Goal: Task Accomplishment & Management: Manage account settings

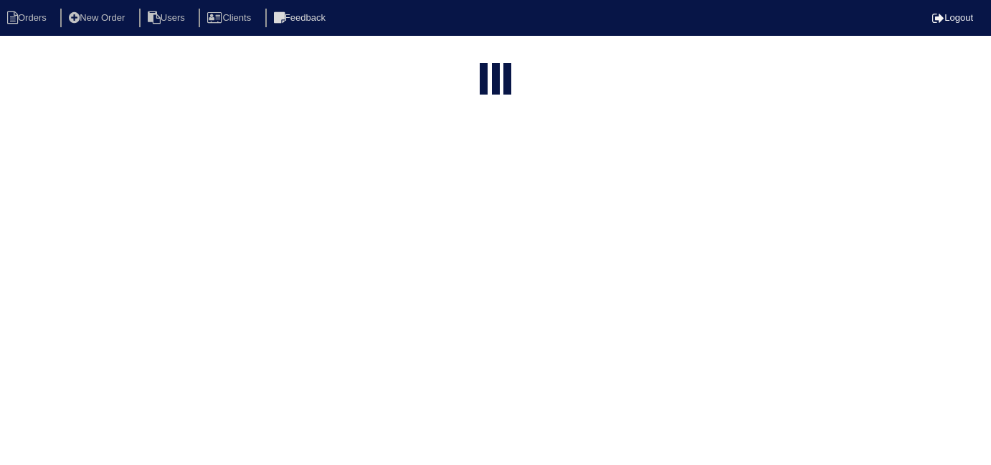
select select "15"
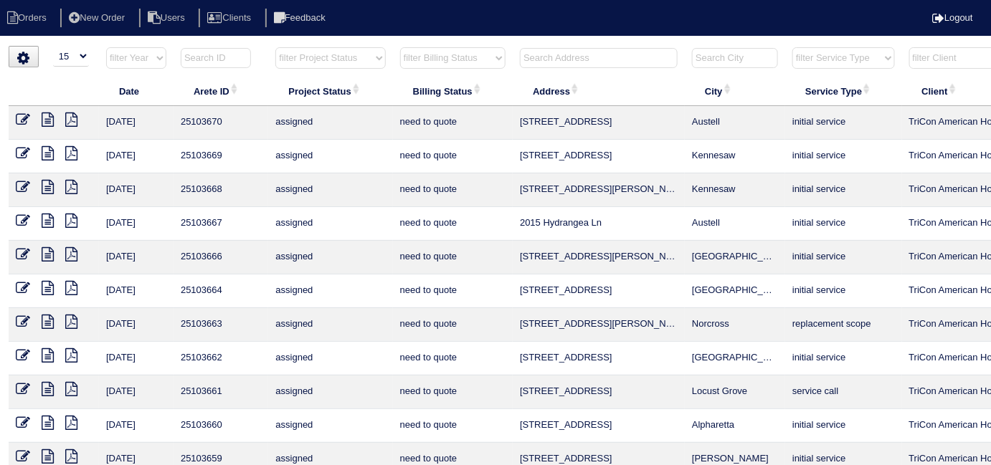
click at [443, 64] on select "filter Billing Status -- Any Billing Status -- need to quote quoted need to inv…" at bounding box center [452, 58] width 105 height 22
click at [400, 47] on select "filter Billing Status -- Any Billing Status -- need to quote quoted need to inv…" at bounding box center [452, 58] width 105 height 22
select select "in quickbooks"
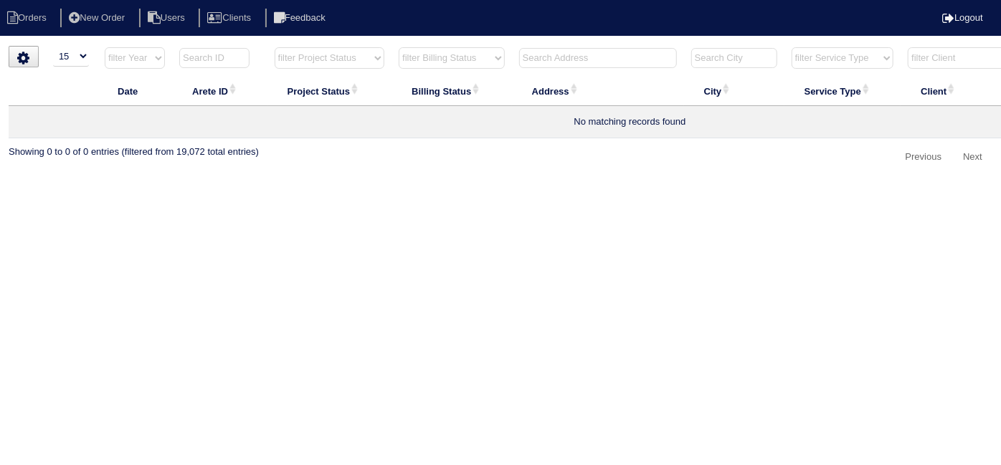
drag, startPoint x: 463, startPoint y: 57, endPoint x: 459, endPoint y: 65, distance: 9.6
click at [463, 57] on select "filter Billing Status -- Any Billing Status -- need to quote quoted need to inv…" at bounding box center [452, 58] width 106 height 22
select select
click at [399, 47] on select "filter Billing Status -- Any Billing Status -- need to quote quoted need to inv…" at bounding box center [452, 58] width 106 height 22
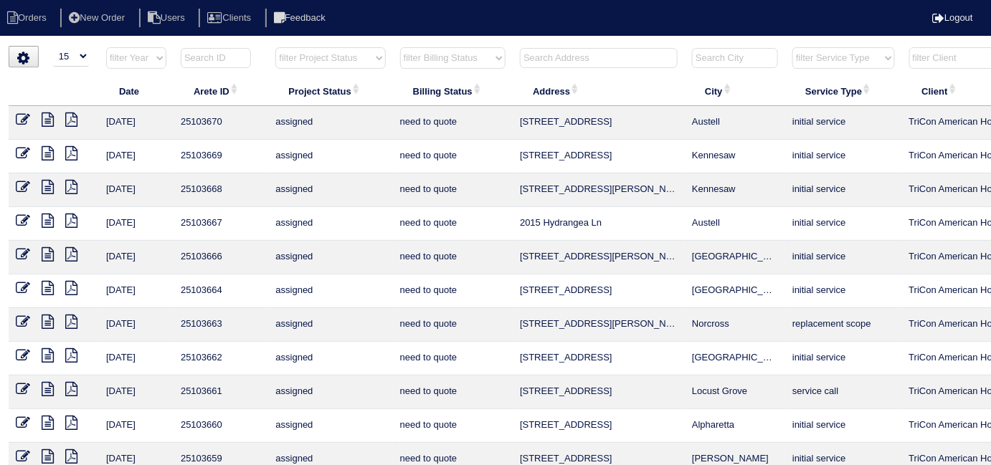
click at [560, 51] on input "text" at bounding box center [599, 58] width 158 height 20
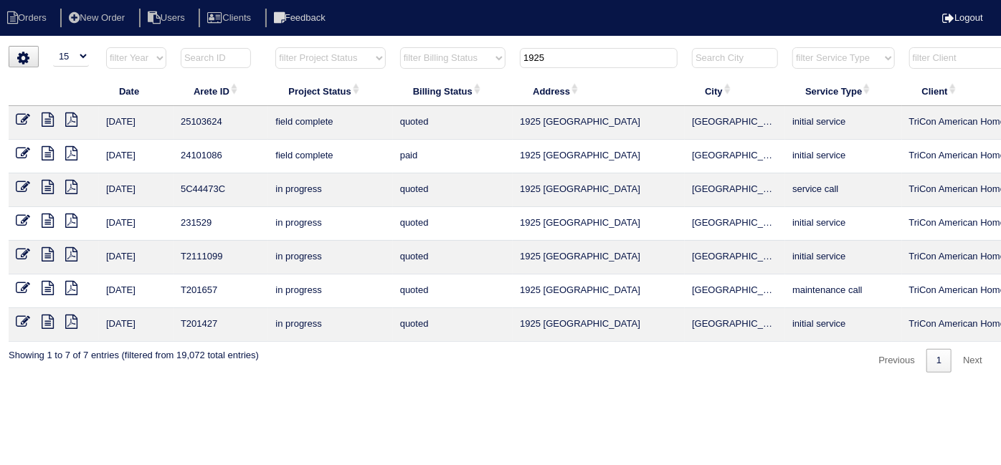
type input "1925"
click at [24, 117] on icon at bounding box center [23, 120] width 14 height 14
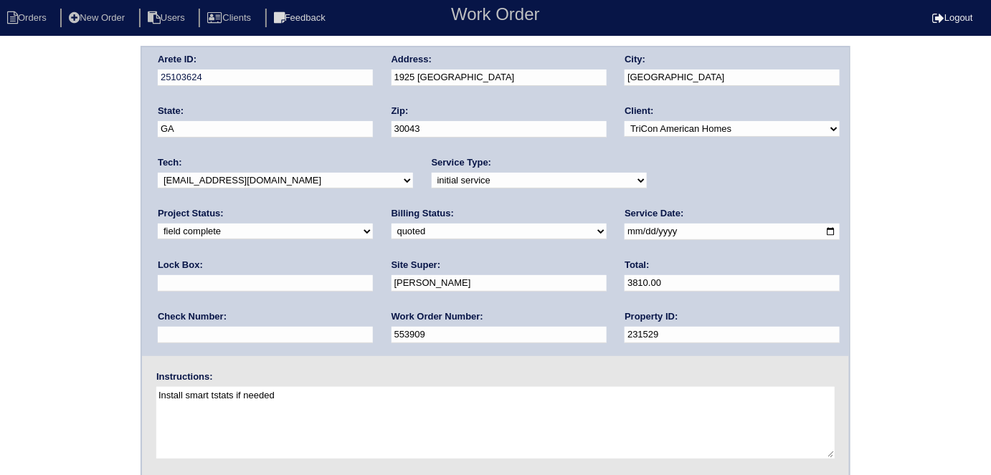
click at [391, 232] on select "need to quote quoted need to invoice invoiced paid warranty purchase order need…" at bounding box center [498, 232] width 215 height 16
click at [391, 228] on select "need to quote quoted need to invoice invoiced paid warranty purchase order need…" at bounding box center [498, 232] width 215 height 16
select select "need to invoice"
click at [391, 224] on select "need to quote quoted need to invoice invoiced paid warranty purchase order need…" at bounding box center [498, 232] width 215 height 16
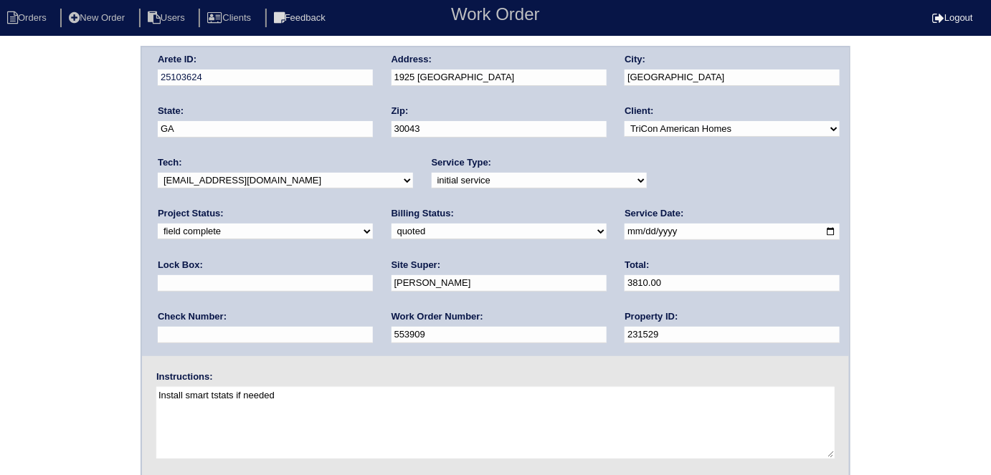
click at [373, 224] on select "new order assigned in progress field complete need to schedule admin review arc…" at bounding box center [265, 232] width 215 height 16
select select "need to schedule"
click at [373, 224] on select "new order assigned in progress field complete need to schedule admin review arc…" at bounding box center [265, 232] width 215 height 16
click at [624, 233] on input "[DATE]" at bounding box center [731, 232] width 215 height 16
type input "[DATE]"
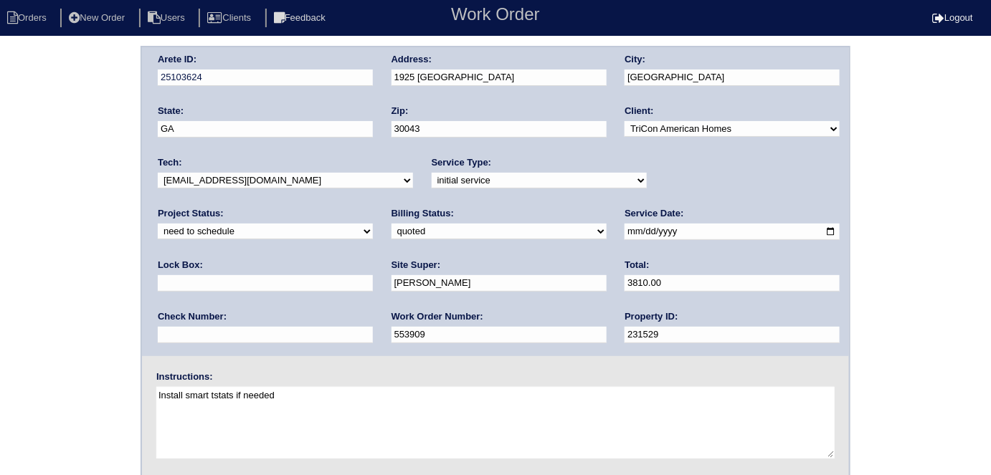
click at [0, 328] on div "Arete ID: 25103624 Address: 1925 Sidneys Cove City: Lawrenceville State: GA Zip…" at bounding box center [495, 336] width 991 height 580
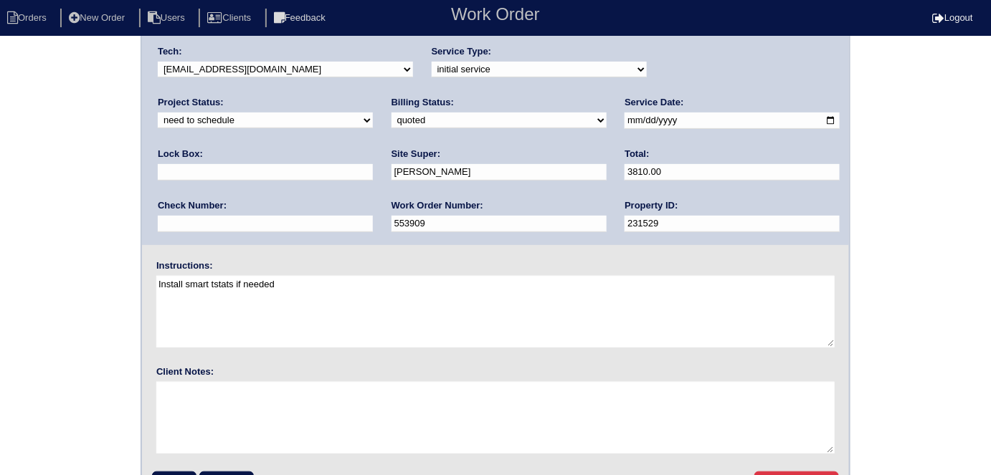
scroll to position [147, 0]
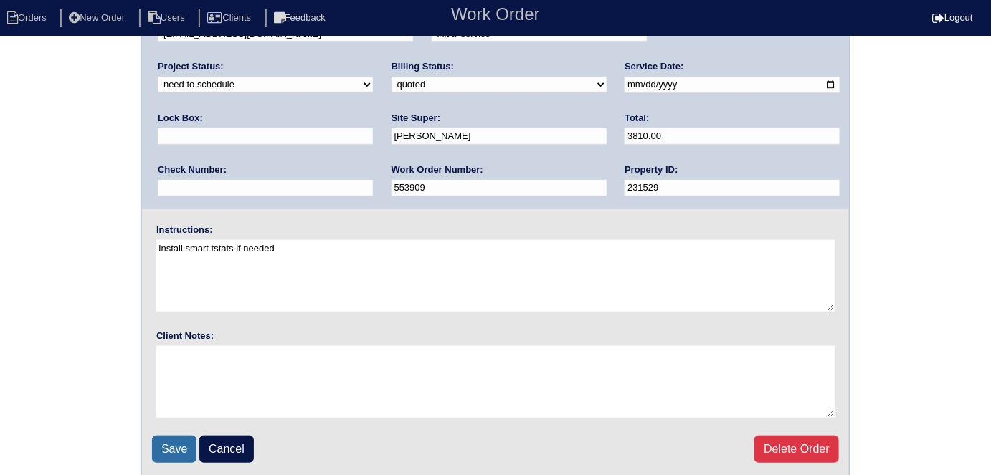
drag, startPoint x: 183, startPoint y: 444, endPoint x: 201, endPoint y: 201, distance: 243.7
click at [181, 444] on input "Save" at bounding box center [174, 449] width 44 height 27
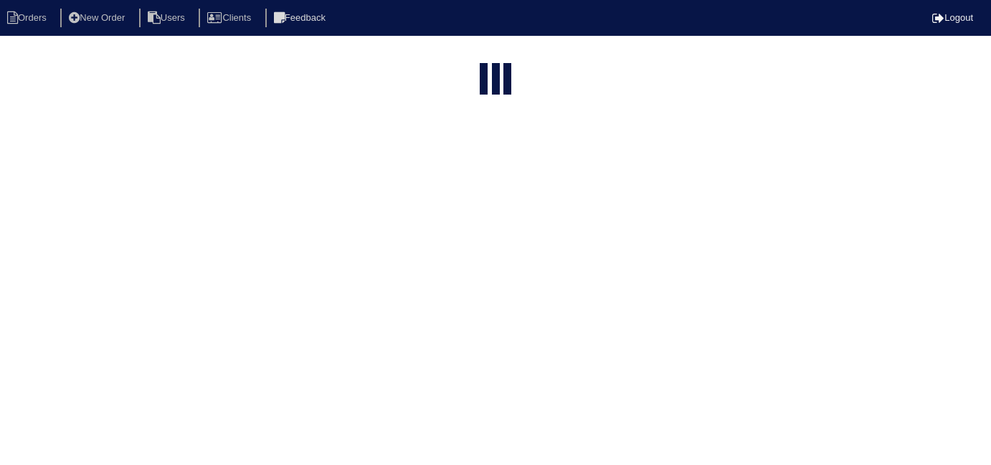
select select "15"
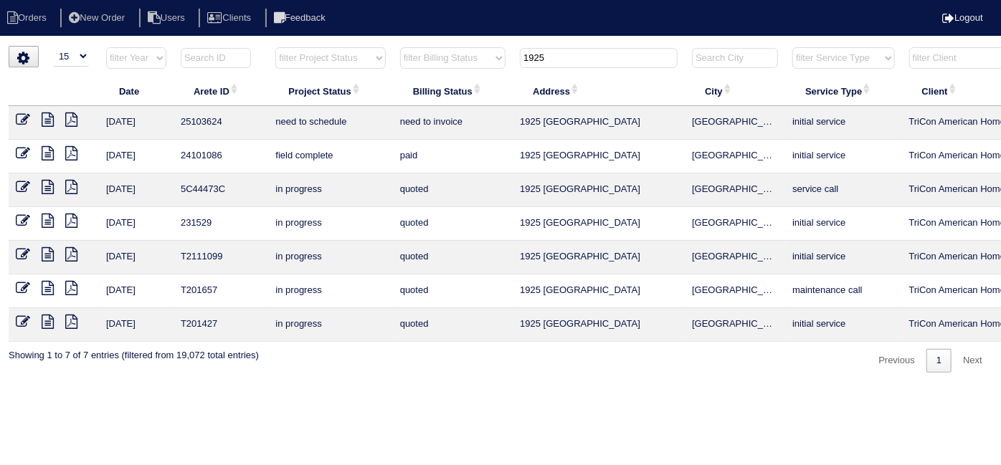
scroll to position [0, 249]
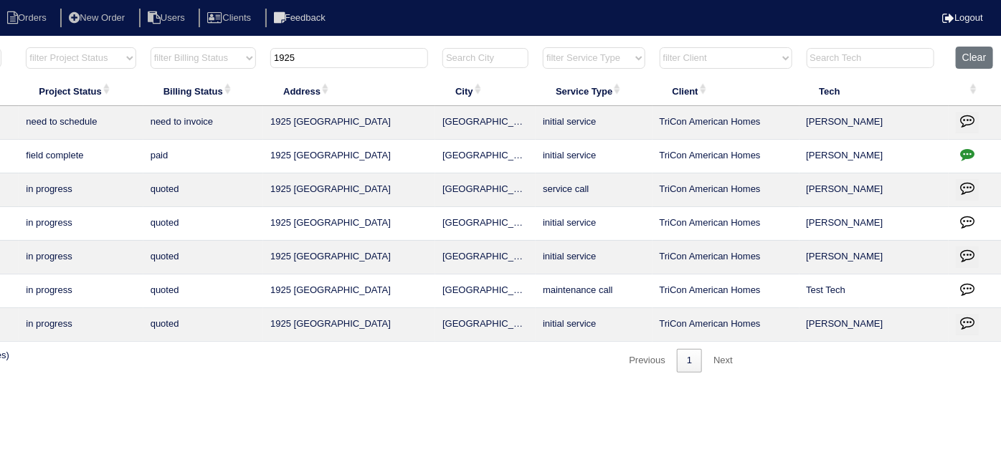
click at [962, 113] on icon "button" at bounding box center [967, 120] width 14 height 14
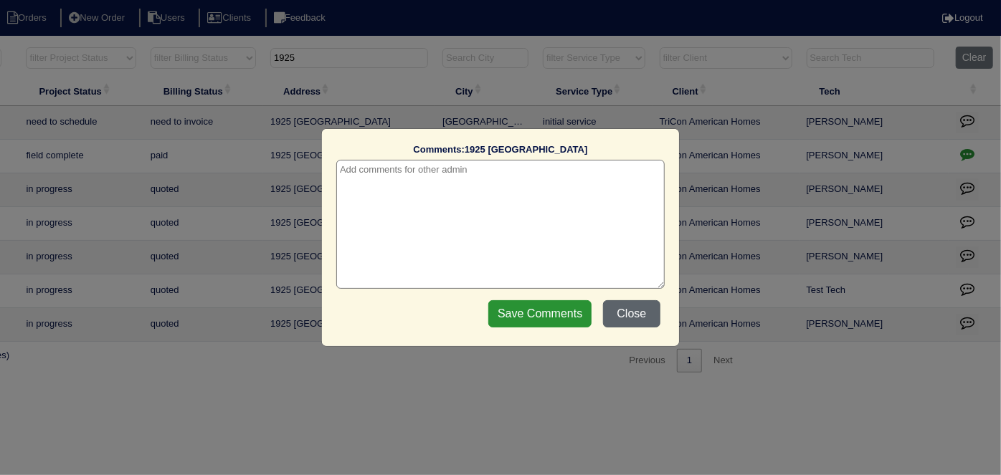
drag, startPoint x: 626, startPoint y: 308, endPoint x: 644, endPoint y: 304, distance: 18.4
click at [630, 310] on button "Close" at bounding box center [631, 313] width 57 height 27
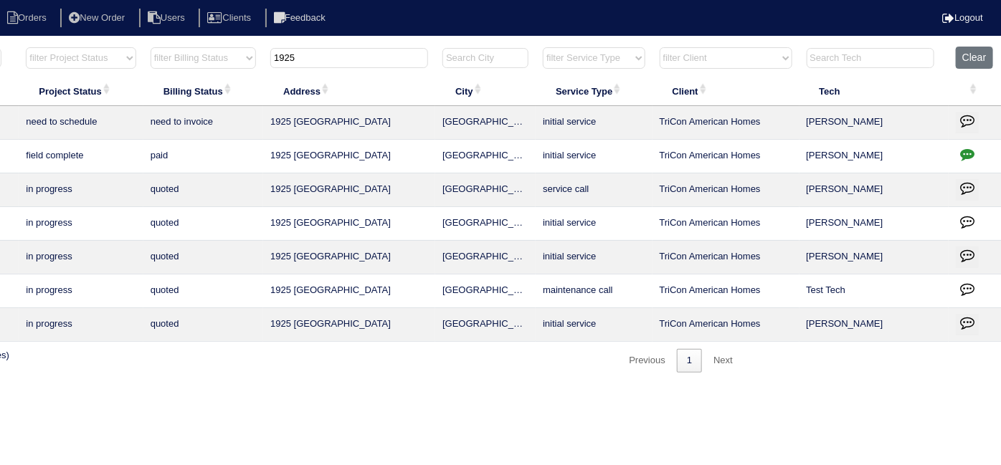
click at [966, 156] on icon "button" at bounding box center [967, 154] width 14 height 14
type textarea "6/6/24 - Duct cleaning and blown-in insulation approved - Sent to Dan for sched…"
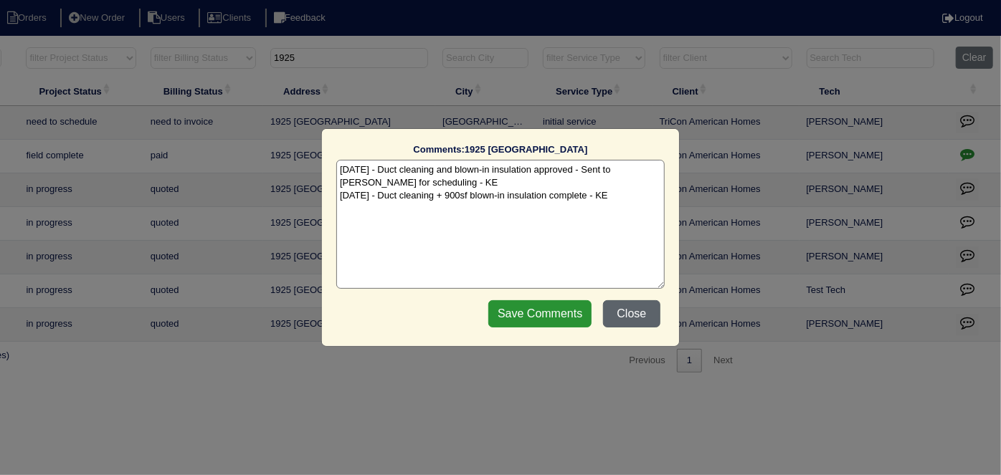
click at [647, 315] on button "Close" at bounding box center [631, 313] width 57 height 27
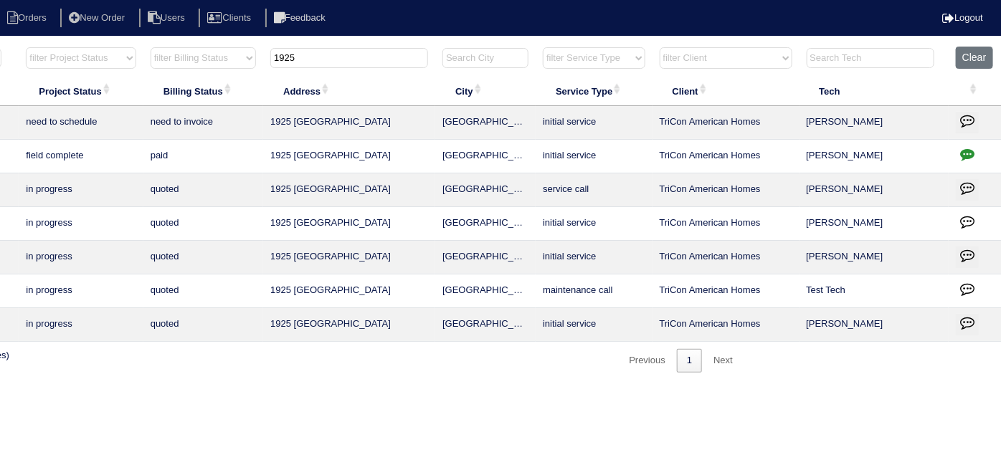
click at [969, 115] on icon "button" at bounding box center [967, 120] width 14 height 14
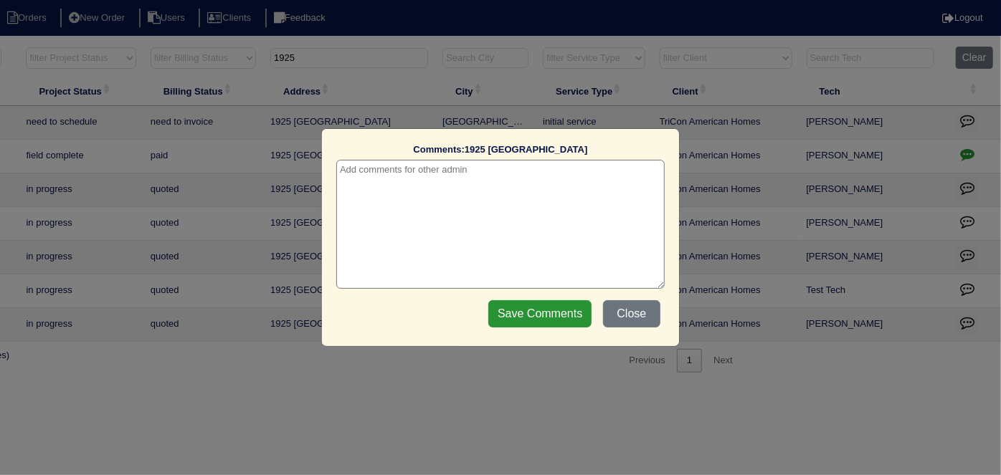
click at [457, 182] on textarea at bounding box center [500, 224] width 328 height 129
paste textarea "Replace AC and Evaporator Coil"
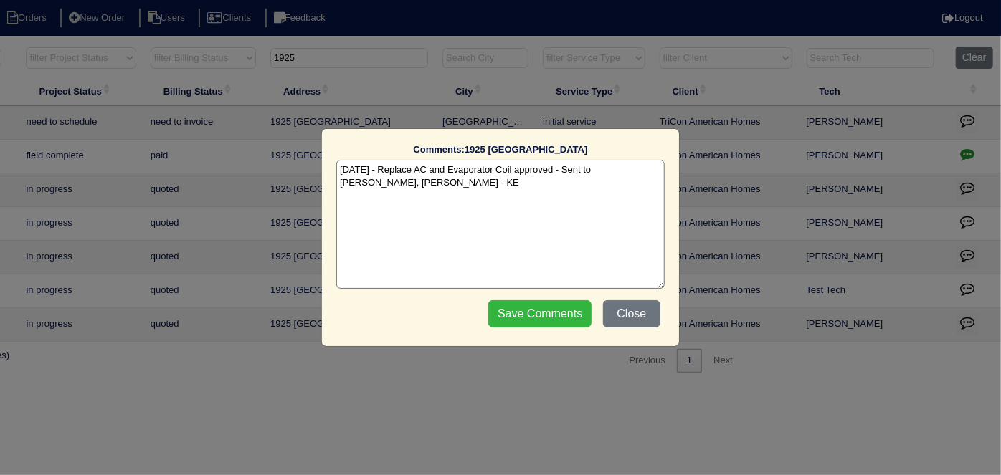
type textarea "10/6/25 - Replace AC and Evaporator Coil approved - Sent to Dan, Payton, Reeca …"
click at [545, 313] on input "Save Comments" at bounding box center [539, 313] width 103 height 27
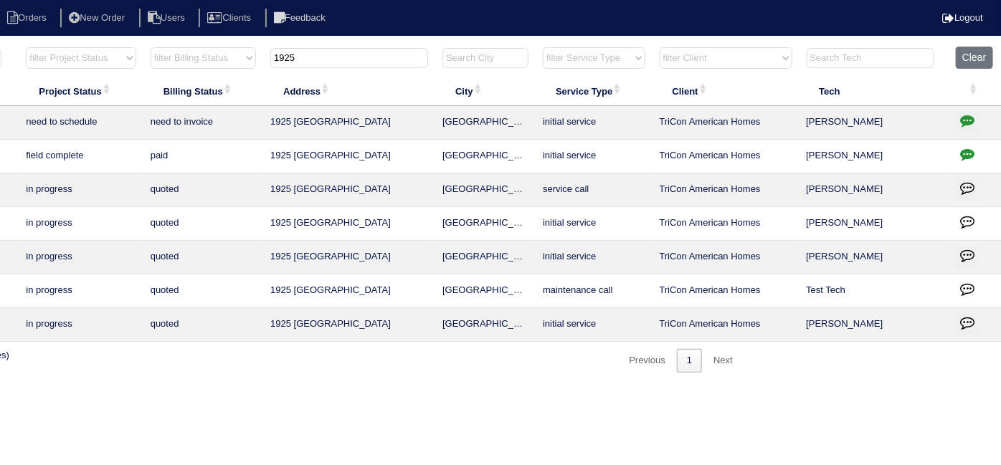
drag, startPoint x: 340, startPoint y: 60, endPoint x: 0, endPoint y: 35, distance: 340.7
click at [0, 46] on body "Orders New Order Users Clients Feedback Logout Orders New Order Users Clients M…" at bounding box center [251, 209] width 1001 height 327
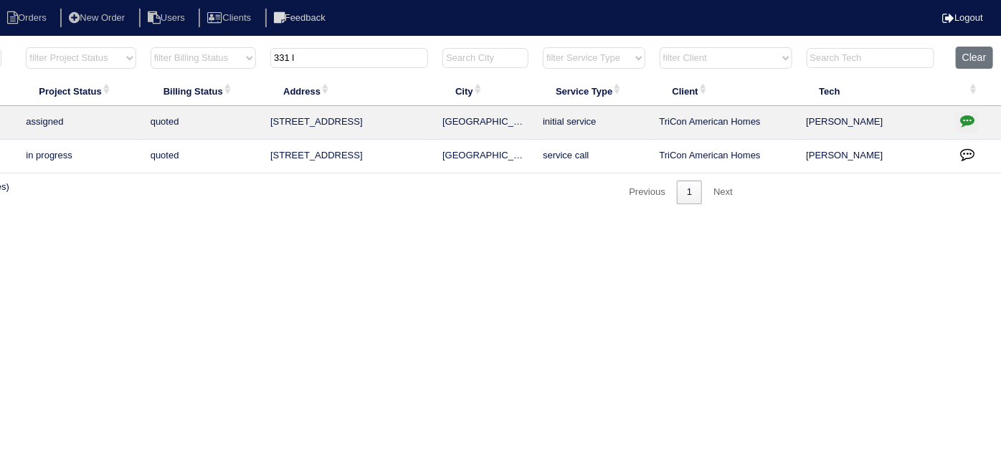
type input "331 l"
click at [975, 120] on button "button" at bounding box center [967, 123] width 23 height 22
type textarea "10/1/25 - Tricon approved to add bypass - sent to Dan, Kim & Payton - rk"
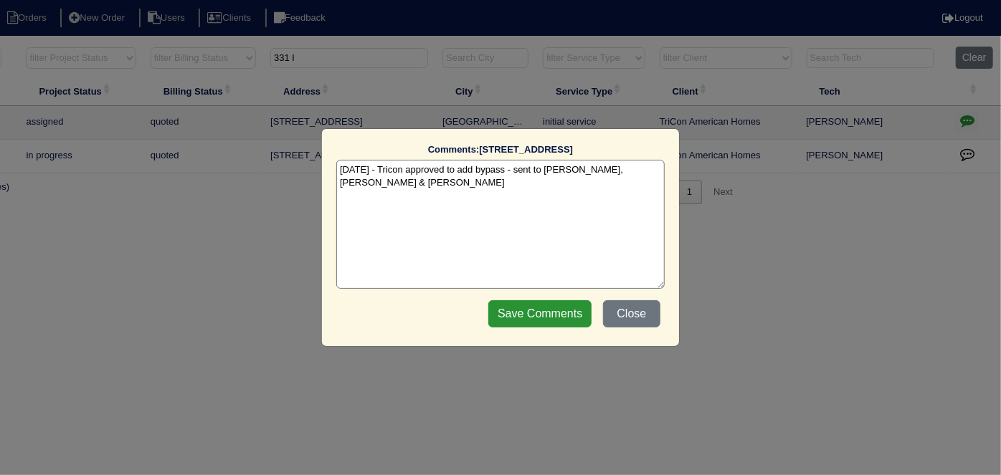
drag, startPoint x: 630, startPoint y: 314, endPoint x: 998, endPoint y: 275, distance: 369.8
click at [632, 312] on button "Close" at bounding box center [631, 313] width 57 height 27
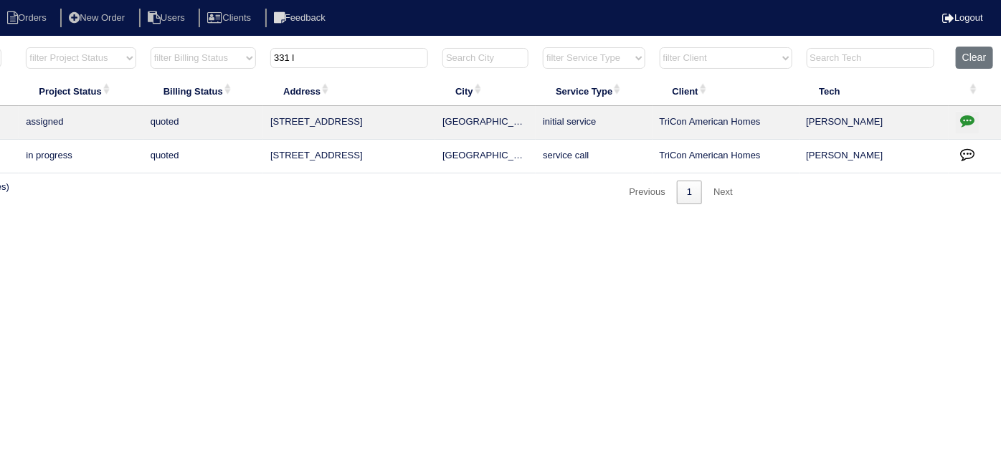
drag, startPoint x: 336, startPoint y: 62, endPoint x: 0, endPoint y: 75, distance: 336.5
click at [0, 63] on tr "filter Year -- Any Year -- 2025 2024 2023 2022 2021 2020 2019 filter Project St…" at bounding box center [380, 61] width 1242 height 29
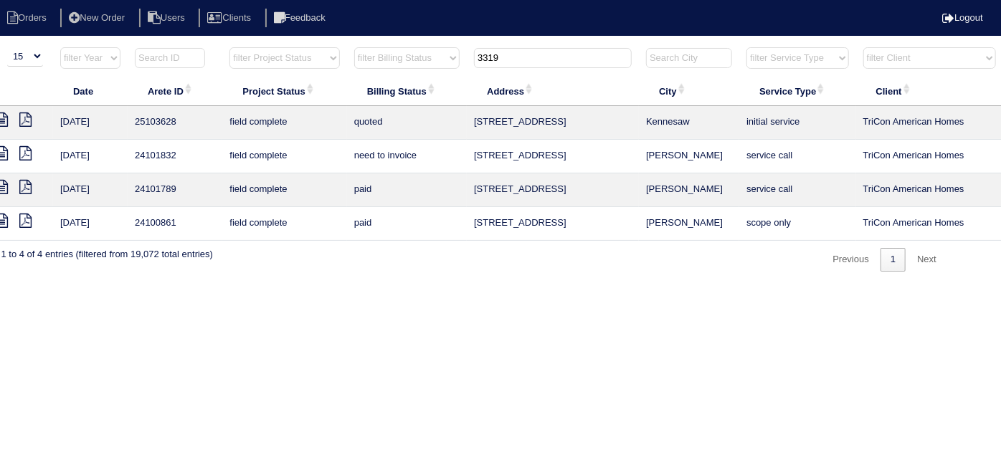
scroll to position [0, 0]
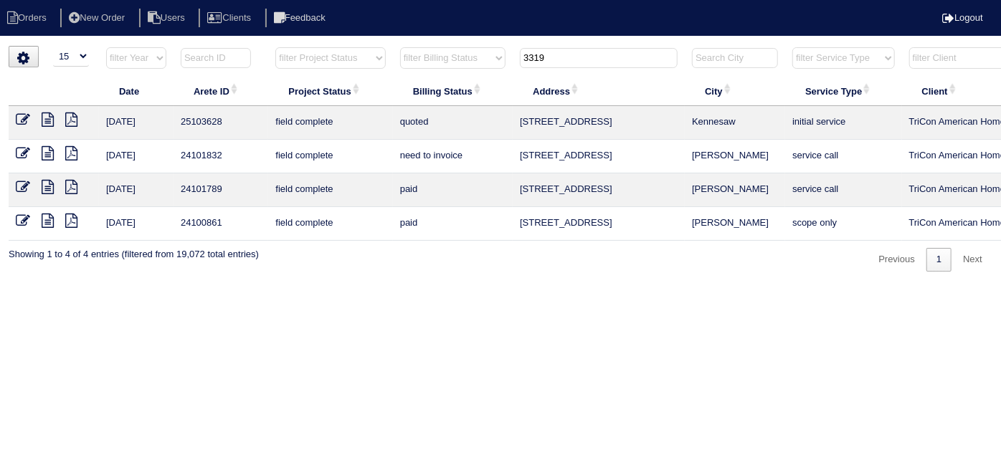
type input "3319"
click at [28, 122] on icon at bounding box center [23, 120] width 14 height 14
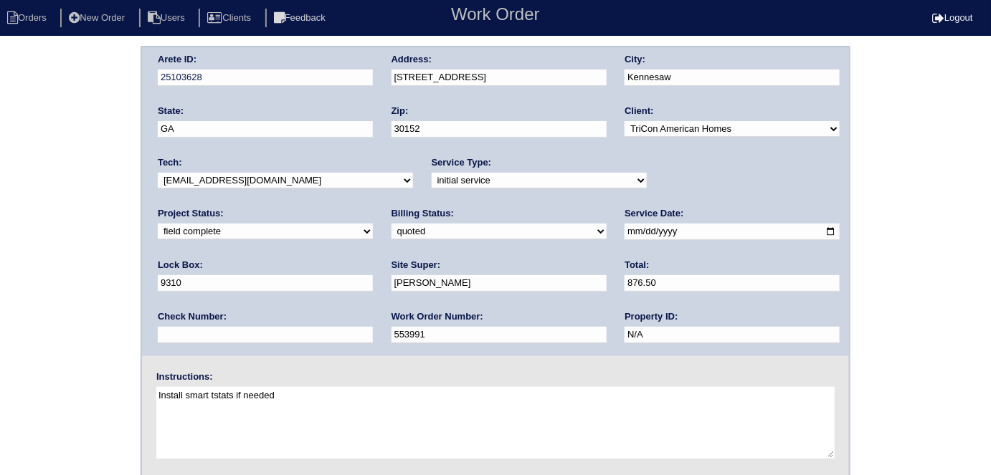
click at [391, 232] on select "need to quote quoted need to invoice invoiced paid warranty purchase order need…" at bounding box center [498, 232] width 215 height 16
select select "need to invoice"
click at [391, 224] on select "need to quote quoted need to invoice invoiced paid warranty purchase order need…" at bounding box center [498, 232] width 215 height 16
click at [373, 224] on select "new order assigned in progress field complete need to schedule admin review arc…" at bounding box center [265, 232] width 215 height 16
select select "need to schedule"
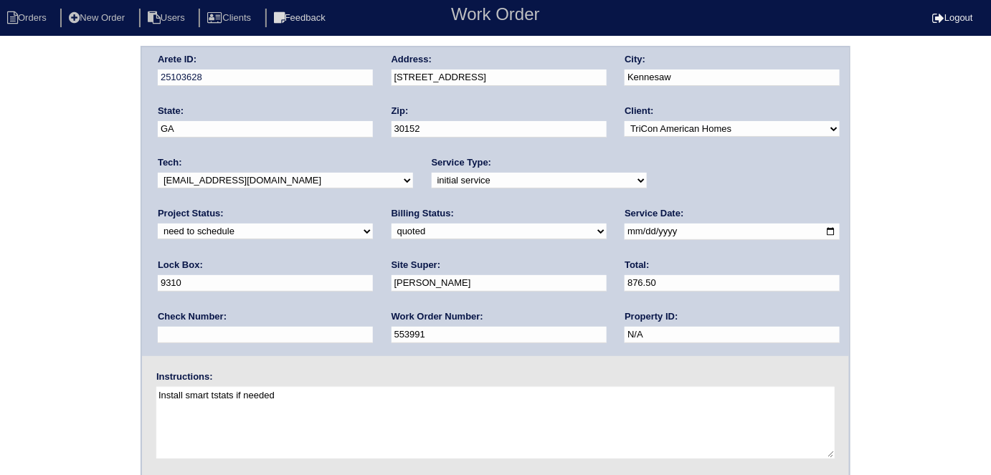
click at [373, 224] on select "new order assigned in progress field complete need to schedule admin review arc…" at bounding box center [265, 232] width 215 height 16
click at [624, 236] on input "2025-10-02" at bounding box center [731, 232] width 215 height 16
type input "2025-10-07"
click at [98, 325] on div "Arete ID: 25103628 Address: 3319 Country Creek Dr NW City: Kennesaw State: GA Z…" at bounding box center [495, 336] width 991 height 580
click at [6, 295] on div "Arete ID: 25103628 Address: 3319 Country Creek Dr NW City: Kennesaw State: GA Z…" at bounding box center [495, 336] width 991 height 580
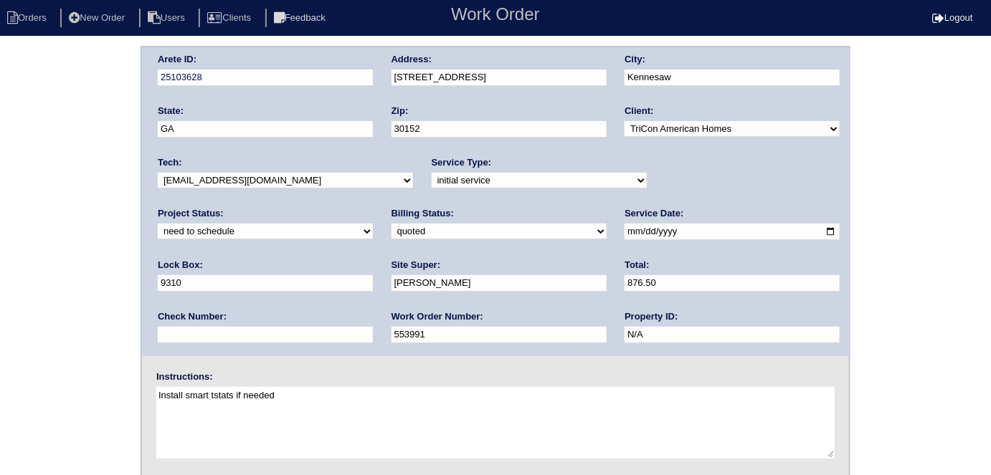
scroll to position [147, 0]
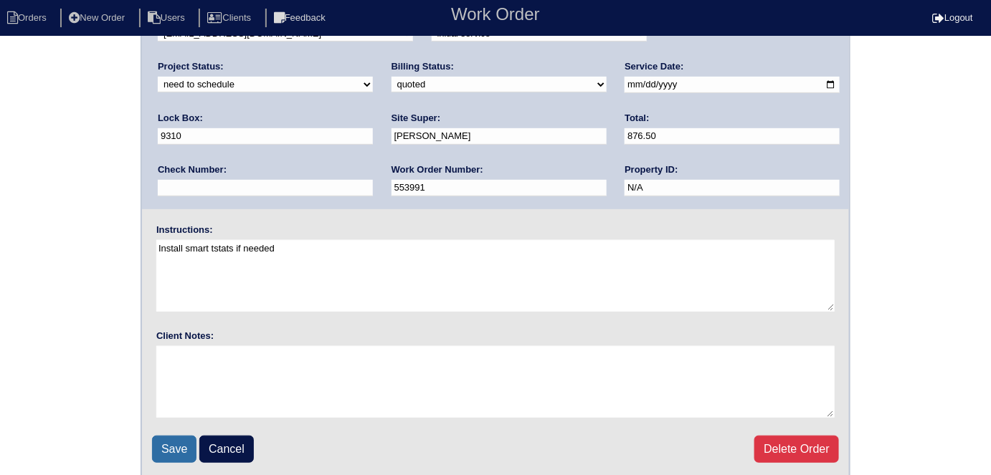
click at [161, 450] on input "Save" at bounding box center [174, 449] width 44 height 27
click at [158, 443] on input "Save" at bounding box center [174, 449] width 44 height 27
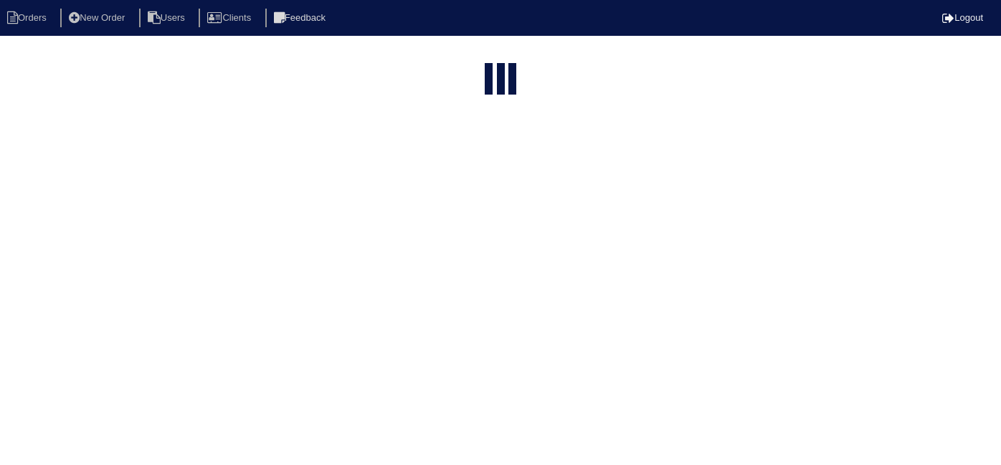
select select "15"
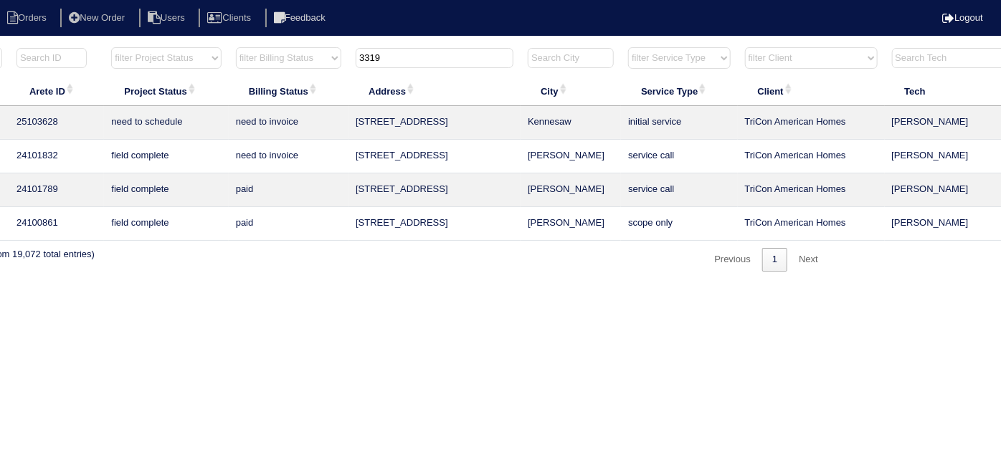
scroll to position [0, 249]
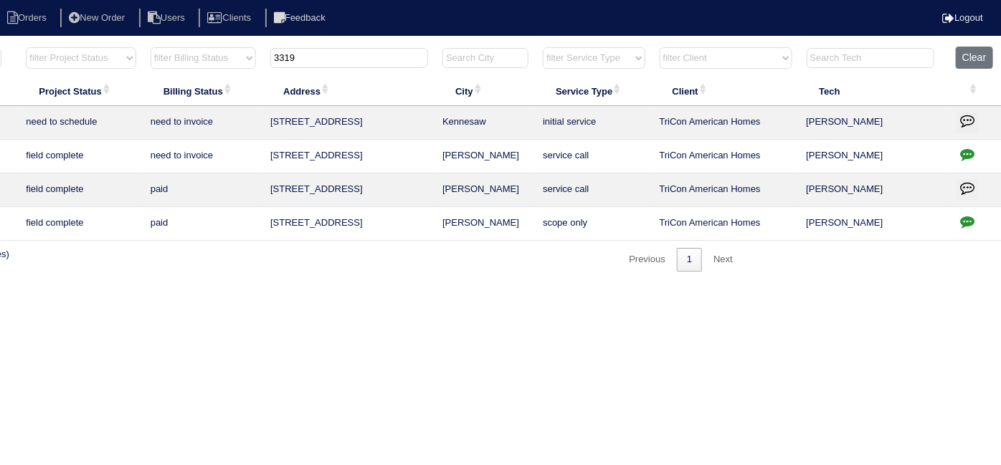
click at [959, 125] on button "button" at bounding box center [967, 123] width 23 height 22
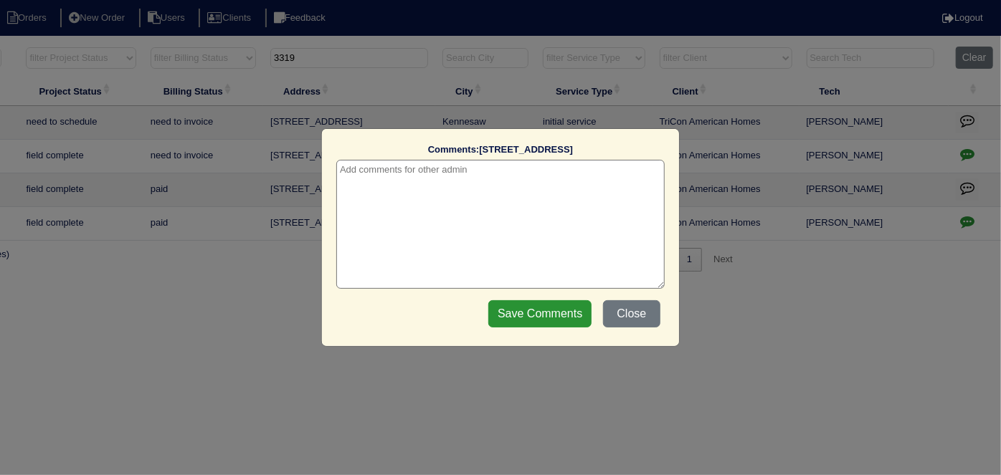
click at [402, 176] on textarea at bounding box center [500, 224] width 328 height 129
paste textarea "Install Filter return grille"
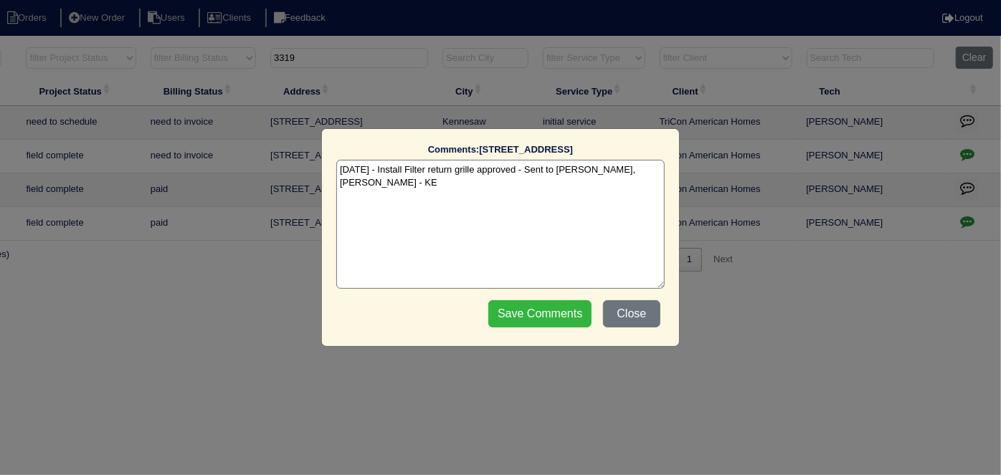
type textarea "10/6/25 - Install Filter return grille approved - Sent to Dan, Payton - KE"
click at [578, 315] on input "Save Comments" at bounding box center [539, 313] width 103 height 27
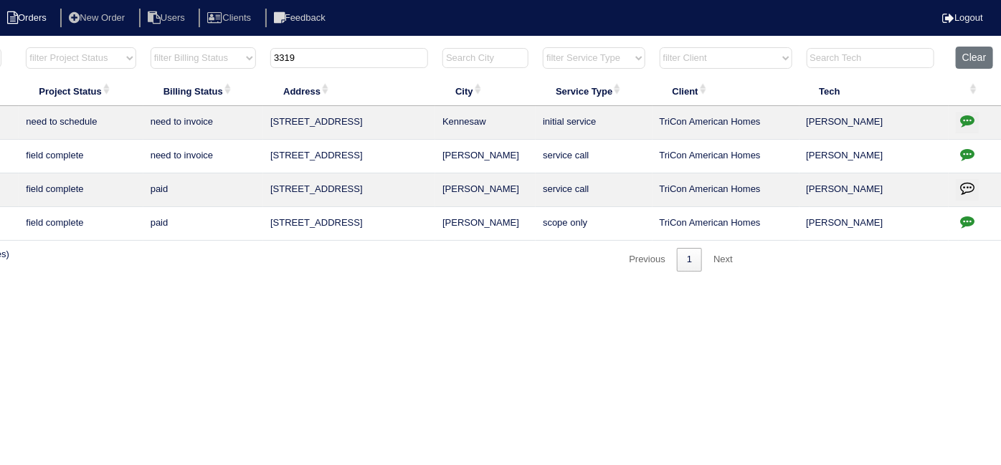
drag, startPoint x: 247, startPoint y: 52, endPoint x: 29, endPoint y: 17, distance: 220.1
click at [29, 46] on body "Orders New Order Users Clients Feedback Logout Orders New Order Users Clients M…" at bounding box center [251, 159] width 1001 height 226
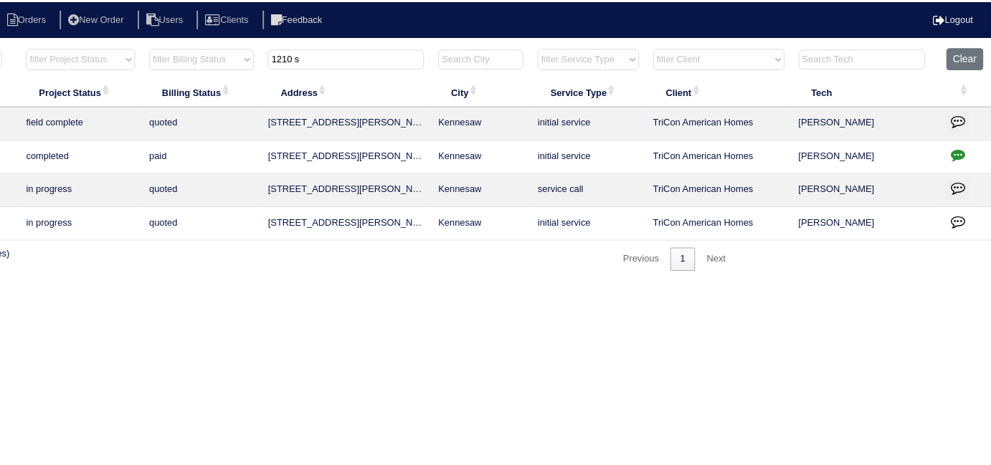
scroll to position [0, 0]
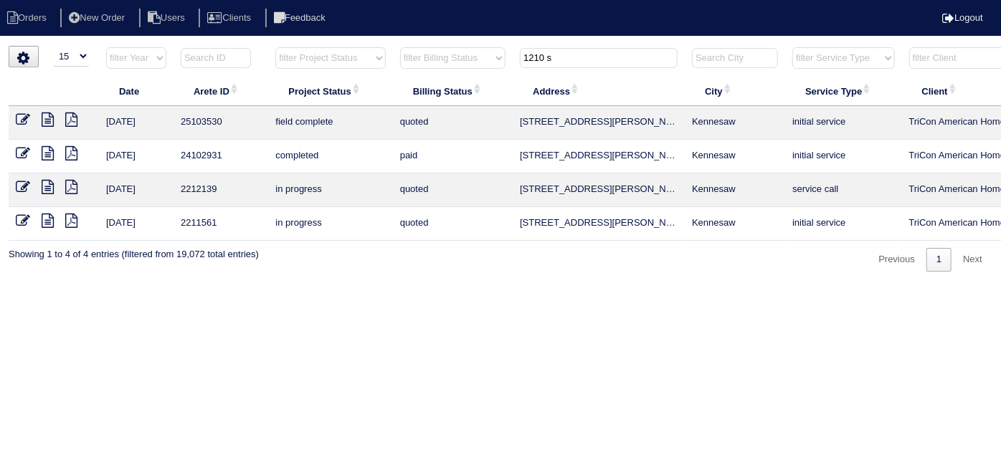
type input "1210 s"
drag, startPoint x: 556, startPoint y: 64, endPoint x: 354, endPoint y: 37, distance: 203.9
click at [361, 42] on html "Orders New Order Users Clients Feedback Logout Orders New Order Users Clients M…" at bounding box center [500, 143] width 1001 height 286
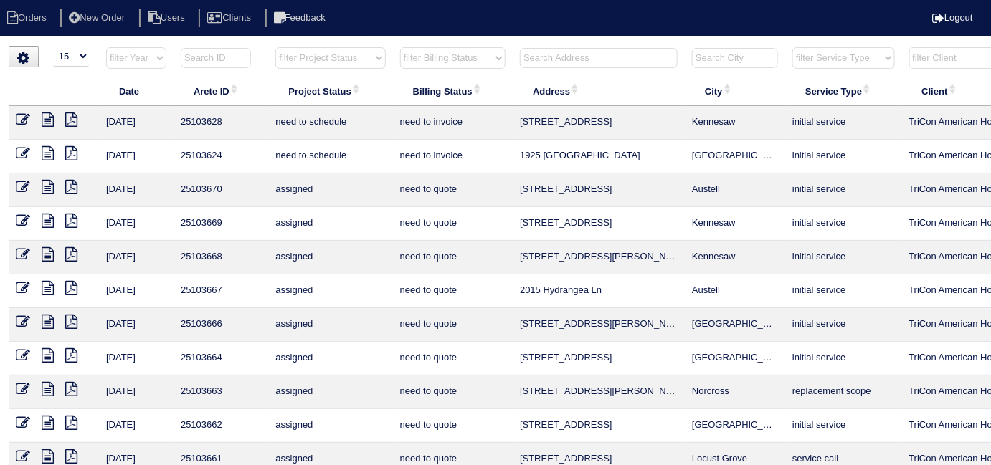
drag, startPoint x: 338, startPoint y: 65, endPoint x: 323, endPoint y: 67, distance: 15.2
click at [338, 65] on select "filter Project Status -- Any Project Status -- new order assigned in progress f…" at bounding box center [330, 58] width 110 height 22
click at [275, 47] on select "filter Project Status -- Any Project Status -- new order assigned in progress f…" at bounding box center [330, 58] width 110 height 22
select select "field complete"
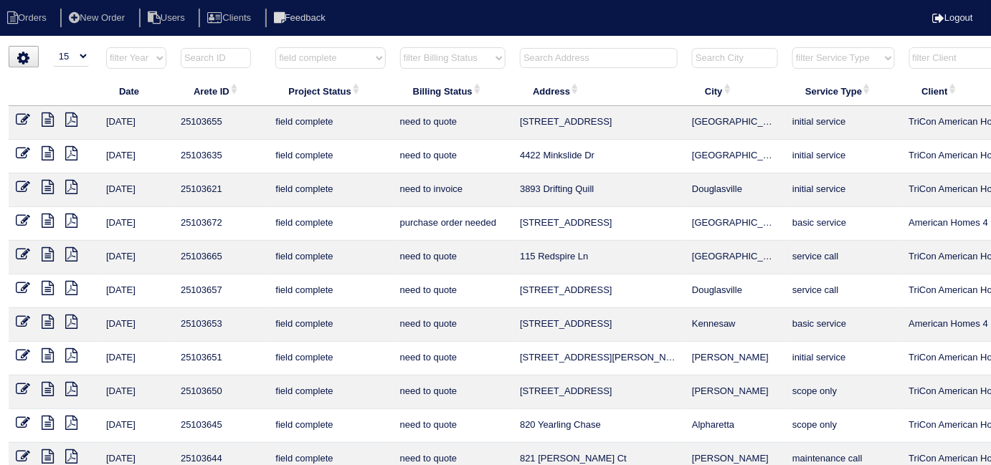
click at [417, 62] on select "filter Billing Status -- Any Billing Status -- need to quote quoted need to inv…" at bounding box center [452, 58] width 105 height 22
select select "need to quote"
click at [400, 47] on select "filter Billing Status -- Any Billing Status -- need to quote quoted need to inv…" at bounding box center [452, 58] width 105 height 22
select select "field complete"
select select "need to quote"
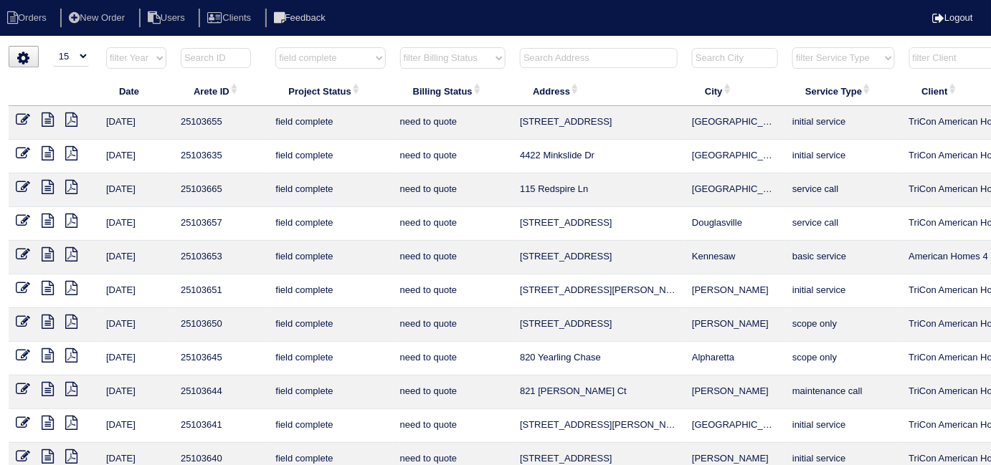
scroll to position [186, 0]
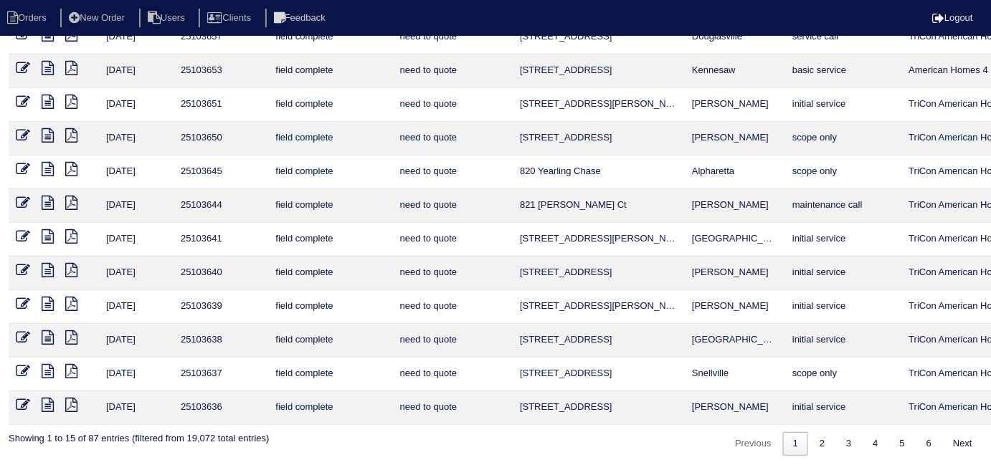
click at [803, 447] on link "1" at bounding box center [795, 444] width 25 height 24
click at [812, 444] on link "2" at bounding box center [821, 444] width 25 height 24
select select "field complete"
select select "need to quote"
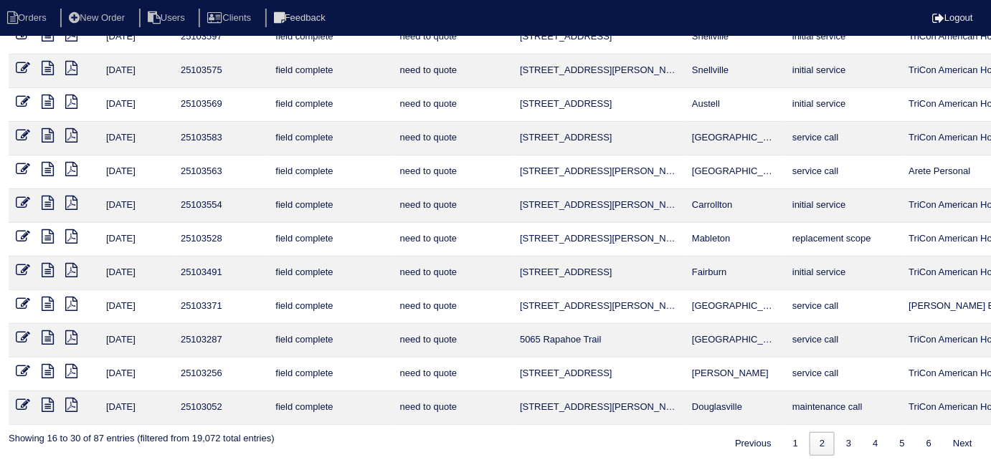
click at [794, 425] on div "Previous 1 2 3 4 5 6 Next" at bounding box center [852, 440] width 259 height 31
click at [790, 432] on link "1" at bounding box center [795, 444] width 25 height 24
select select "field complete"
select select "need to quote"
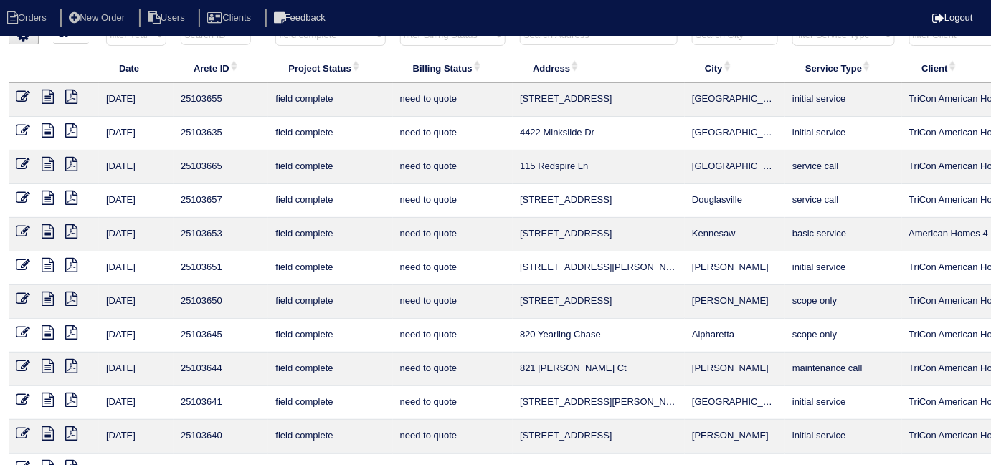
scroll to position [0, 0]
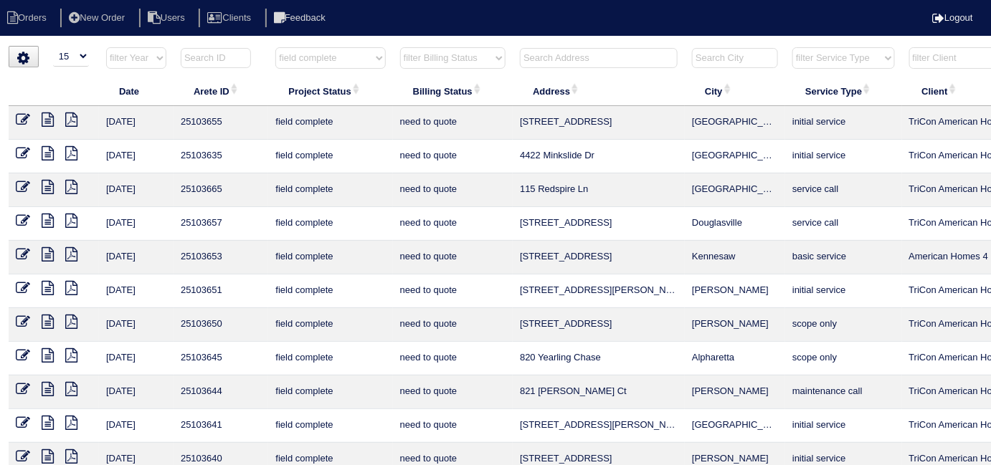
click at [67, 120] on icon at bounding box center [71, 120] width 12 height 14
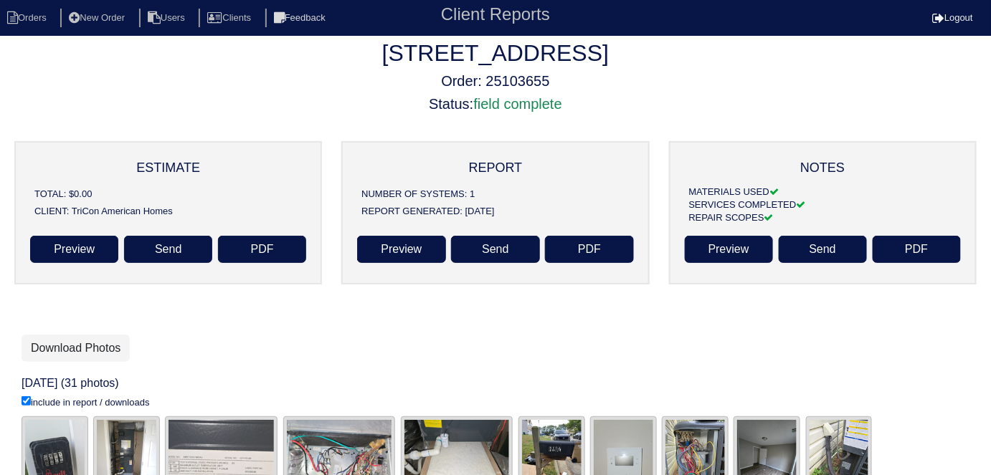
scroll to position [7, 0]
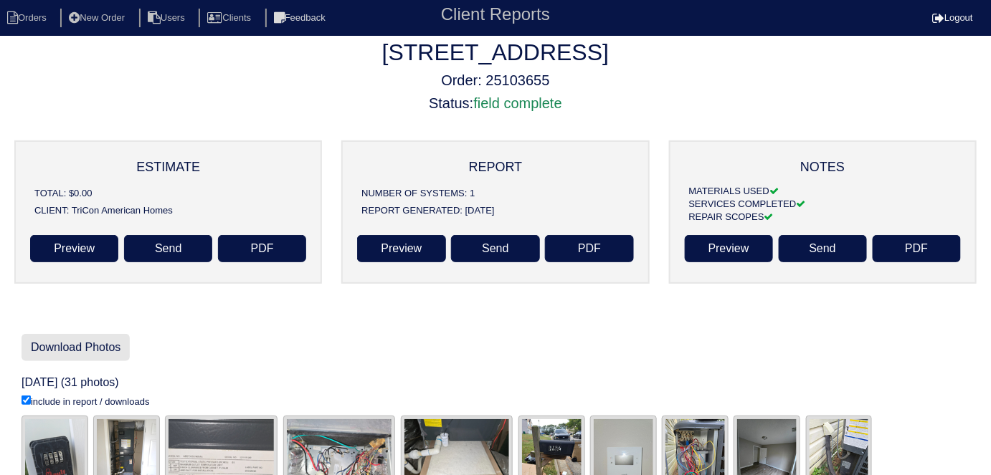
click at [77, 347] on link "Download Photos" at bounding box center [76, 347] width 108 height 27
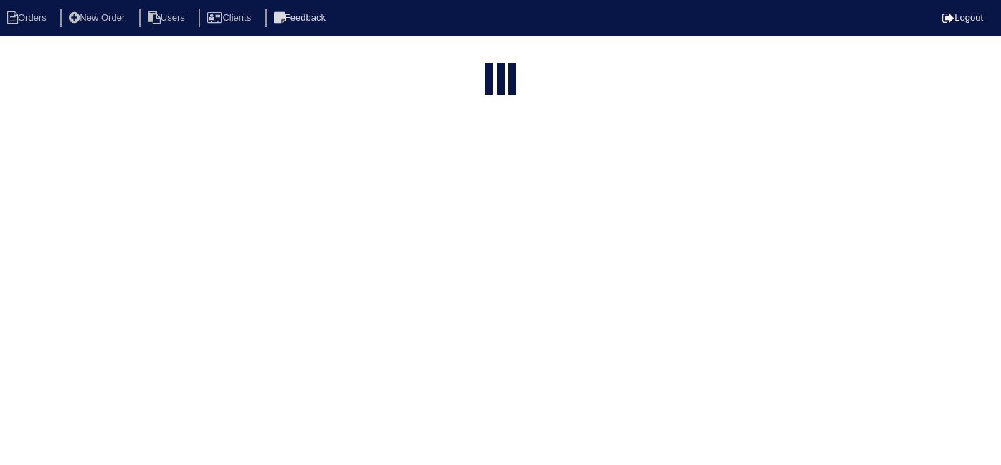
select select "15"
select select "field complete"
select select "need to quote"
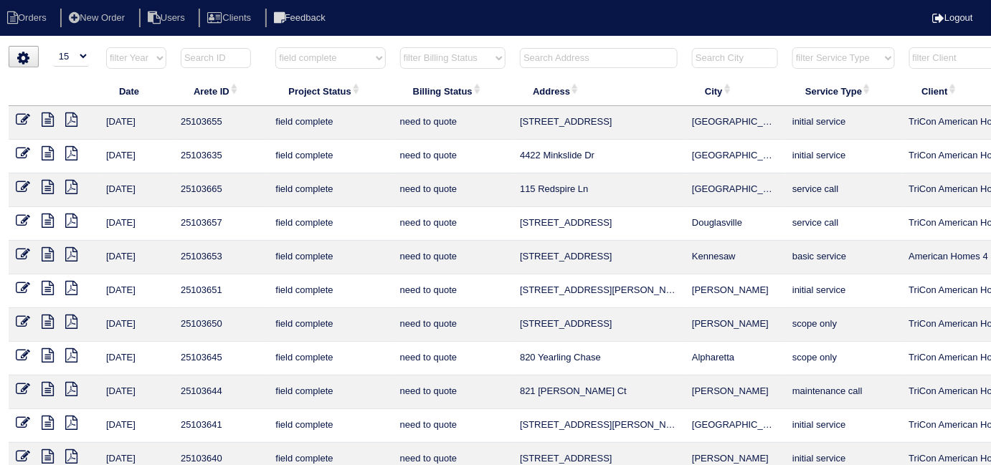
click at [67, 152] on icon at bounding box center [71, 153] width 12 height 14
click at [72, 188] on icon at bounding box center [71, 187] width 12 height 14
click at [69, 221] on icon at bounding box center [71, 221] width 12 height 14
click at [44, 224] on icon at bounding box center [48, 221] width 12 height 14
click at [74, 224] on icon at bounding box center [71, 221] width 12 height 14
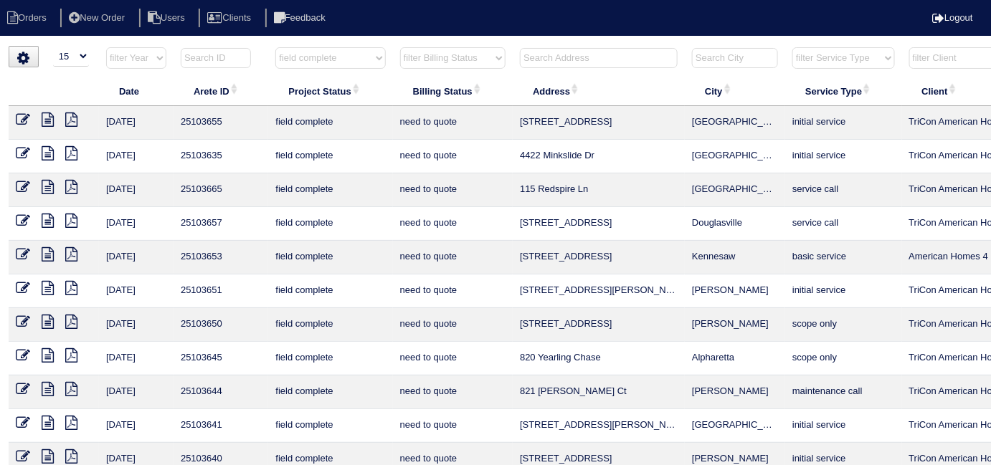
click at [349, 61] on select "filter Project Status -- Any Project Status -- new order assigned in progress f…" at bounding box center [330, 58] width 110 height 22
select select
click at [275, 47] on select "filter Project Status -- Any Project Status -- new order assigned in progress f…" at bounding box center [330, 58] width 110 height 22
select select "need to quote"
click at [439, 73] on th "filter Billing Status -- Any Billing Status -- need to quote quoted need to inv…" at bounding box center [453, 61] width 120 height 29
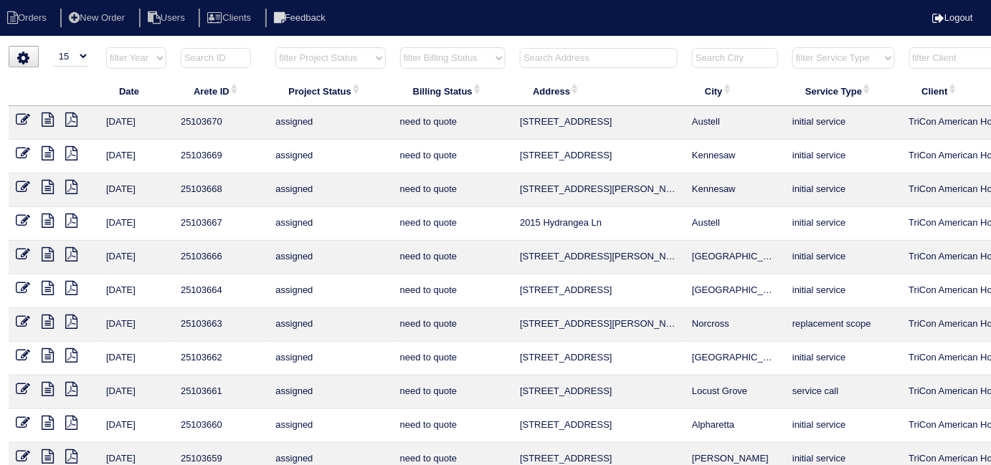
click at [437, 60] on select "filter Billing Status -- Any Billing Status -- need to quote quoted need to inv…" at bounding box center [452, 58] width 105 height 22
select select
click at [400, 47] on select "filter Billing Status -- Any Billing Status -- need to quote quoted need to inv…" at bounding box center [452, 58] width 105 height 22
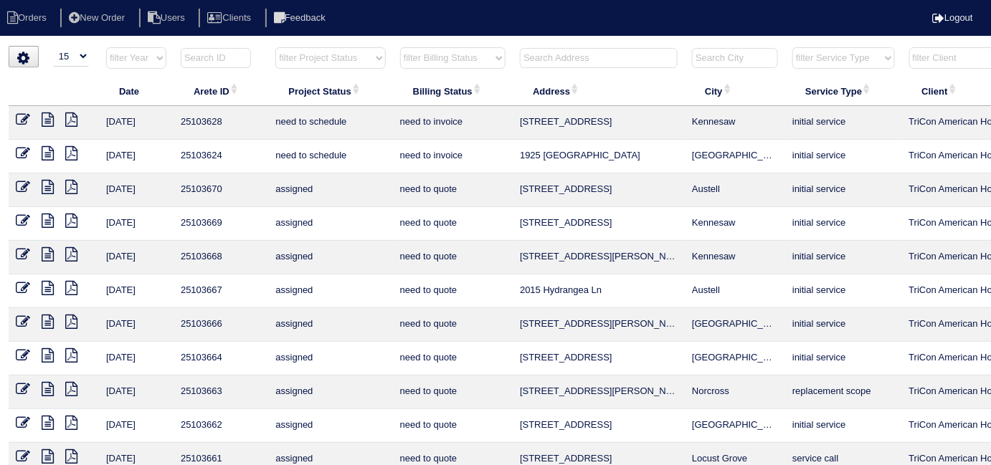
click at [571, 57] on input "text" at bounding box center [599, 58] width 158 height 20
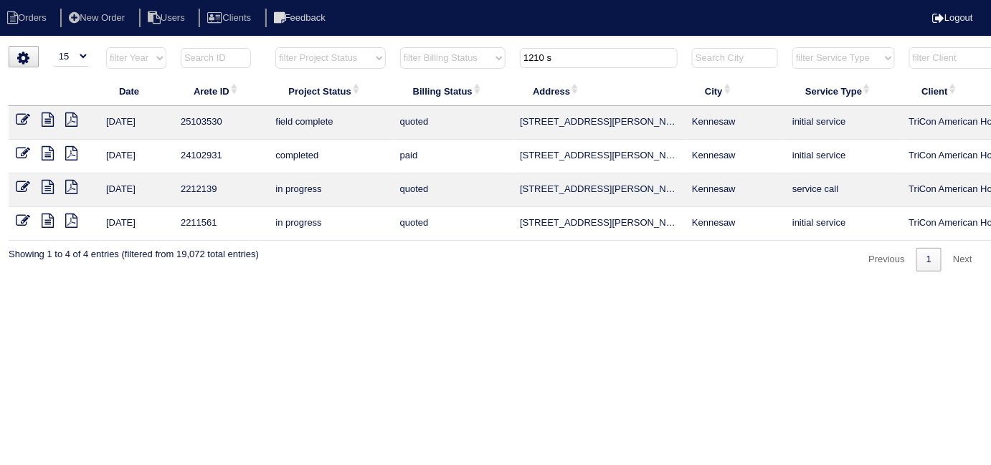
type input "1210 s"
click at [27, 118] on icon at bounding box center [23, 120] width 14 height 14
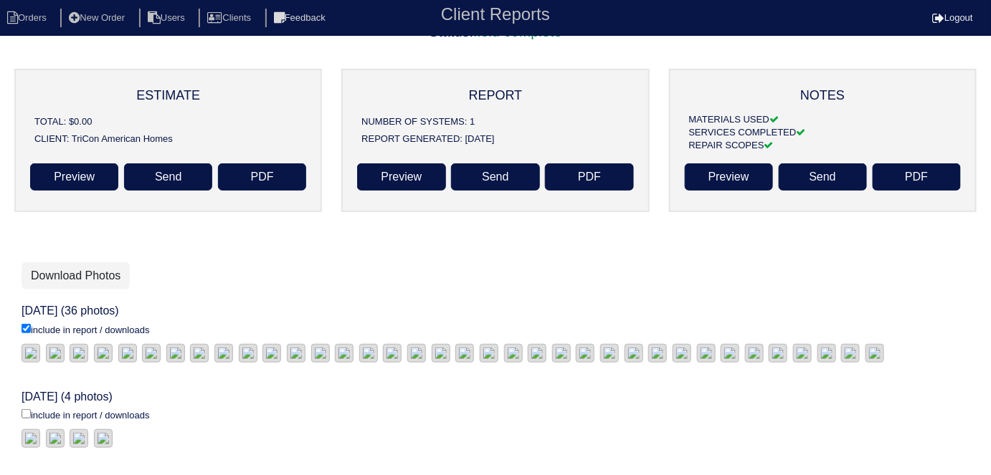
scroll to position [260, 0]
click at [79, 262] on link "Download Photos" at bounding box center [76, 275] width 108 height 27
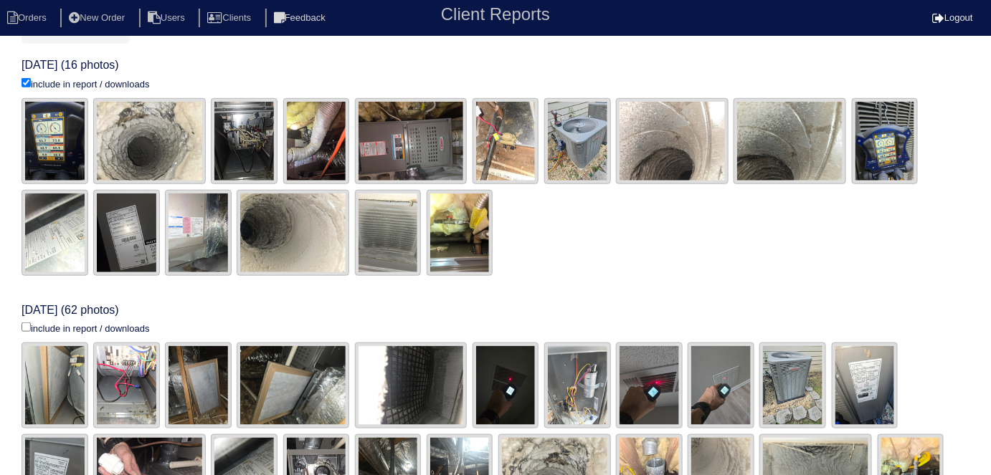
scroll to position [325, 0]
click at [24, 326] on input "include in report / downloads" at bounding box center [26, 327] width 9 height 9
checkbox input "true"
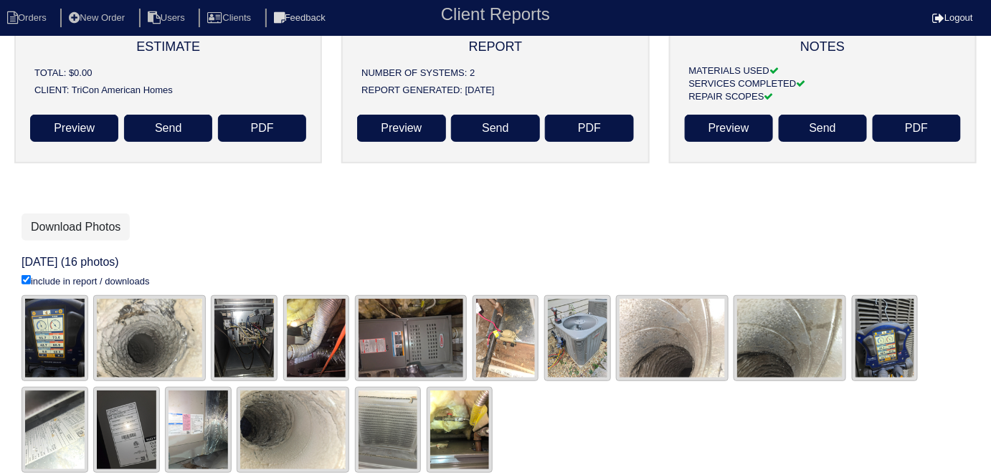
scroll to position [126, 0]
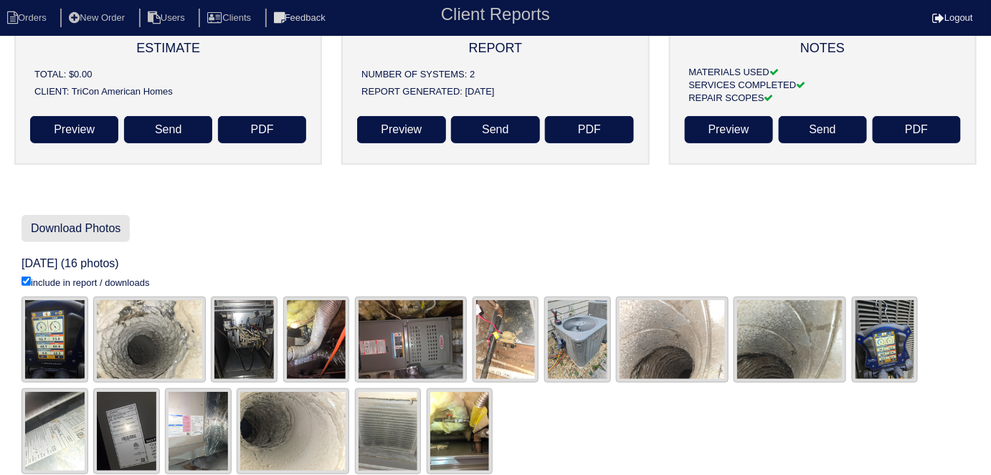
click at [80, 222] on link "Download Photos" at bounding box center [76, 228] width 108 height 27
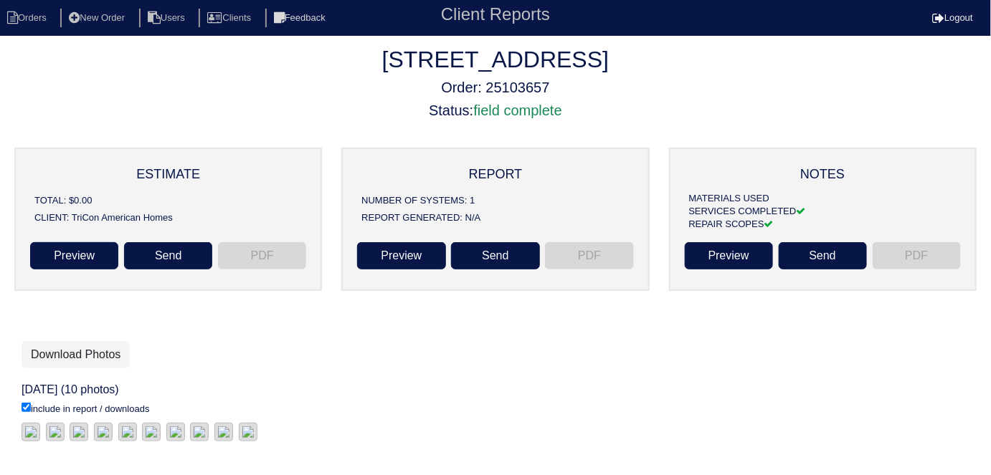
scroll to position [151, 0]
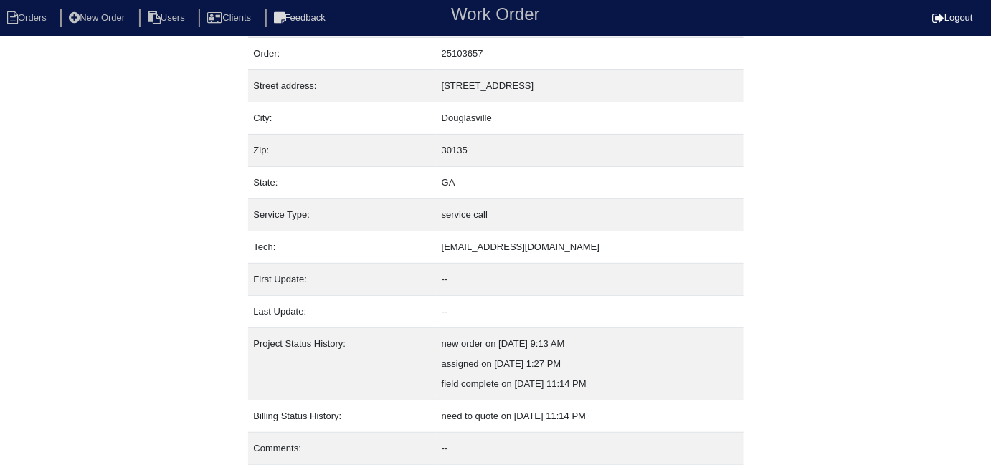
scroll to position [75, 0]
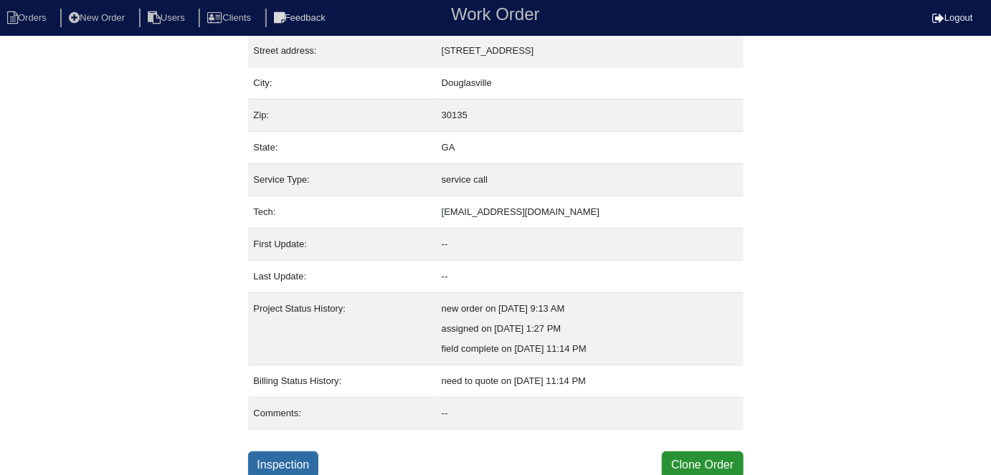
click at [252, 463] on link "Inspection" at bounding box center [283, 465] width 71 height 27
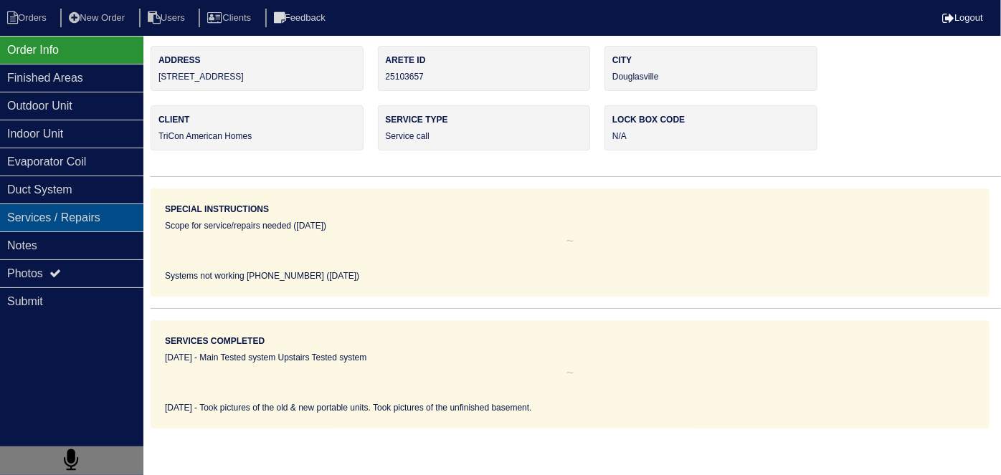
click at [69, 228] on div "Services / Repairs" at bounding box center [71, 218] width 143 height 28
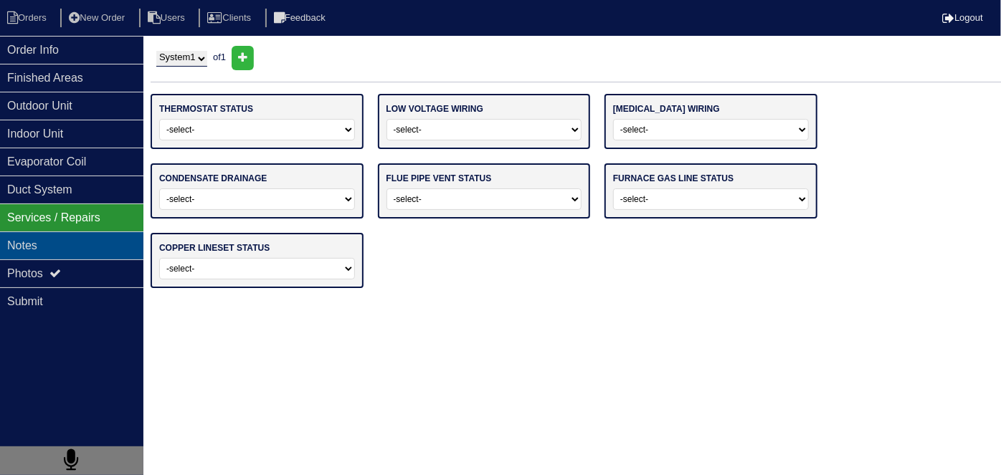
click at [65, 237] on div "Notes" at bounding box center [71, 246] width 143 height 28
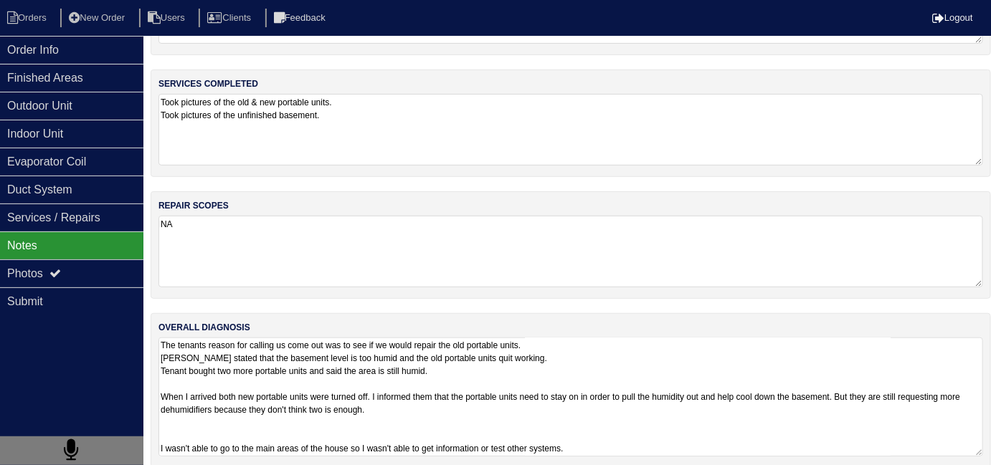
scroll to position [110, 0]
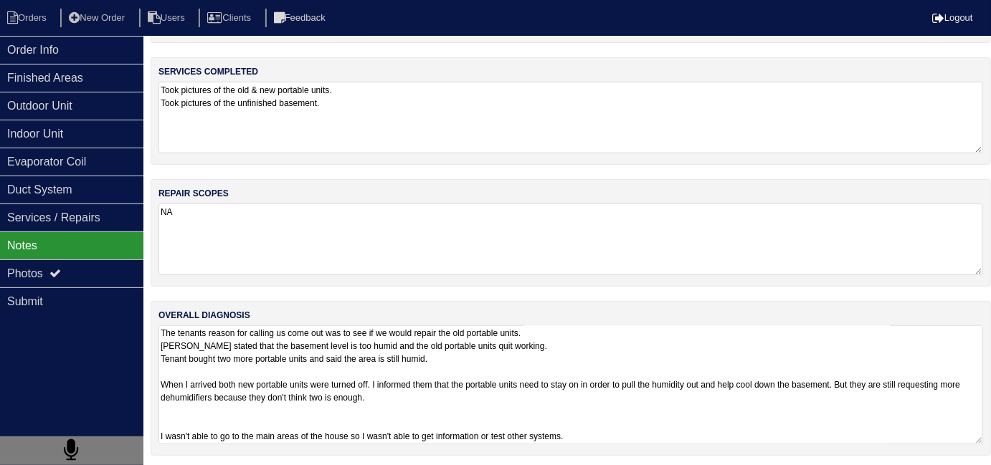
click at [665, 436] on textarea "The tenants reason for calling us come out was to see if we would repair the ol…" at bounding box center [570, 384] width 824 height 119
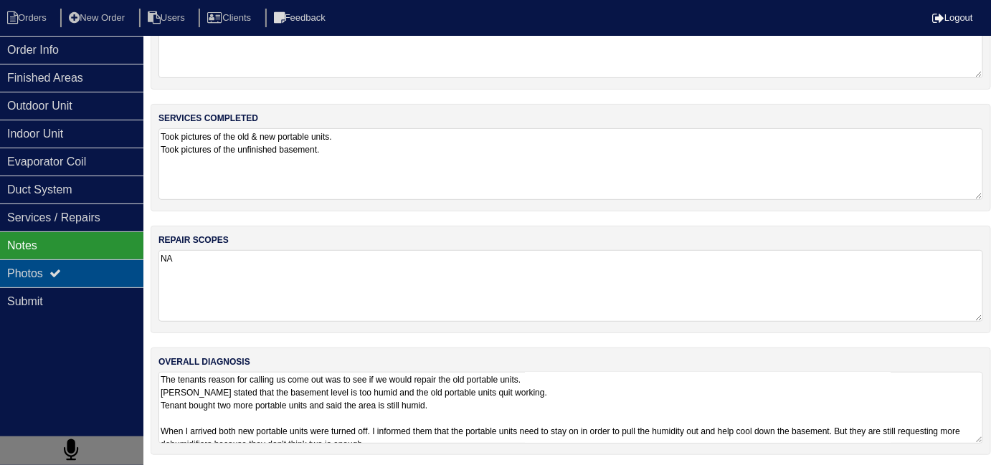
click at [11, 262] on div "Photos" at bounding box center [71, 274] width 143 height 28
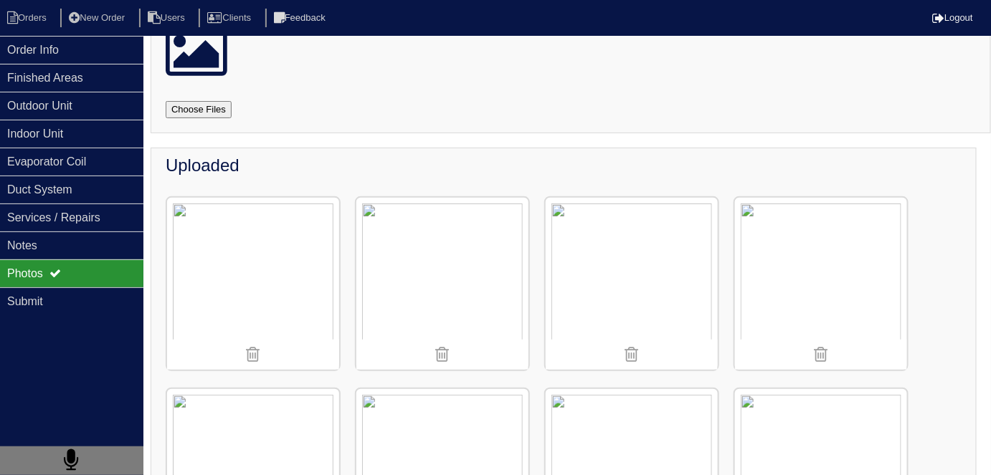
scroll to position [65, 0]
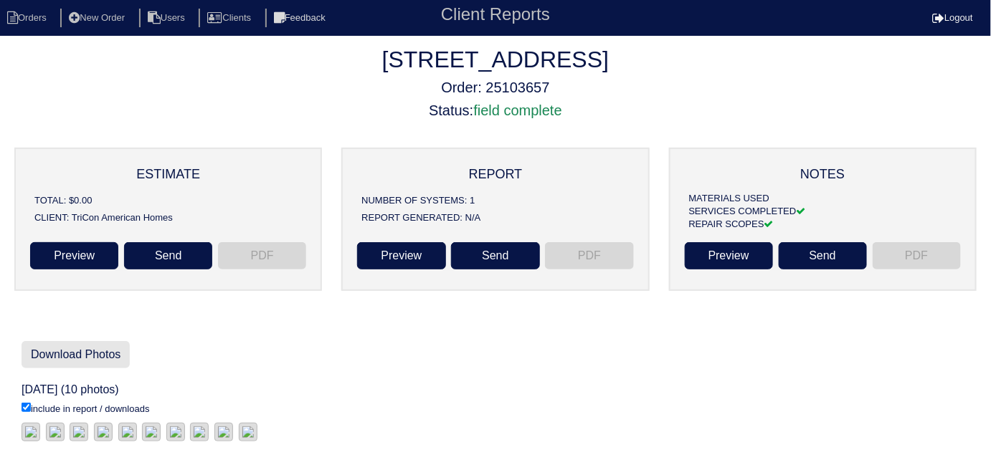
click at [84, 353] on link "Download Photos" at bounding box center [76, 354] width 108 height 27
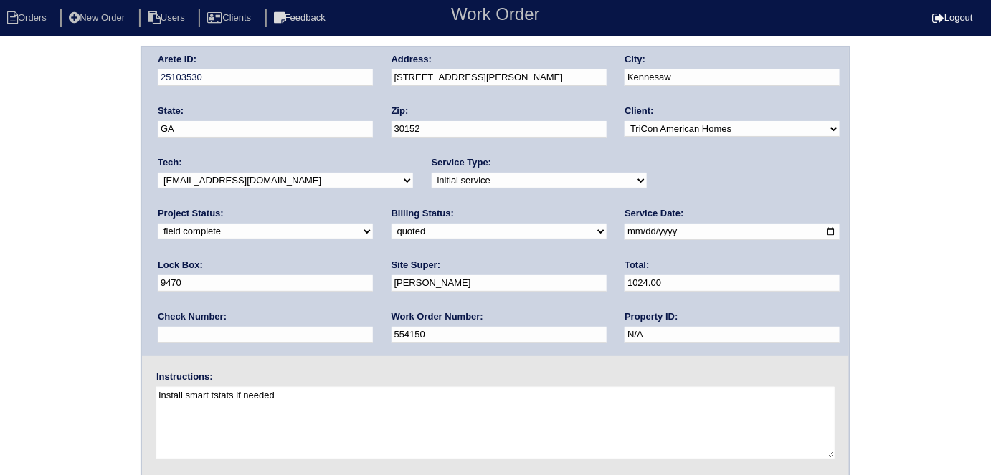
drag, startPoint x: 0, startPoint y: 0, endPoint x: 188, endPoint y: 236, distance: 301.5
click at [391, 233] on select "need to quote quoted need to invoice invoiced paid warranty purchase order need…" at bounding box center [498, 232] width 215 height 16
select select "need to invoice"
click at [391, 224] on select "need to quote quoted need to invoice invoiced paid warranty purchase order need…" at bounding box center [498, 232] width 215 height 16
click at [11, 289] on div "Arete ID: 25103530 Address: 1210 Scandrett Overlook NW City: Kennesaw State: GA…" at bounding box center [495, 336] width 991 height 580
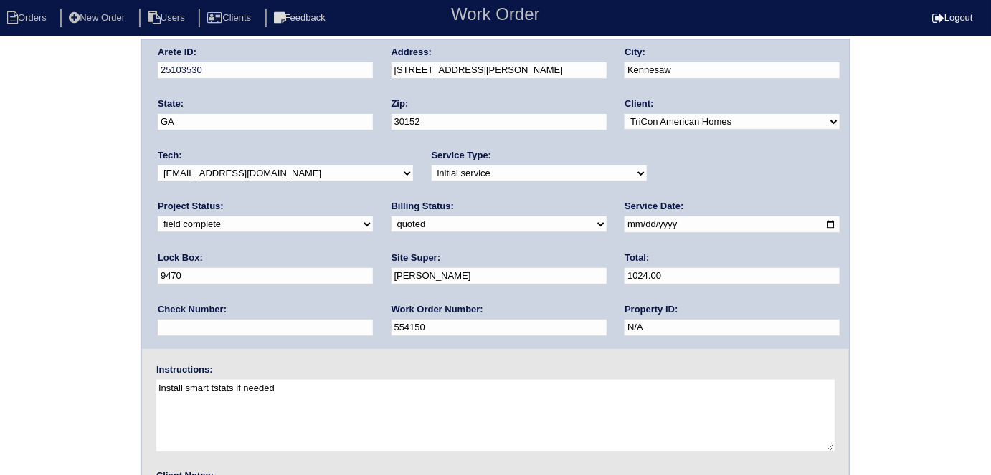
click at [4, 234] on div "Arete ID: 25103530 Address: 1210 Scandrett Overlook NW City: Kennesaw State: GA…" at bounding box center [495, 329] width 991 height 580
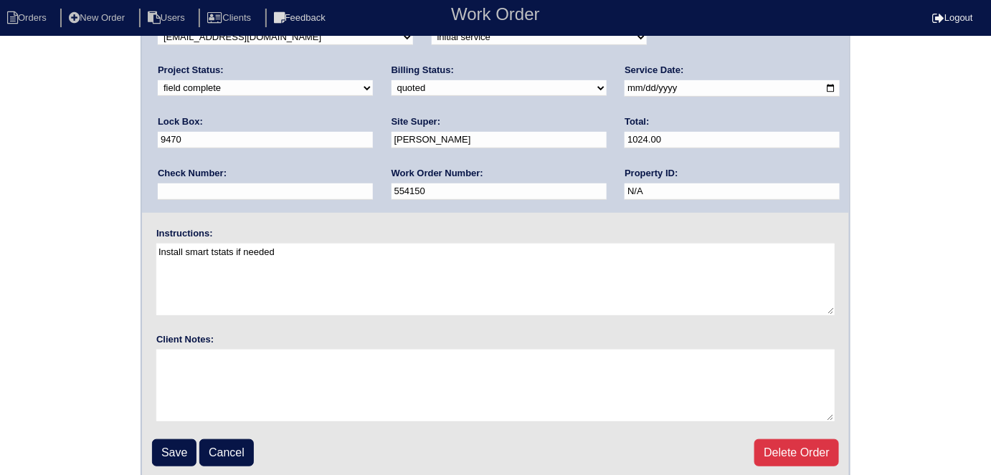
scroll to position [145, 0]
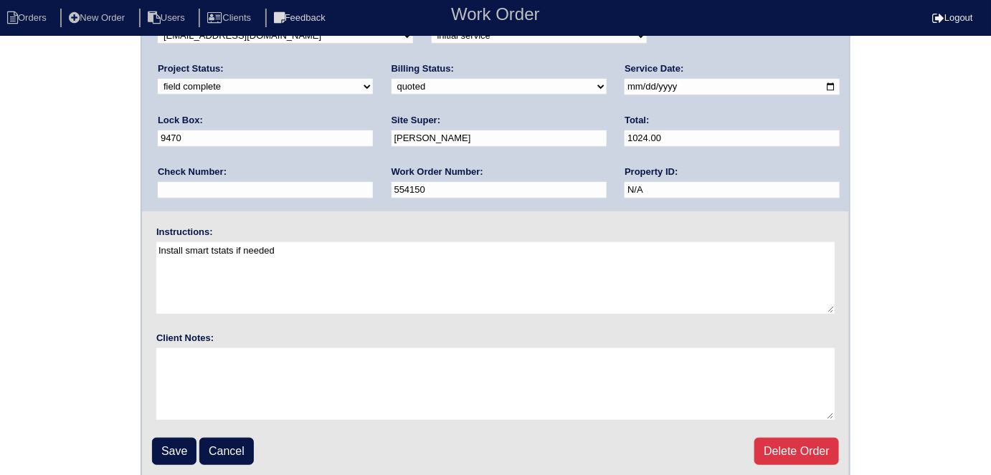
click at [163, 443] on input "Save" at bounding box center [174, 451] width 44 height 27
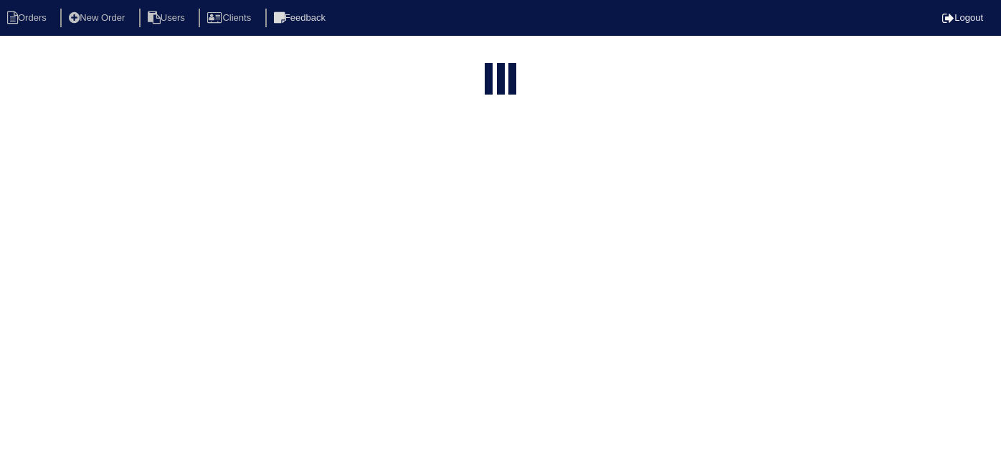
select select "15"
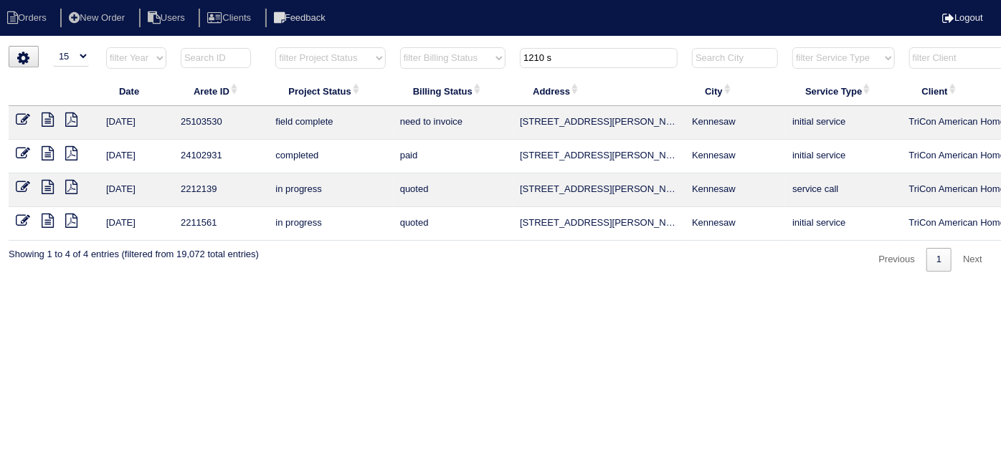
drag, startPoint x: 564, startPoint y: 51, endPoint x: 466, endPoint y: 54, distance: 97.5
click at [466, 54] on tr "filter Year -- Any Year -- 2025 2024 2023 2022 2021 2020 2019 filter Project St…" at bounding box center [630, 61] width 1242 height 29
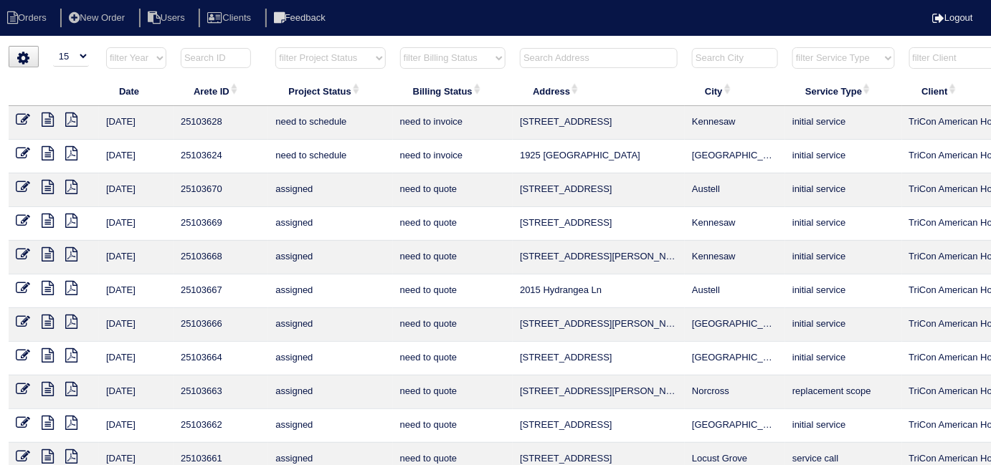
click at [310, 57] on select "filter Project Status -- Any Project Status -- new order assigned in progress f…" at bounding box center [330, 58] width 110 height 22
click at [275, 47] on select "filter Project Status -- Any Project Status -- new order assigned in progress f…" at bounding box center [330, 58] width 110 height 22
select select "field complete"
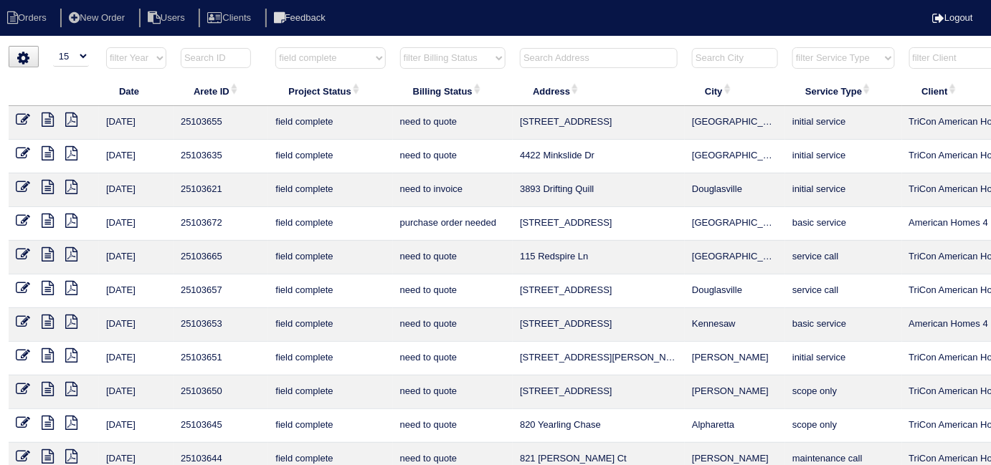
click at [437, 63] on select "filter Billing Status -- Any Billing Status -- need to quote quoted need to inv…" at bounding box center [452, 58] width 105 height 22
select select "need to quote"
click at [400, 47] on select "filter Billing Status -- Any Billing Status -- need to quote quoted need to inv…" at bounding box center [452, 58] width 105 height 22
select select "field complete"
select select "need to quote"
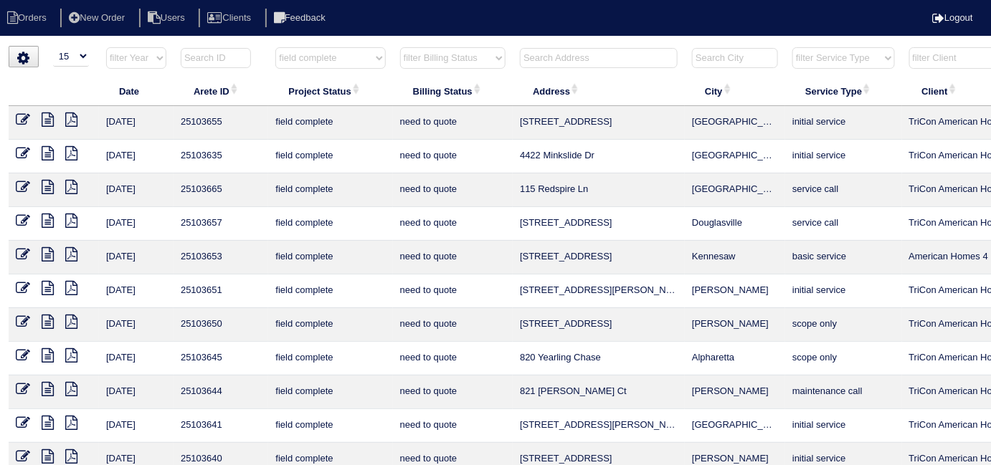
click at [72, 253] on icon at bounding box center [71, 254] width 12 height 14
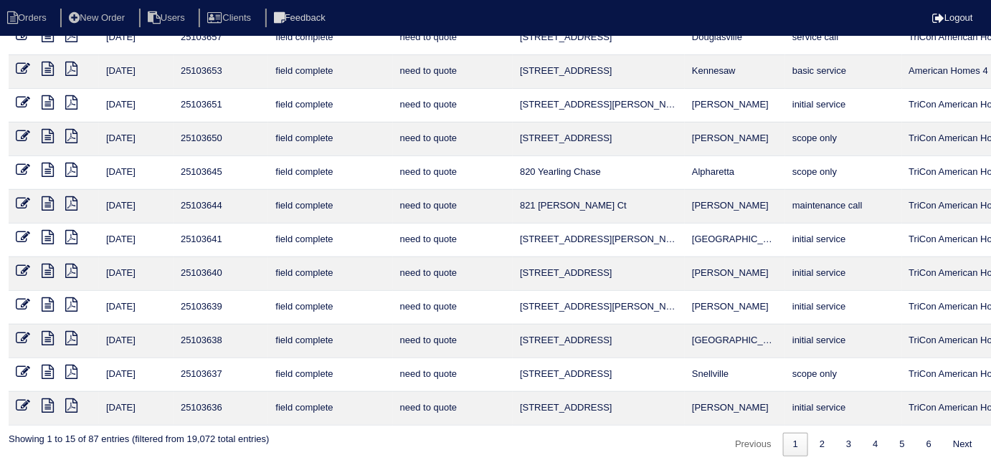
scroll to position [186, 0]
click at [72, 100] on icon at bounding box center [71, 102] width 12 height 14
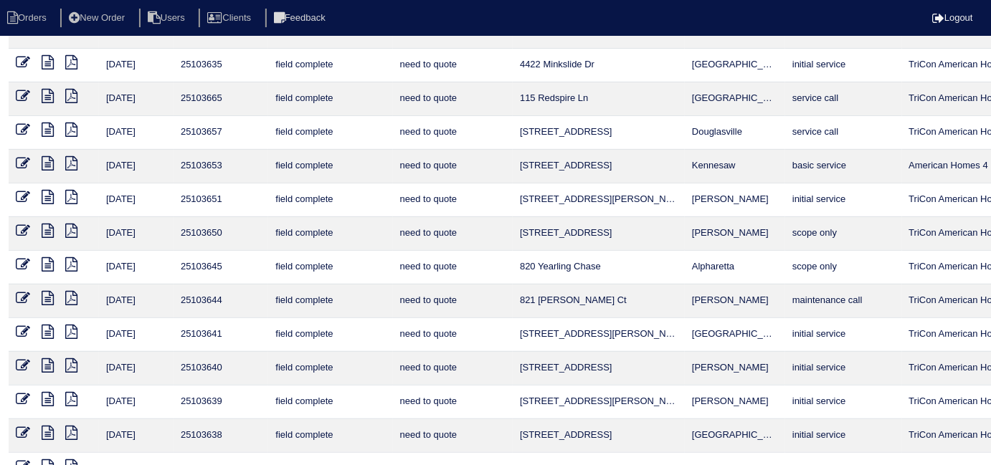
scroll to position [0, 0]
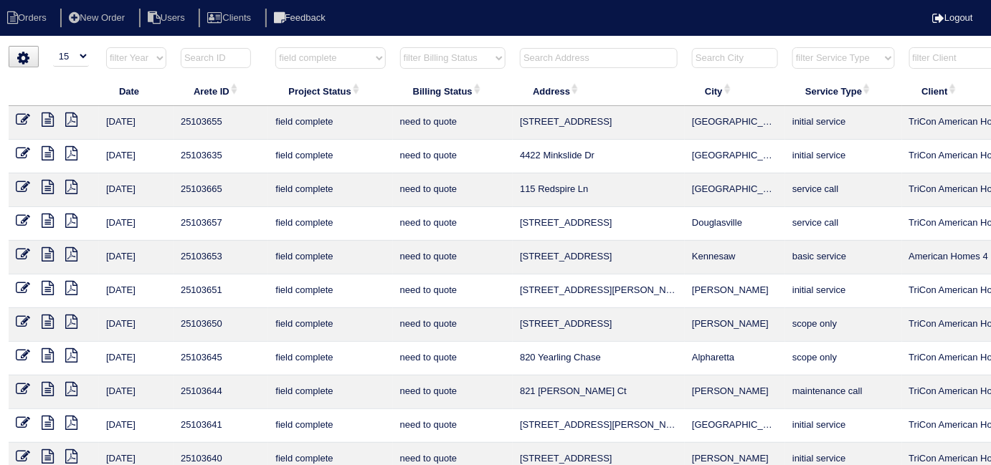
click at [68, 318] on icon at bounding box center [71, 322] width 12 height 14
click at [42, 320] on icon at bounding box center [48, 322] width 12 height 14
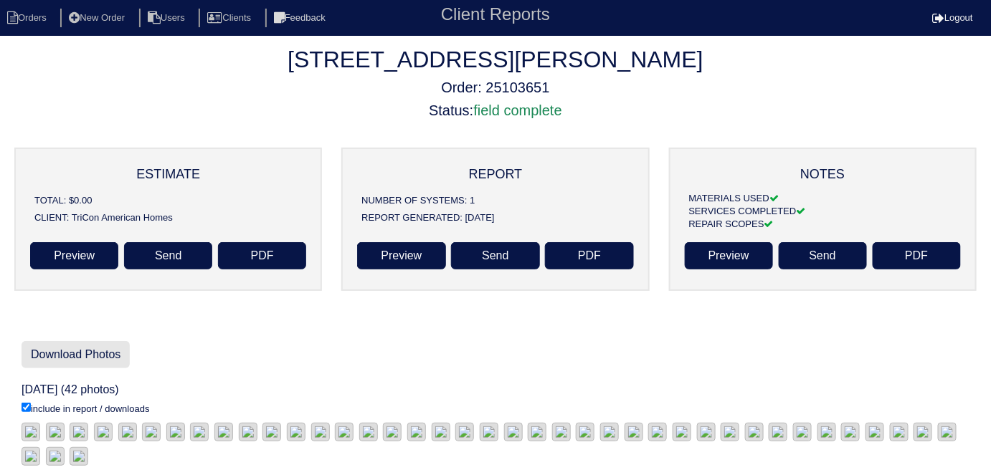
click at [105, 363] on link "Download Photos" at bounding box center [76, 354] width 108 height 27
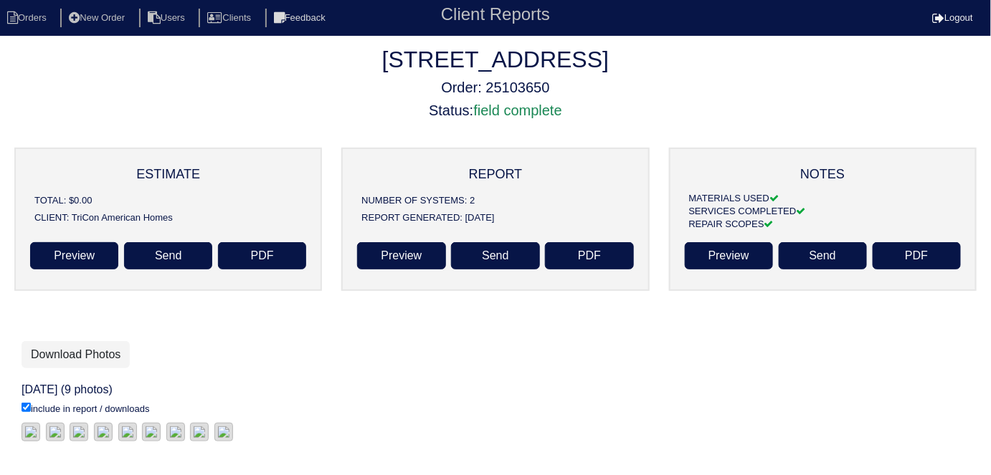
scroll to position [60, 0]
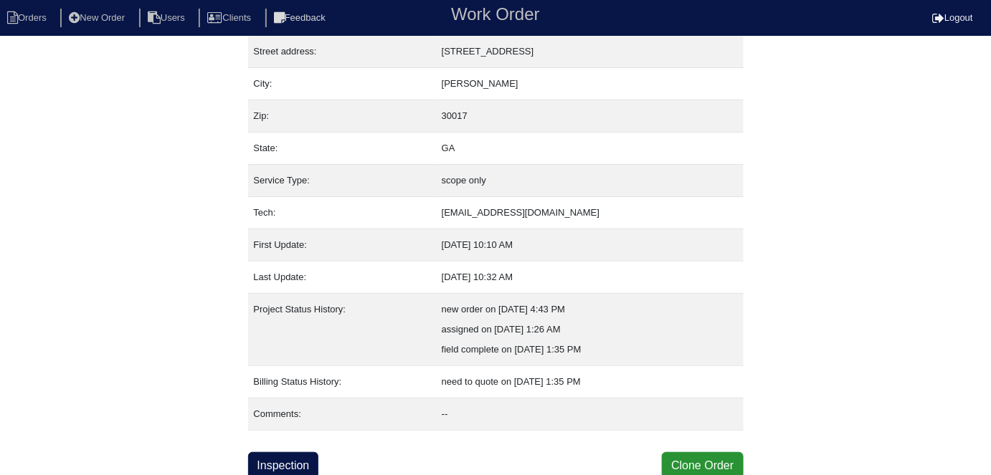
scroll to position [75, 0]
click at [273, 464] on link "Inspection" at bounding box center [283, 465] width 71 height 27
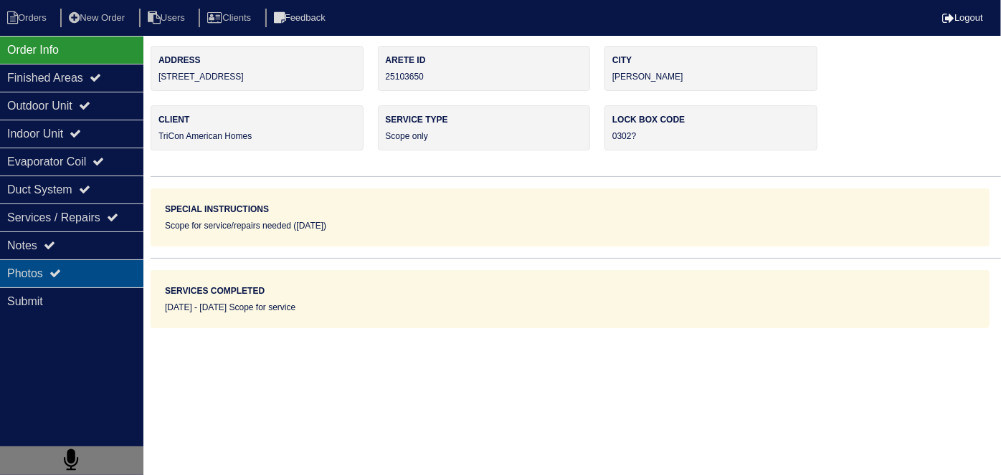
click at [35, 260] on div "Photos" at bounding box center [71, 274] width 143 height 28
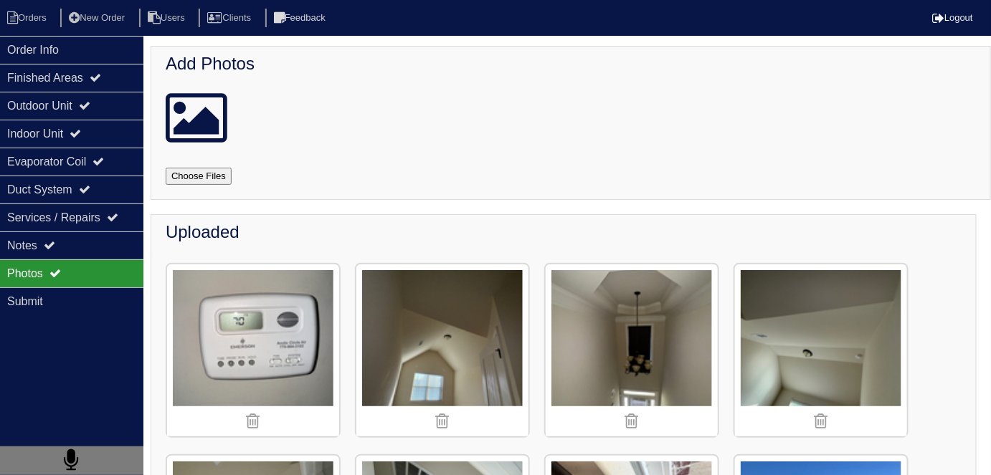
click at [196, 179] on input "file" at bounding box center [216, 176] width 100 height 17
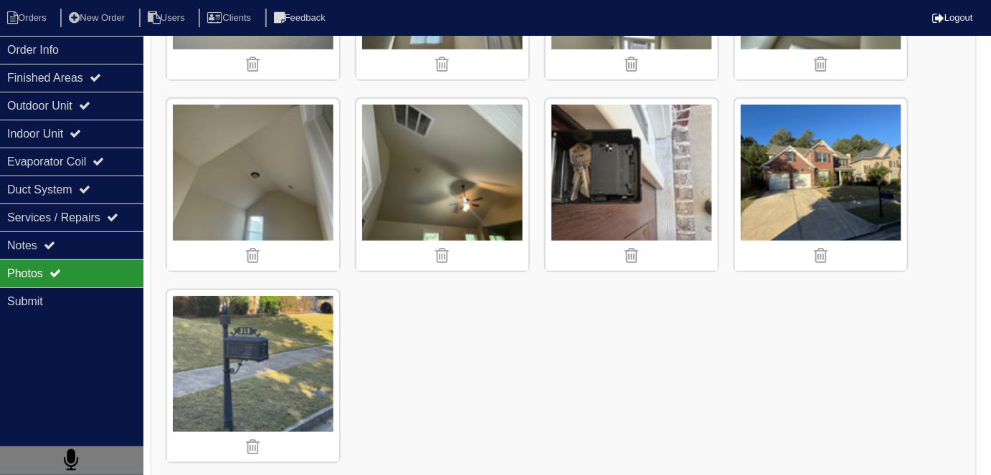
scroll to position [372, 0]
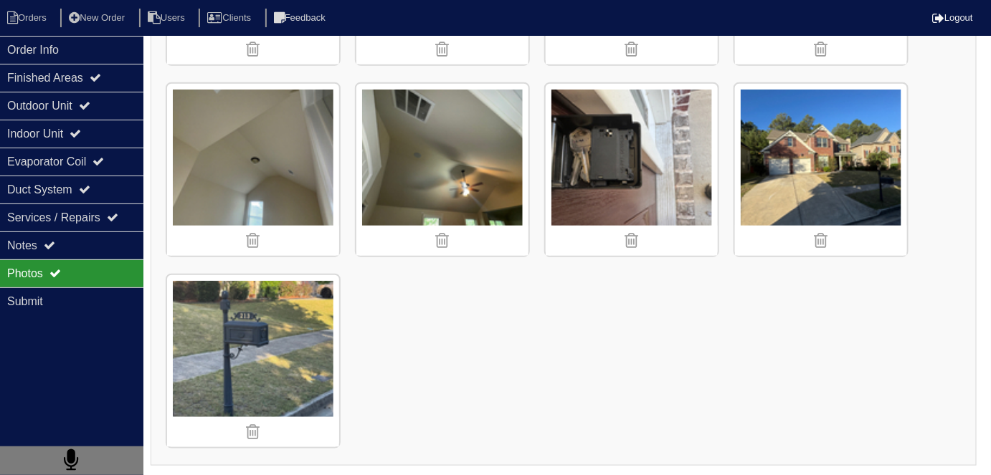
type input "C:\fakepath\IMG_5028.JPG"
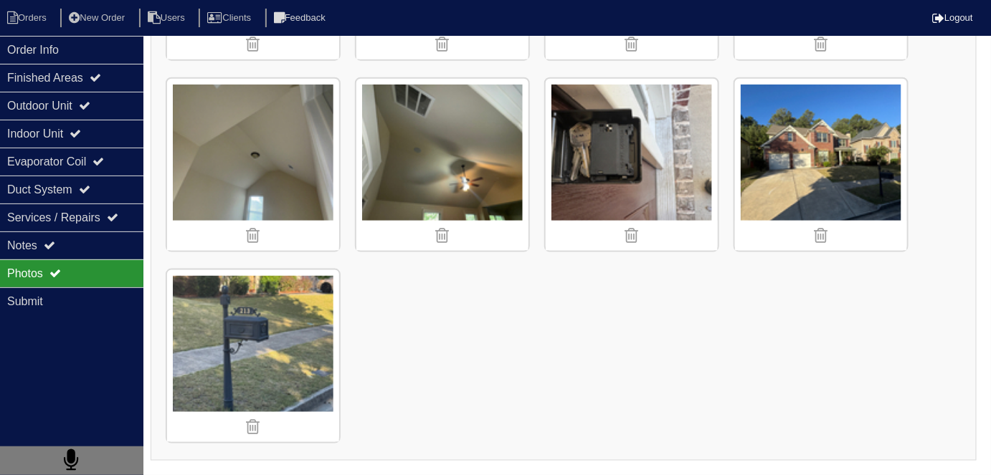
scroll to position [846, 0]
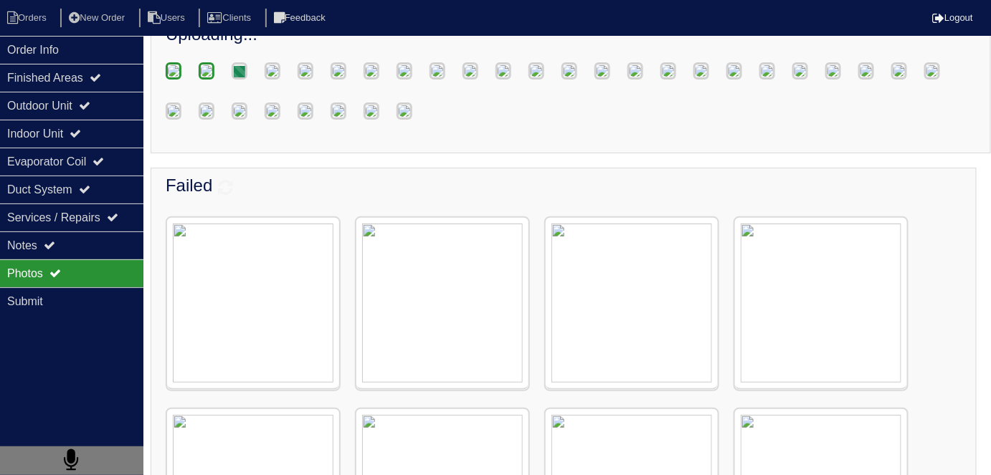
scroll to position [29, 0]
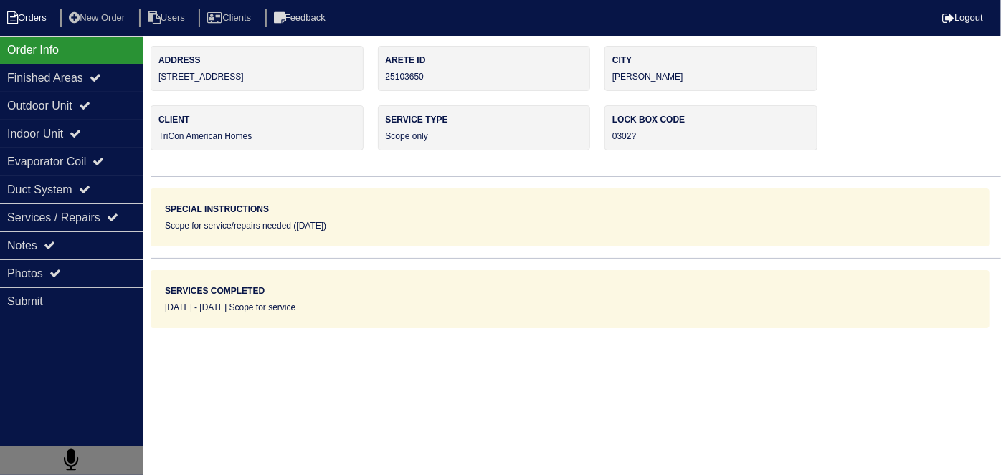
click at [32, 15] on li "Orders" at bounding box center [29, 18] width 58 height 19
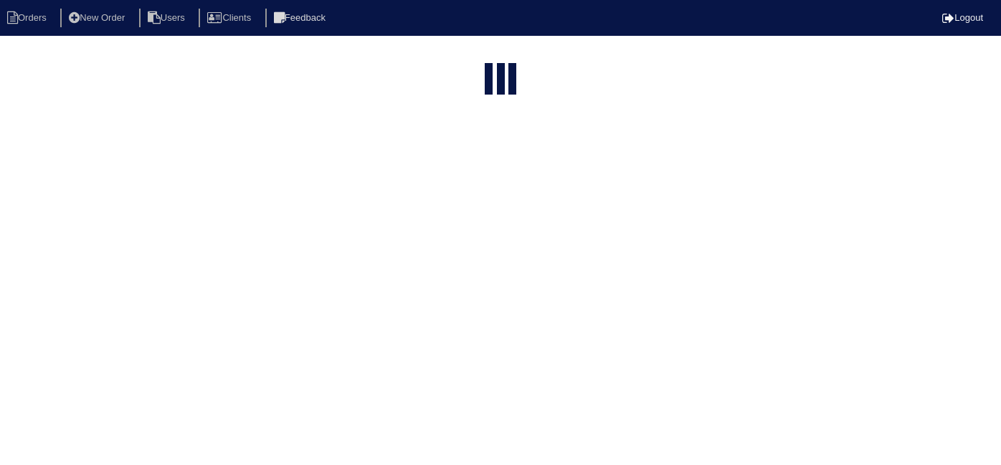
select select "15"
select select "field complete"
select select "need to quote"
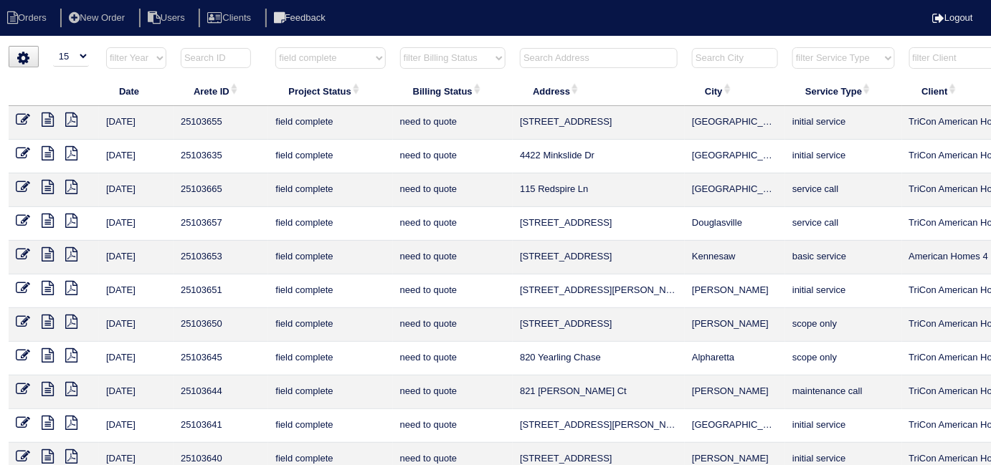
click at [301, 60] on select "filter Project Status -- Any Project Status -- new order assigned in progress f…" at bounding box center [330, 58] width 110 height 22
click at [275, 47] on select "filter Project Status -- Any Project Status -- new order assigned in progress f…" at bounding box center [330, 58] width 110 height 22
select select "need to schedule"
select select "need to quote"
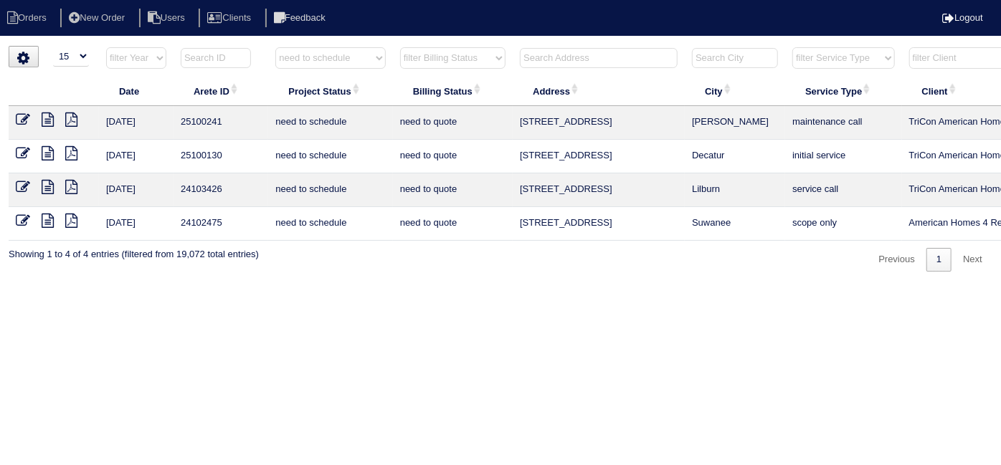
click at [334, 53] on select "filter Project Status -- Any Project Status -- new order assigned in progress f…" at bounding box center [330, 58] width 110 height 22
select select
click at [275, 47] on select "filter Project Status -- Any Project Status -- new order assigned in progress f…" at bounding box center [330, 58] width 110 height 22
select select "need to quote"
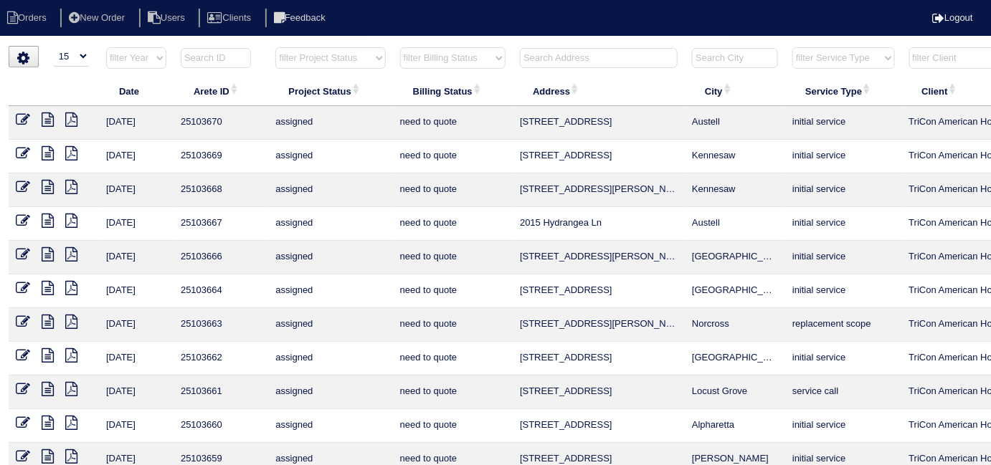
drag, startPoint x: 449, startPoint y: 48, endPoint x: 450, endPoint y: 65, distance: 17.2
click at [449, 48] on select "filter Billing Status -- Any Billing Status -- need to quote quoted need to inv…" at bounding box center [452, 58] width 105 height 22
click at [400, 47] on select "filter Billing Status -- Any Billing Status -- need to quote quoted need to inv…" at bounding box center [452, 58] width 105 height 22
click at [455, 63] on select "filter Billing Status -- Any Billing Status -- need to quote quoted need to inv…" at bounding box center [452, 58] width 105 height 22
select select
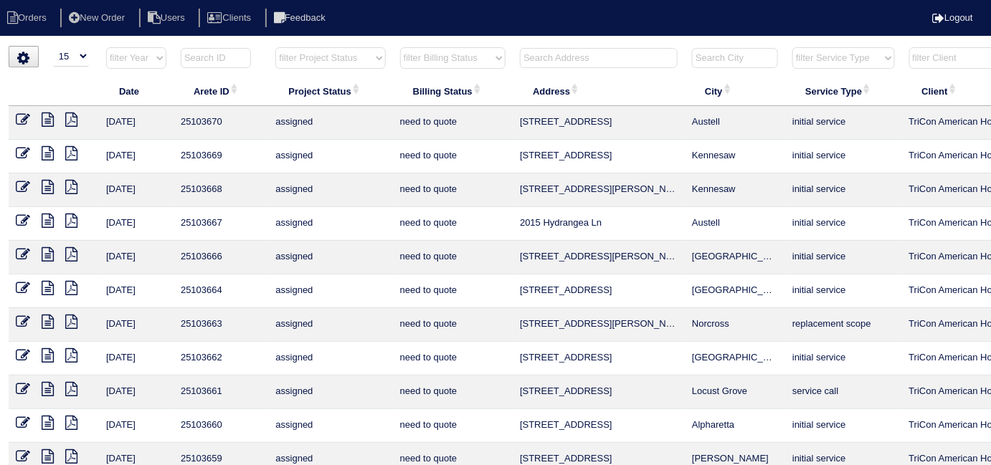
click at [400, 47] on select "filter Billing Status -- Any Billing Status -- need to quote quoted need to inv…" at bounding box center [452, 58] width 105 height 22
click at [548, 64] on input "text" at bounding box center [599, 58] width 158 height 20
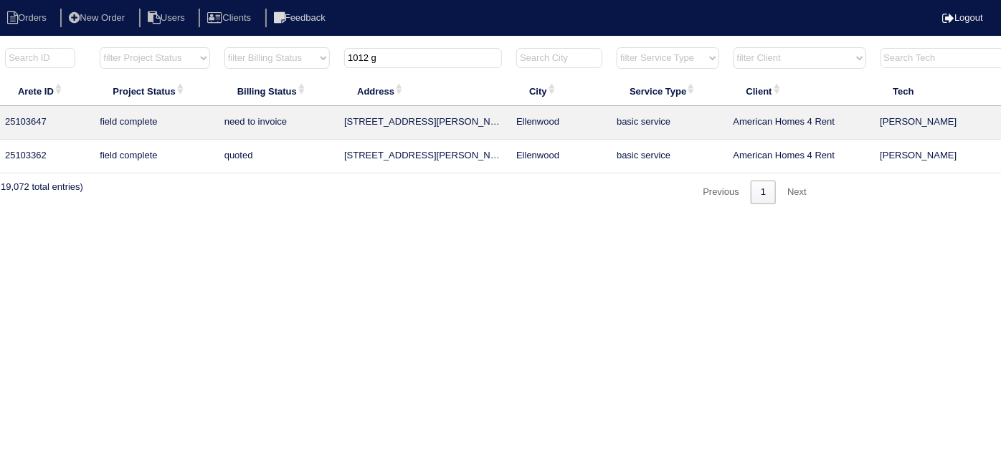
scroll to position [0, 249]
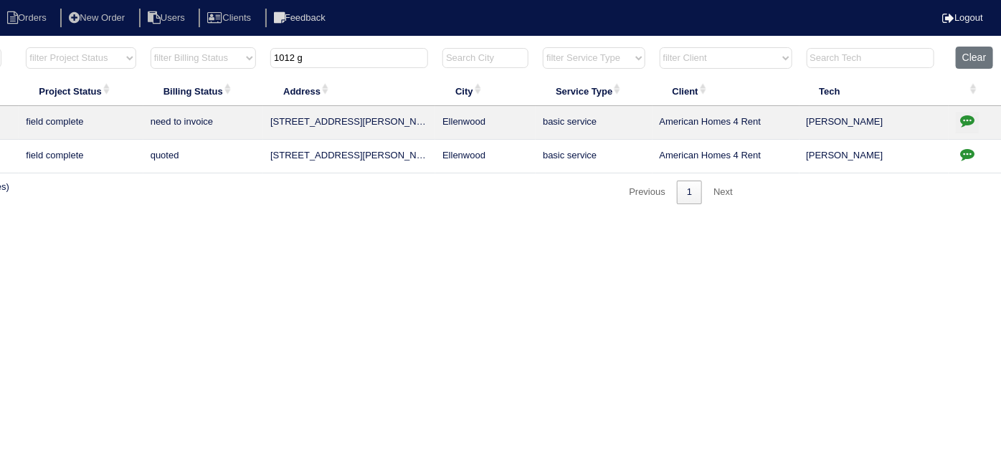
type input "1012 g"
click at [965, 115] on icon "button" at bounding box center [967, 120] width 14 height 14
type textarea "10/2/25 - this is for a change order only - rk"
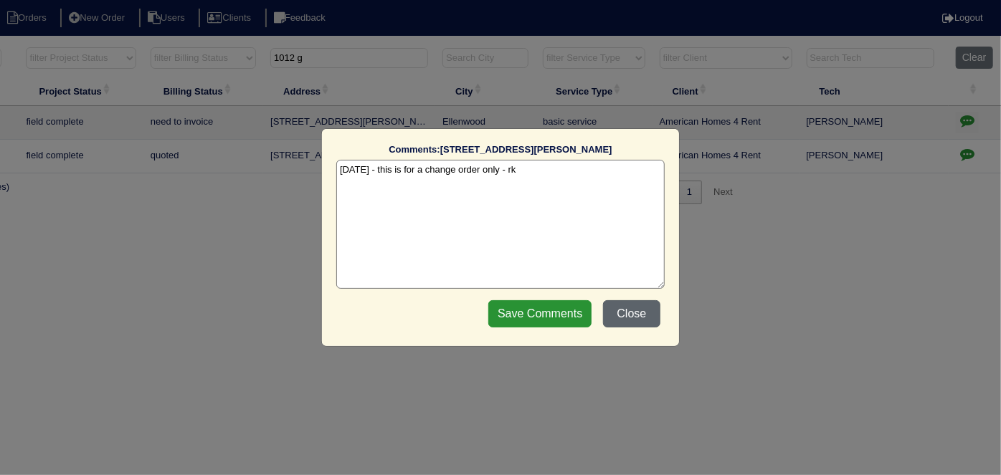
click at [625, 313] on button "Close" at bounding box center [631, 313] width 57 height 27
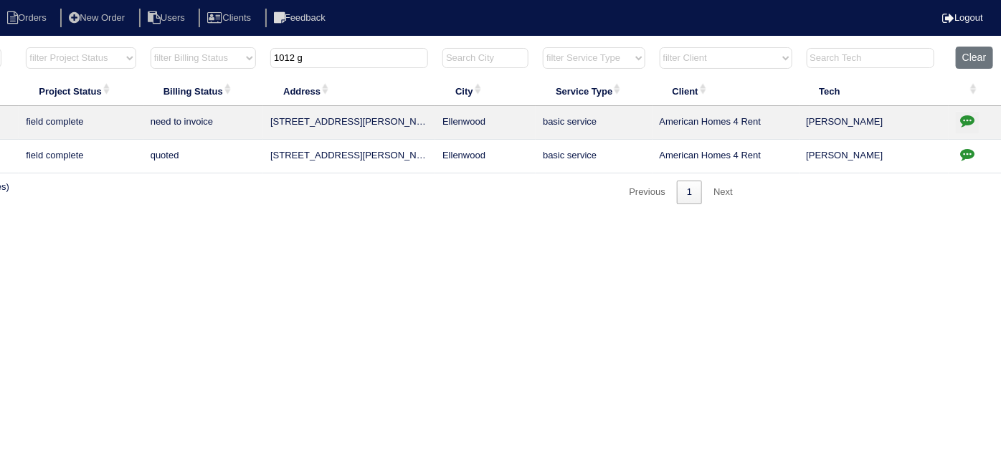
click at [960, 153] on icon "button" at bounding box center [967, 154] width 14 height 14
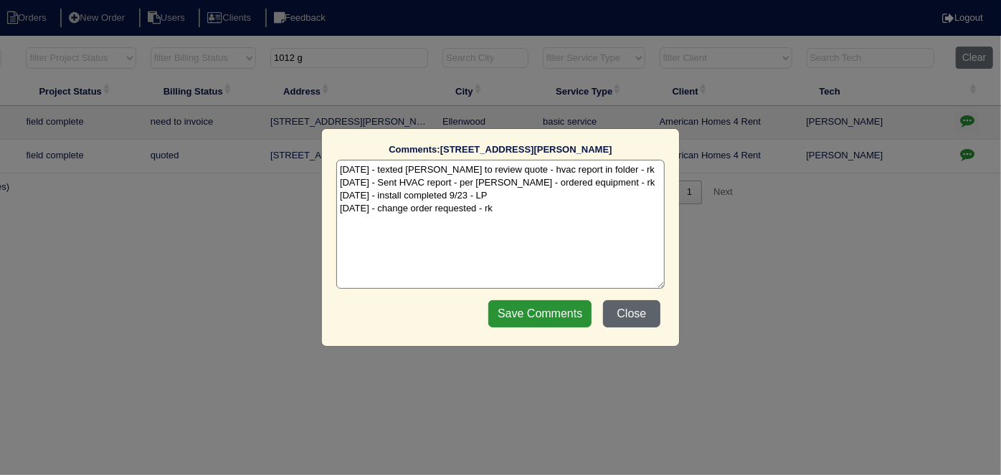
click at [632, 313] on button "Close" at bounding box center [631, 313] width 57 height 27
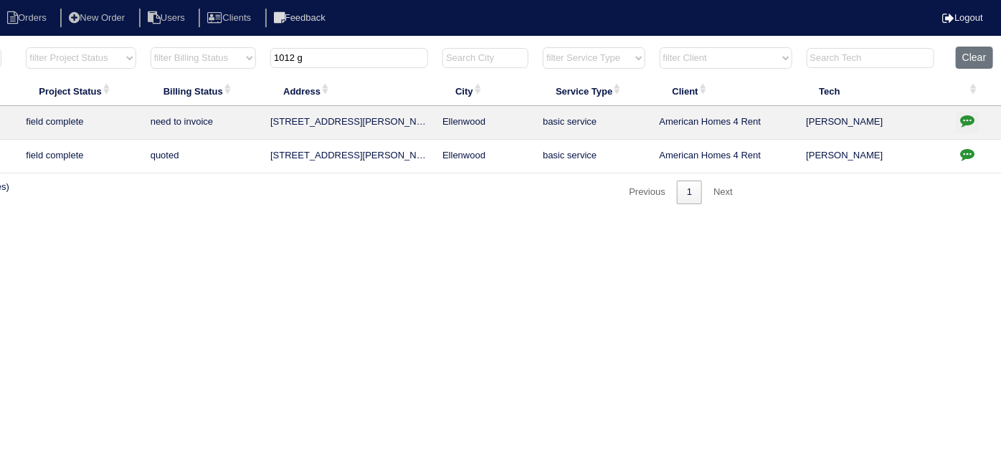
drag, startPoint x: 357, startPoint y: 60, endPoint x: 75, endPoint y: 57, distance: 282.5
click at [84, 54] on tr "filter Year -- Any Year -- 2025 2024 2023 2022 2021 2020 2019 filter Project St…" at bounding box center [380, 61] width 1242 height 29
click at [961, 126] on icon "button" at bounding box center [967, 120] width 14 height 14
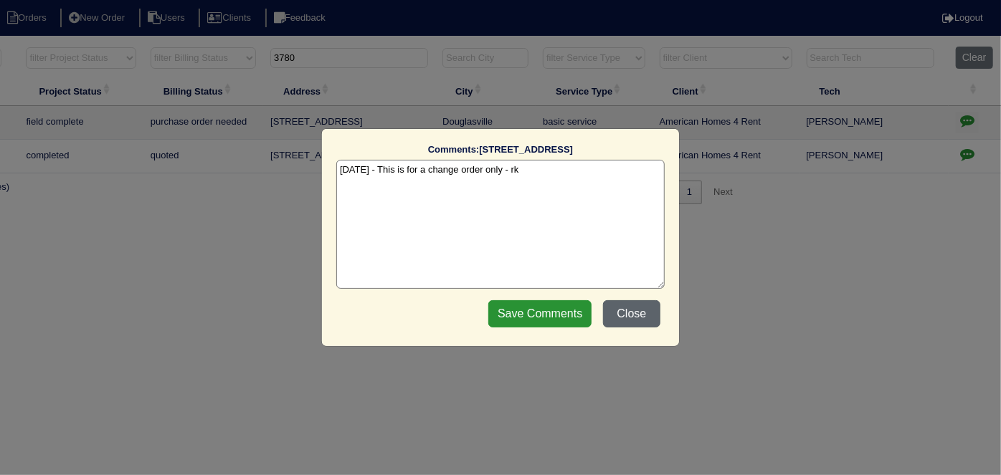
click at [640, 311] on button "Close" at bounding box center [631, 313] width 57 height 27
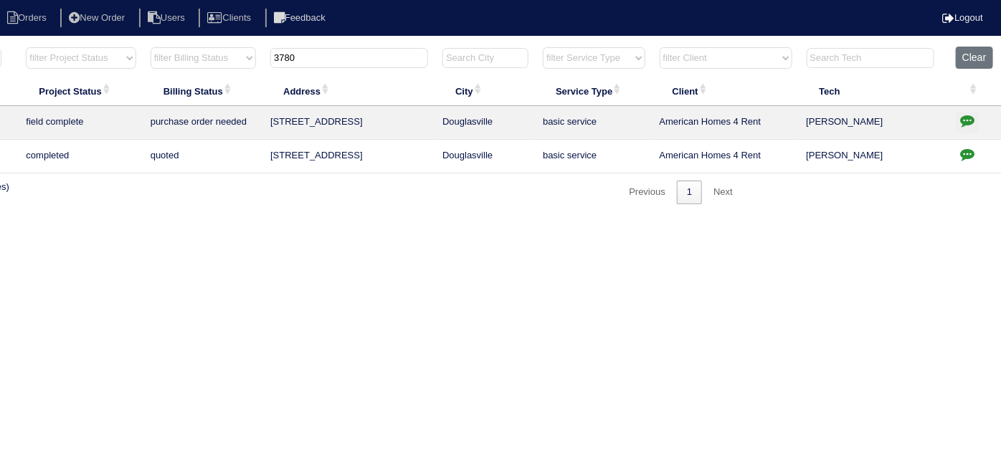
click at [960, 156] on icon "button" at bounding box center [967, 154] width 14 height 14
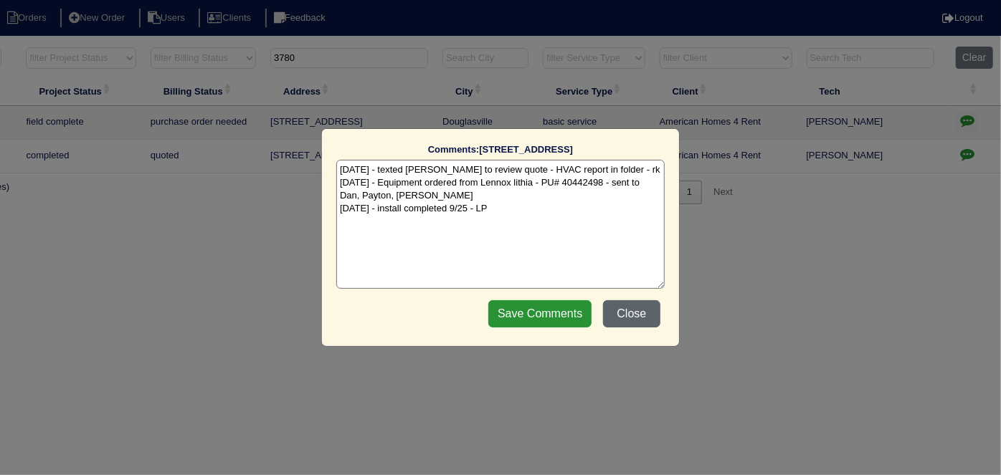
click at [645, 310] on button "Close" at bounding box center [631, 313] width 57 height 27
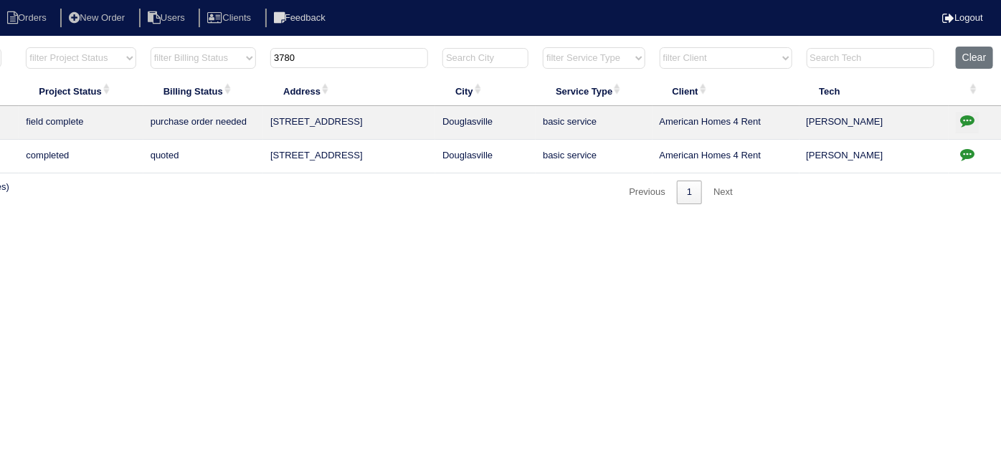
drag, startPoint x: 318, startPoint y: 56, endPoint x: 175, endPoint y: 33, distance: 144.5
click at [176, 46] on body "Orders New Order Users Clients Feedback Logout Orders New Order Users Clients M…" at bounding box center [251, 125] width 1001 height 158
type input "3382"
click at [960, 151] on icon "button" at bounding box center [967, 154] width 14 height 14
type textarea "9/15/25 - texted Dan to review quote - rk 9/19/25 - Equipment ordered - pending…"
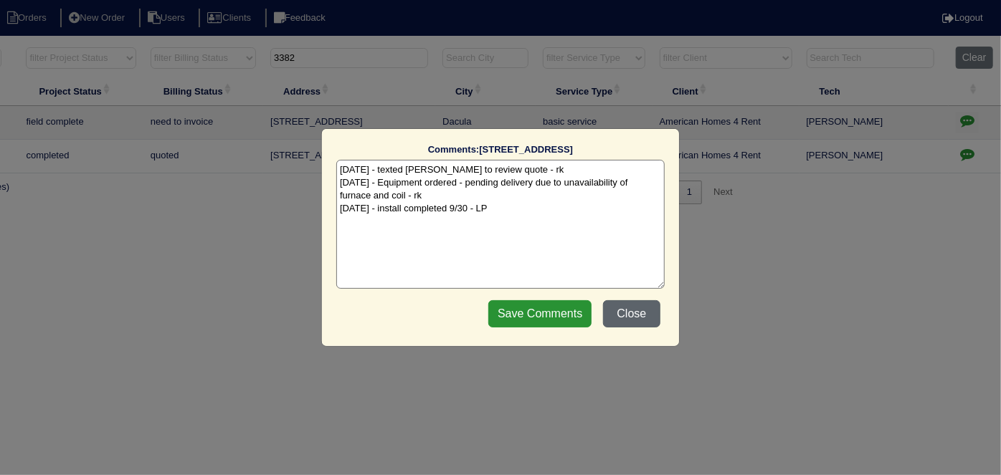
click at [645, 318] on button "Close" at bounding box center [631, 313] width 57 height 27
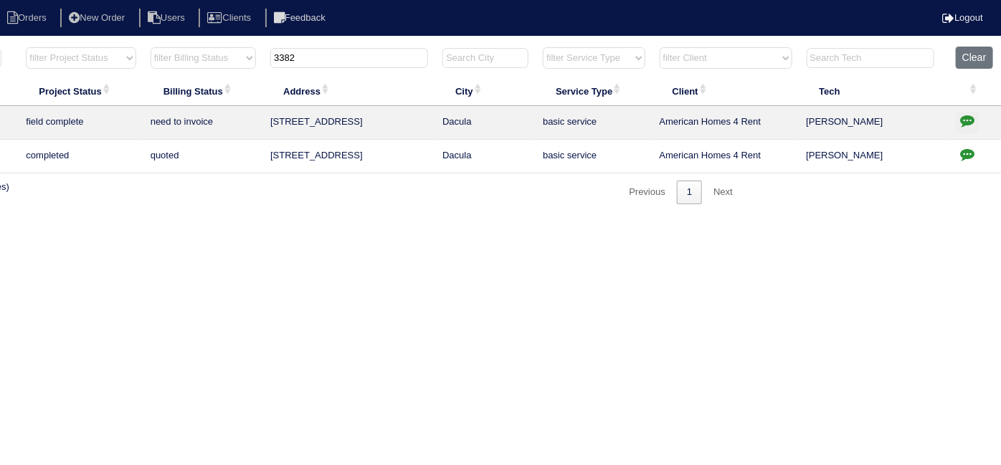
drag, startPoint x: 342, startPoint y: 57, endPoint x: 49, endPoint y: 55, distance: 292.5
click at [78, 52] on tr "filter Year -- Any Year -- 2025 2024 2023 2022 2021 2020 2019 filter Project St…" at bounding box center [380, 61] width 1242 height 29
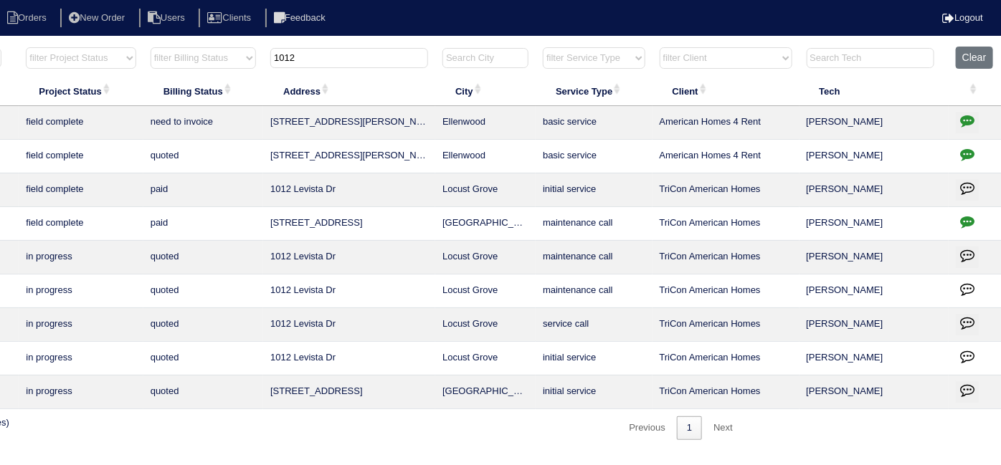
type input "1012"
click at [965, 149] on icon "button" at bounding box center [967, 154] width 14 height 14
type textarea "9/17/25 - texted Dan to review quote - hvac report in folder - rk 9/22/25 - Sen…"
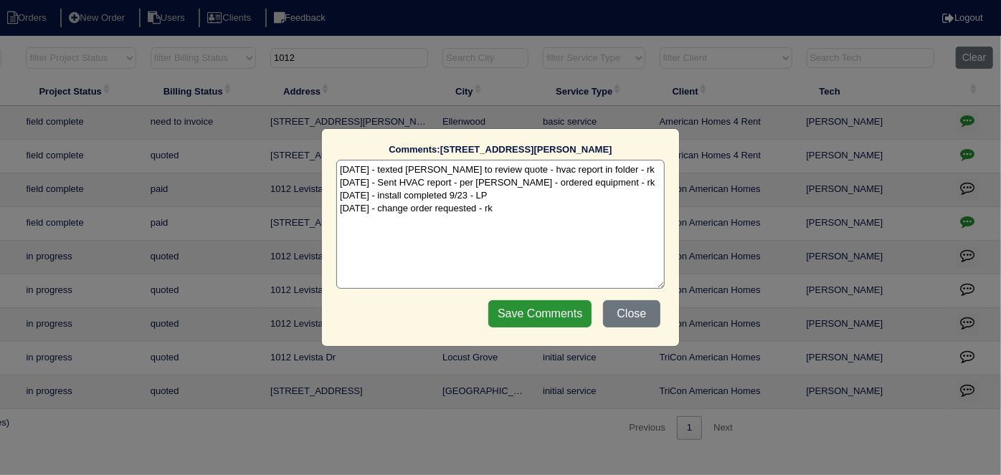
click at [537, 206] on textarea "9/17/25 - texted Dan to review quote - hvac report in folder - rk 9/22/25 - Sen…" at bounding box center [500, 224] width 328 height 129
drag, startPoint x: 634, startPoint y: 310, endPoint x: 944, endPoint y: 227, distance: 320.5
click at [638, 308] on button "Close" at bounding box center [631, 313] width 57 height 27
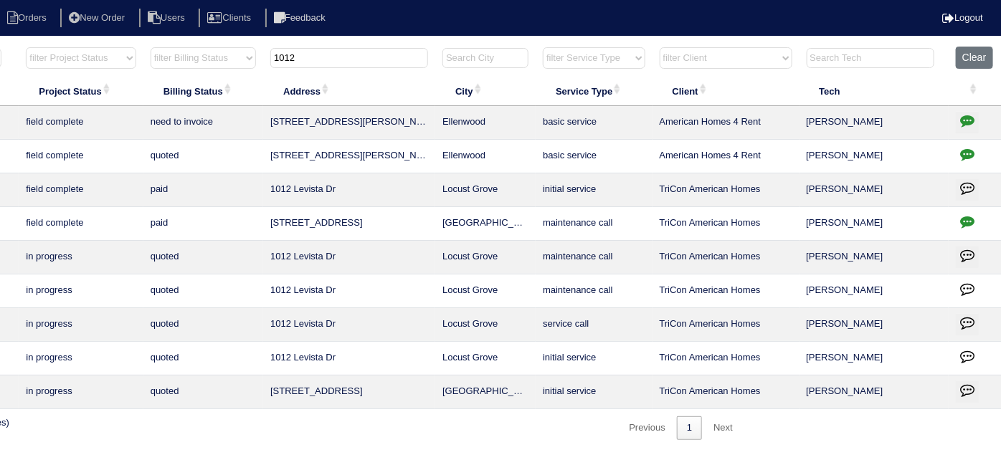
drag, startPoint x: 321, startPoint y: 64, endPoint x: 36, endPoint y: 0, distance: 292.4
click at [44, 46] on body "Orders New Order Users Clients Feedback Logout Orders New Order Users Clients M…" at bounding box center [251, 243] width 1001 height 394
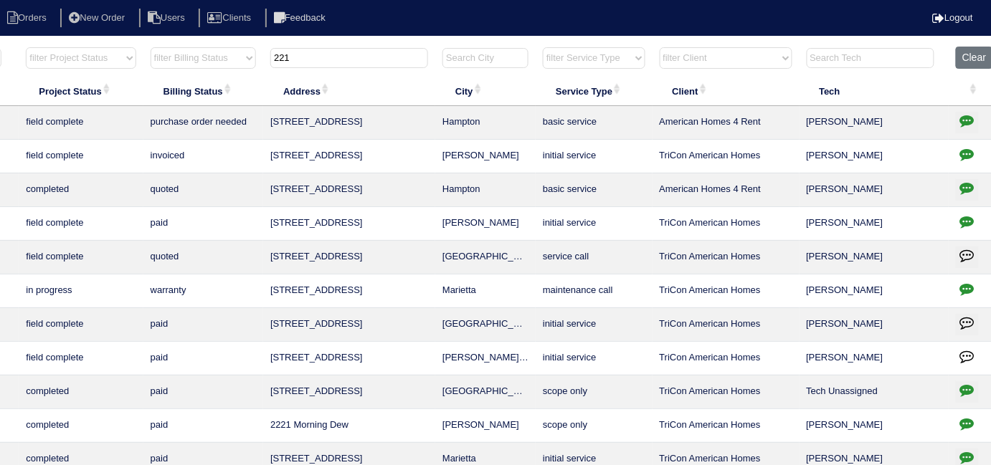
type input "221"
click at [971, 184] on icon "button" at bounding box center [967, 188] width 14 height 14
type textarea "9/17/25 - texted Dan to review quote 9/23/25 - Equipment ordered Lennox litia -…"
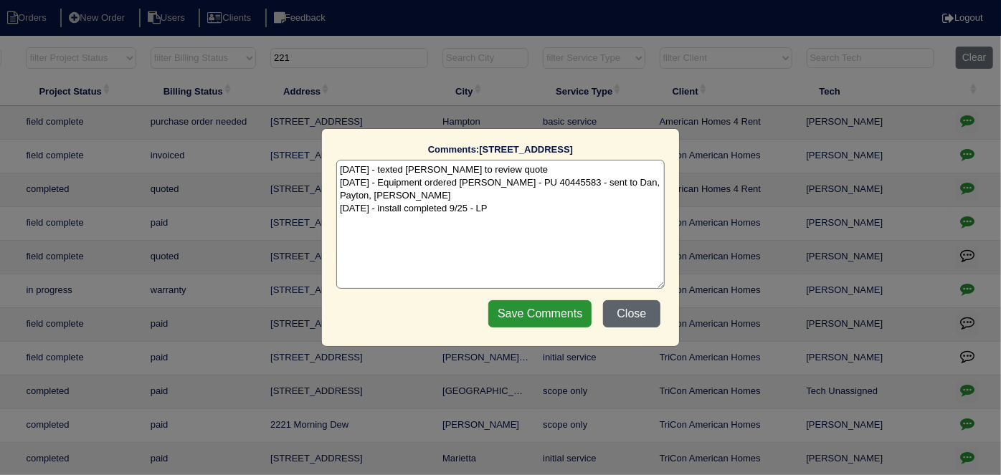
click at [640, 303] on button "Close" at bounding box center [631, 313] width 57 height 27
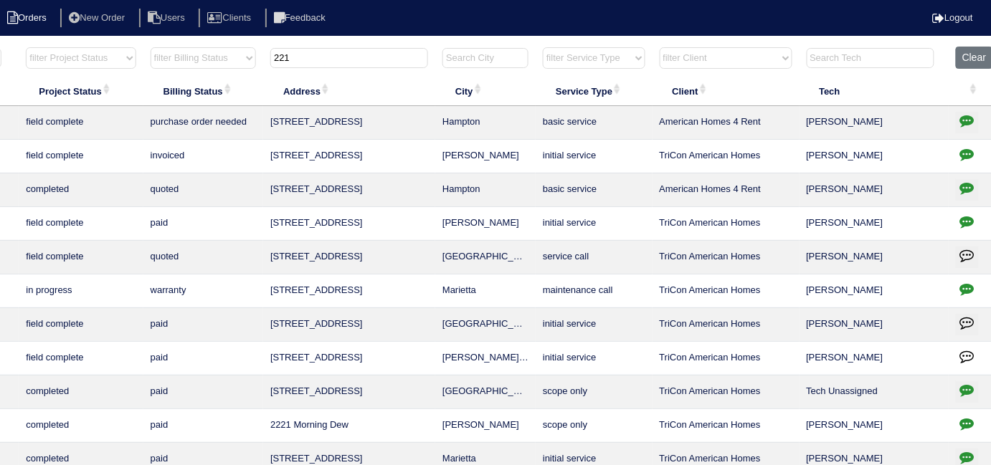
drag, startPoint x: 321, startPoint y: 59, endPoint x: 46, endPoint y: 11, distance: 279.5
click at [103, 46] on body "Orders New Order Users Clients Feedback Logout Orders New Order Users Clients M…" at bounding box center [246, 344] width 991 height 596
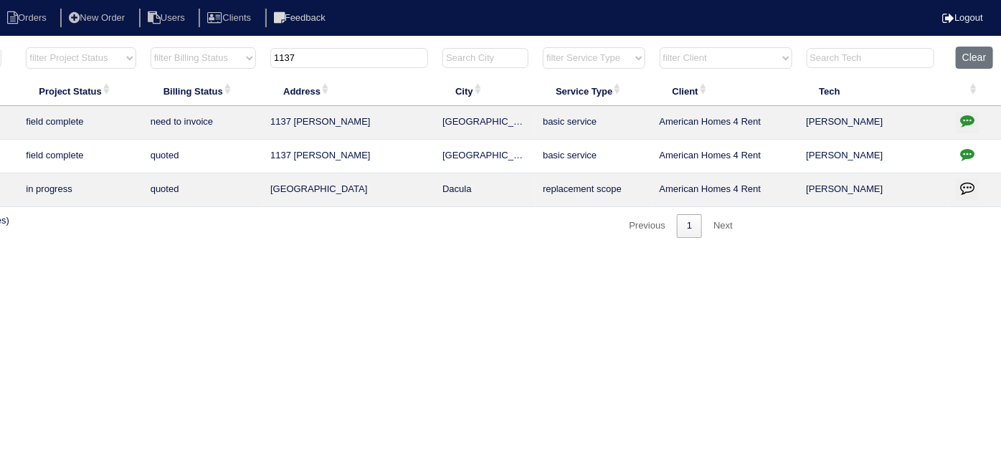
type input "1137"
click at [964, 155] on icon "button" at bounding box center [967, 154] width 14 height 14
type textarea "9/30/25 - Lower level needs replacing - texted Dan to review - rk 9/30/25 - Cha…"
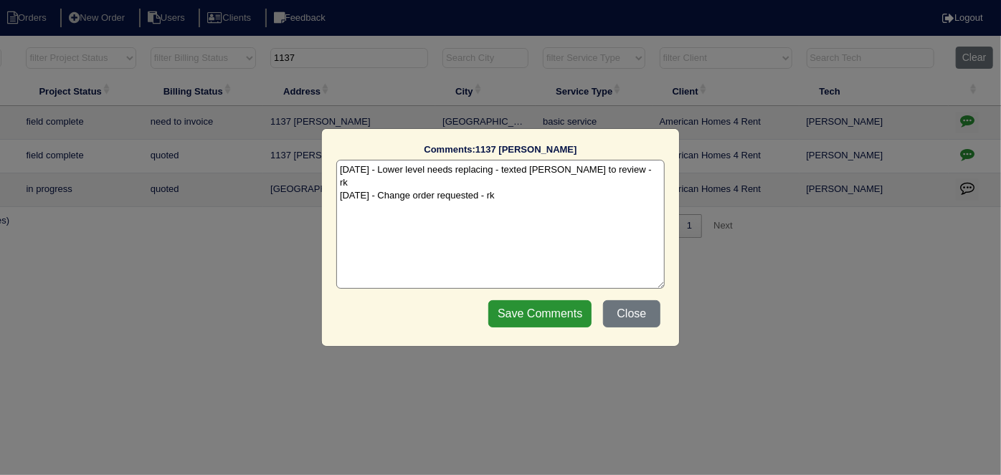
click at [562, 184] on textarea "9/30/25 - Lower level needs replacing - texted Dan to review - rk 9/30/25 - Cha…" at bounding box center [500, 224] width 328 height 129
click at [628, 316] on button "Close" at bounding box center [631, 313] width 57 height 27
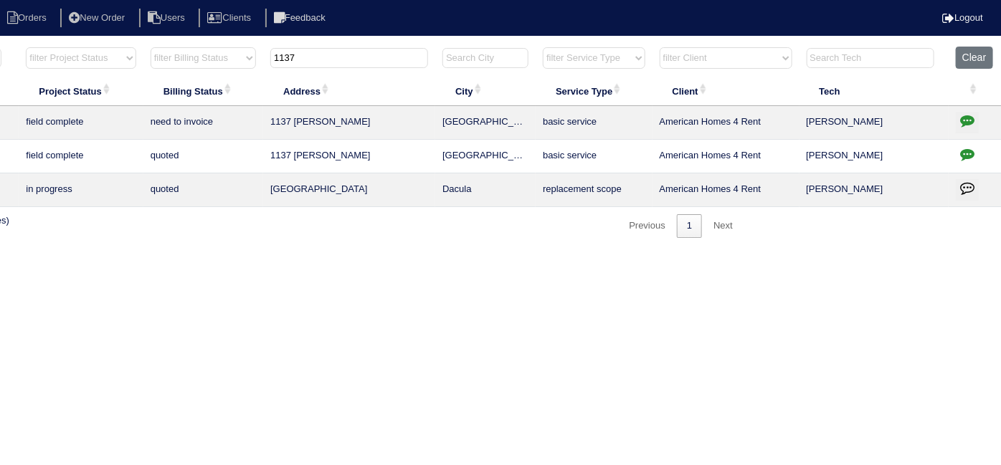
drag, startPoint x: 308, startPoint y: 52, endPoint x: 195, endPoint y: 54, distance: 112.6
click at [209, 54] on tr "filter Year -- Any Year -- 2025 2024 2023 2022 2021 2020 2019 filter Project St…" at bounding box center [380, 61] width 1242 height 29
type input "3895"
click at [963, 148] on icon "button" at bounding box center [967, 154] width 14 height 14
type textarea "9/9/25 - texted Dan to review quote for services - rk 10/2/25 - change order re…"
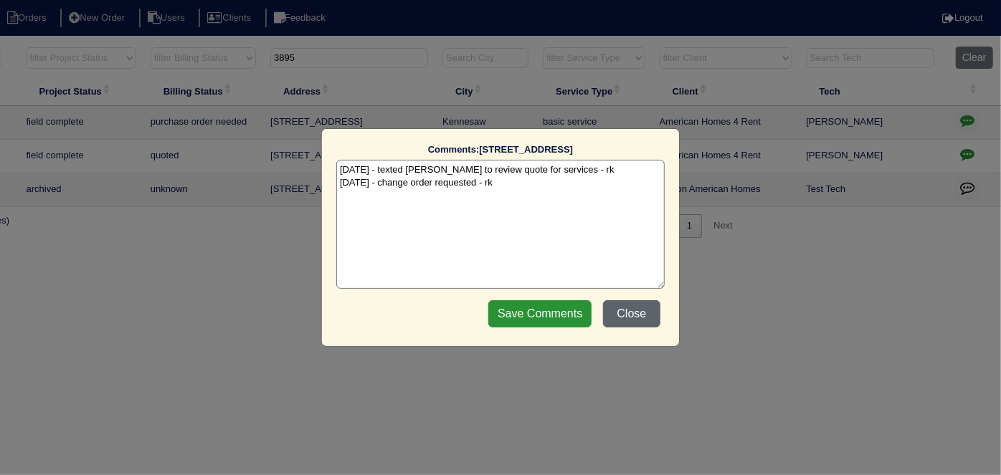
click at [638, 319] on button "Close" at bounding box center [631, 313] width 57 height 27
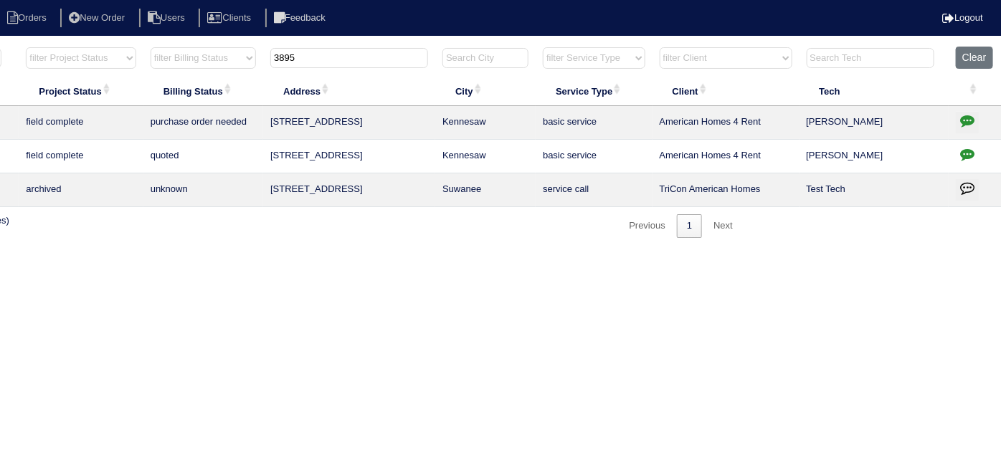
drag, startPoint x: 310, startPoint y: 58, endPoint x: 128, endPoint y: 29, distance: 184.5
click at [135, 46] on body "Orders New Order Users Clients Feedback Logout Orders New Order Users Clients M…" at bounding box center [251, 142] width 1001 height 192
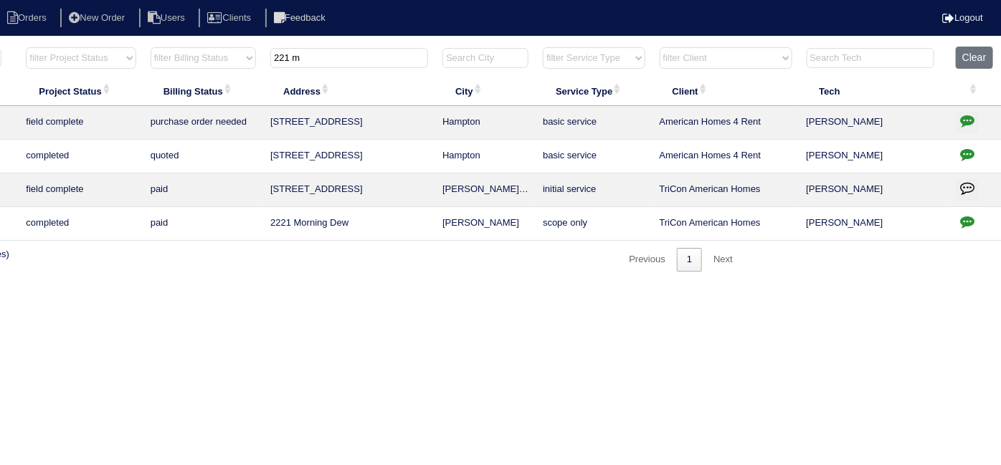
type input "221 m"
click at [965, 157] on icon "button" at bounding box center [967, 154] width 14 height 14
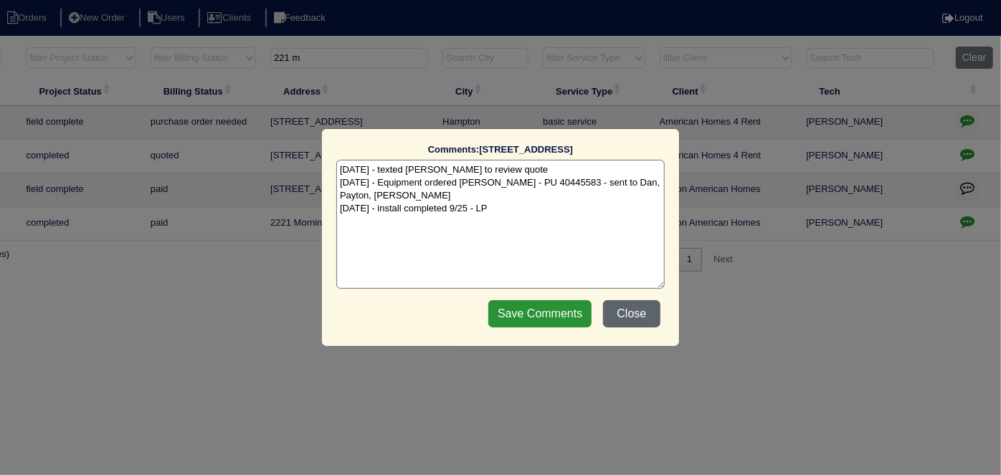
click at [650, 312] on button "Close" at bounding box center [631, 313] width 57 height 27
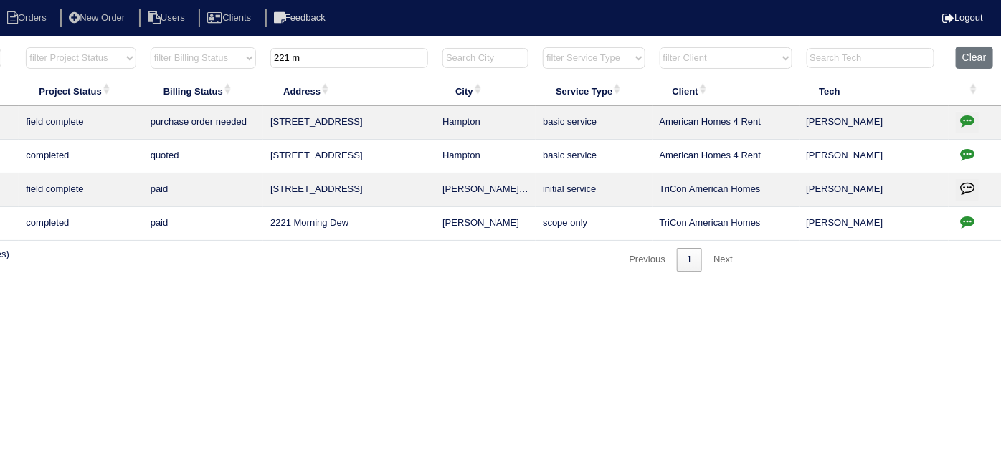
drag, startPoint x: 310, startPoint y: 54, endPoint x: 62, endPoint y: 6, distance: 253.2
click at [62, 46] on body "Orders New Order Users Clients Feedback Logout Orders New Order Users Clients M…" at bounding box center [251, 159] width 1001 height 226
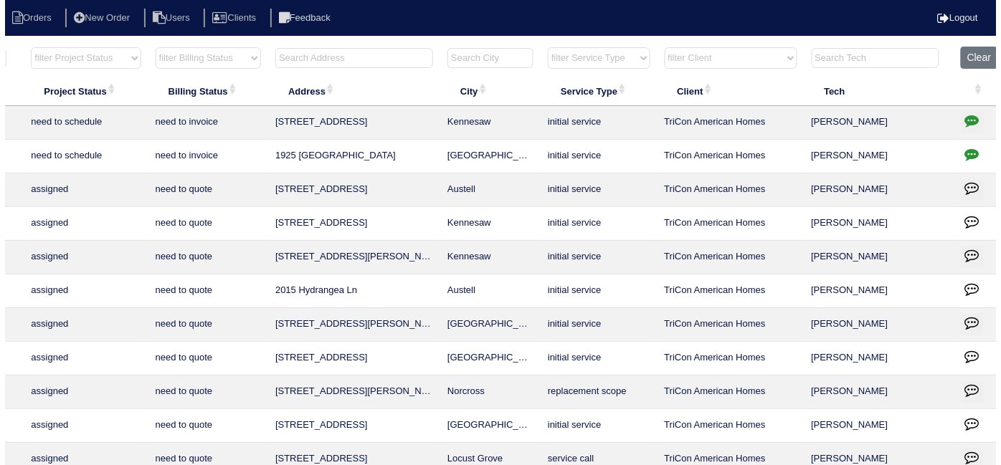
scroll to position [0, 0]
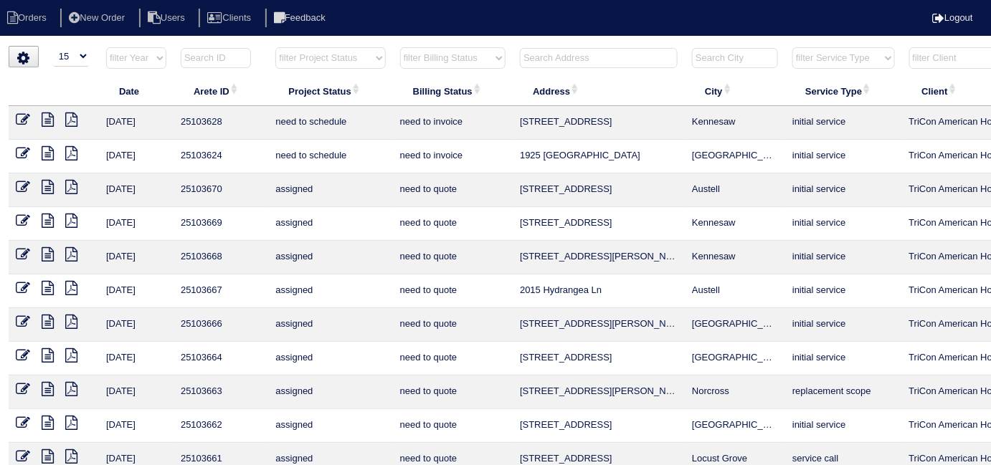
click at [530, 57] on input "text" at bounding box center [599, 58] width 158 height 20
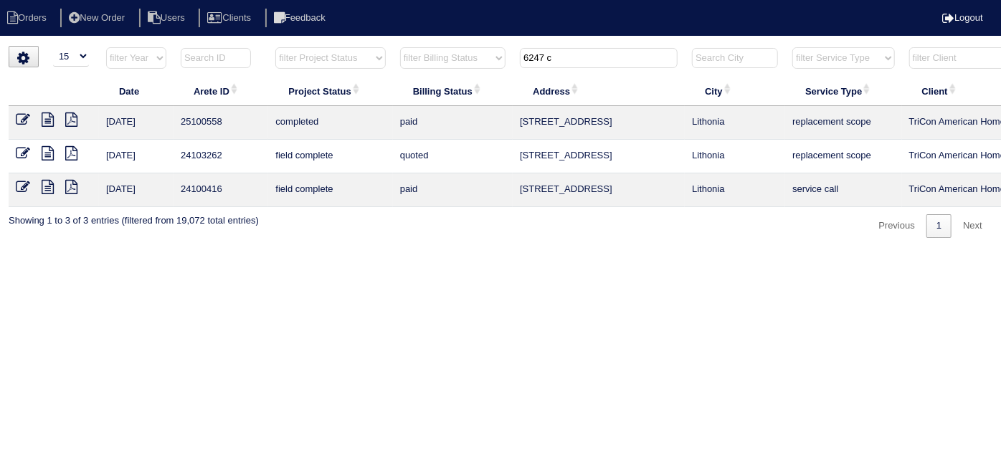
type input "6247 c"
drag, startPoint x: 493, startPoint y: 465, endPoint x: 734, endPoint y: 456, distance: 241.8
click at [734, 252] on html "Orders New Order Users Clients Feedback Logout Orders New Order Users Clients M…" at bounding box center [500, 126] width 1001 height 252
click at [705, 252] on html "Orders New Order Users Clients Feedback Logout Orders New Order Users Clients M…" at bounding box center [500, 126] width 1001 height 252
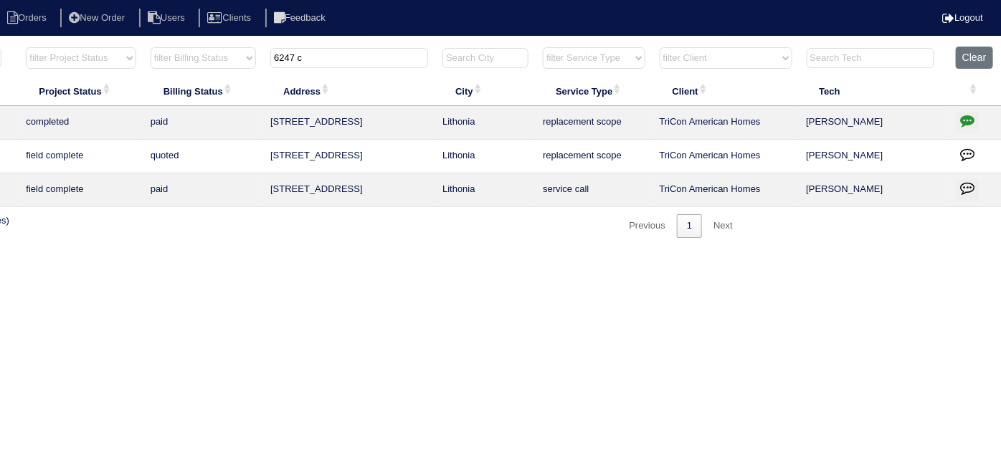
click at [965, 119] on icon "button" at bounding box center [967, 120] width 14 height 14
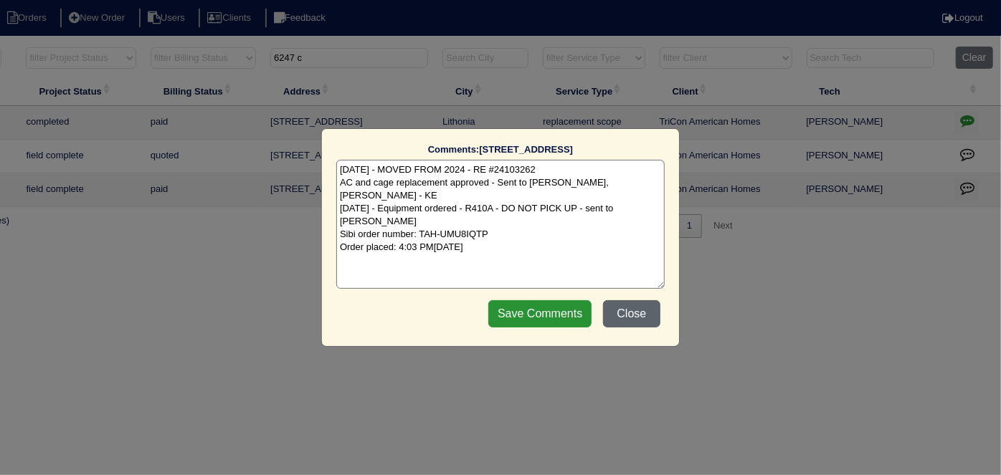
click at [619, 314] on button "Close" at bounding box center [631, 313] width 57 height 27
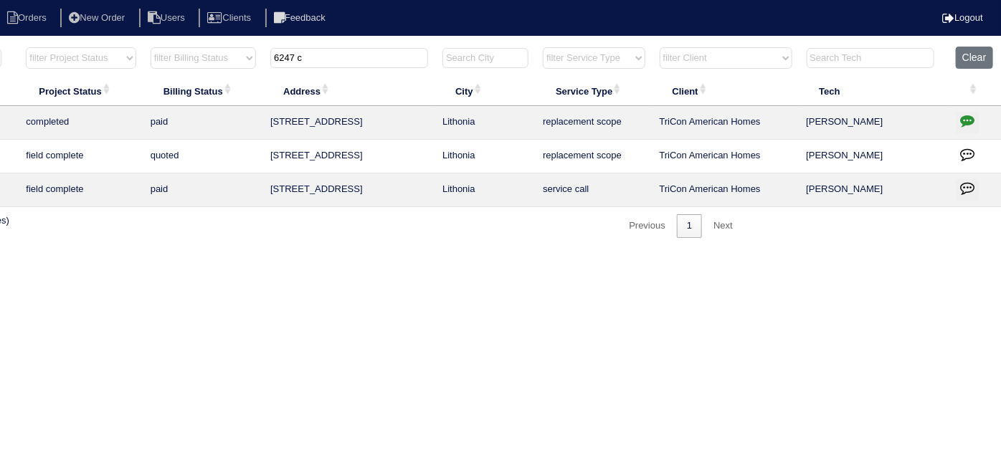
click at [961, 115] on icon "button" at bounding box center [967, 120] width 14 height 14
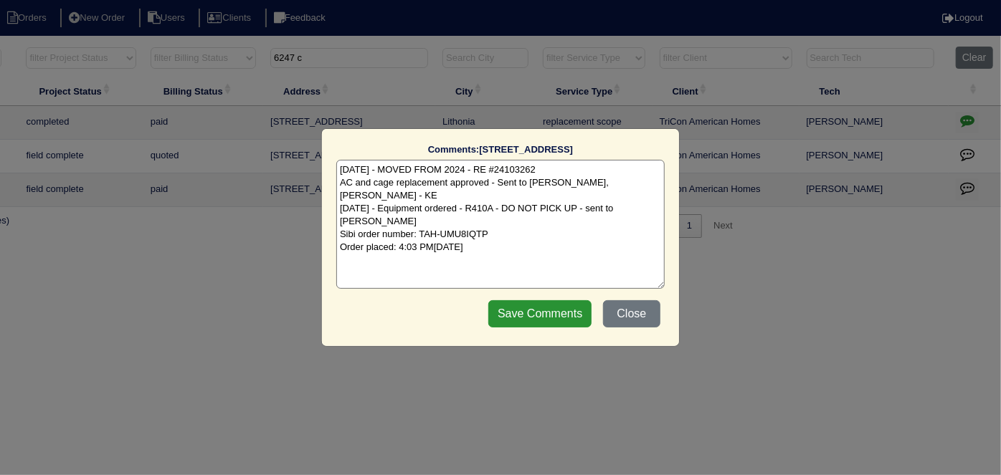
click at [537, 226] on textarea "2/14/25 - MOVED FROM 2024 - RE #24103262 AC and cage replacement approved - Sen…" at bounding box center [500, 224] width 328 height 129
click at [390, 234] on textarea "2/14/25 - MOVED FROM 2024 - RE #24103262 AC and cage replacement approved - Sen…" at bounding box center [500, 224] width 328 height 129
click at [499, 232] on textarea "2/14/25 - MOVED FROM 2024 - RE #24103262 AC and cage replacement approved - Sen…" at bounding box center [500, 224] width 328 height 129
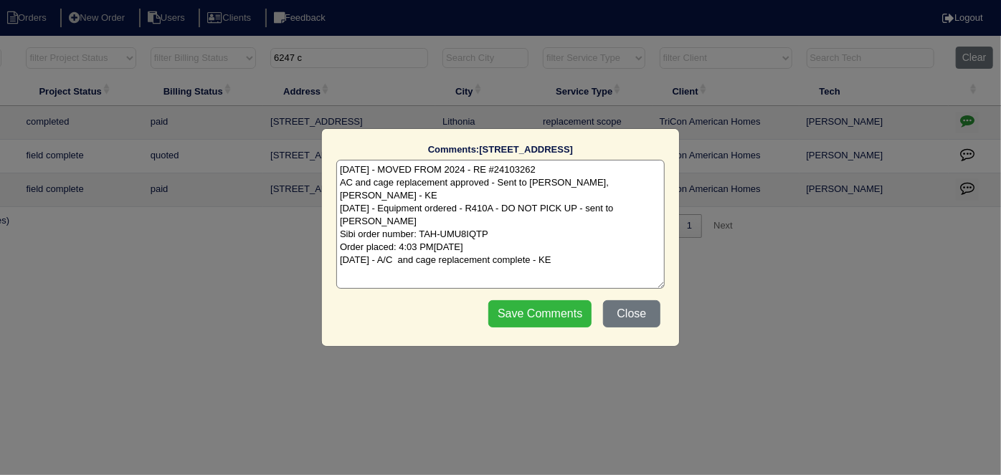
type textarea "2/14/25 - MOVED FROM 2024 - RE #24103262 AC and cage replacement approved - Sen…"
click at [548, 314] on input "Save Comments" at bounding box center [539, 313] width 103 height 27
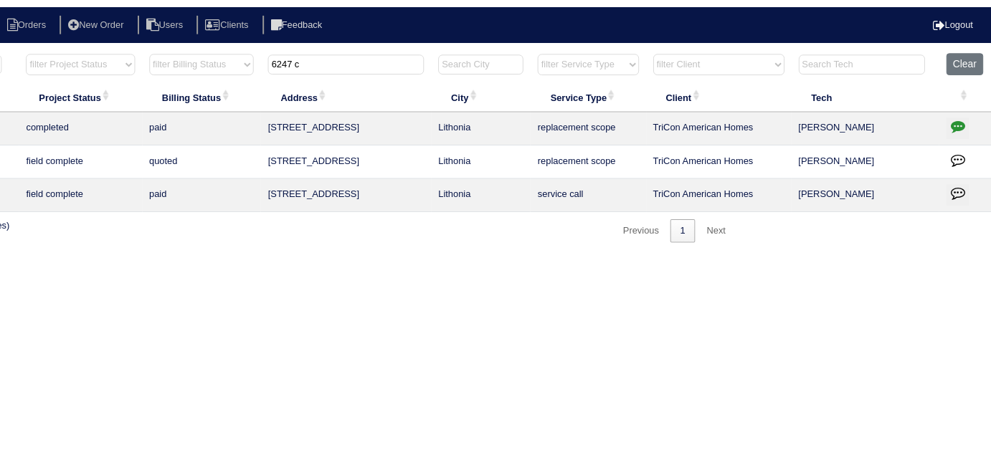
scroll to position [0, 0]
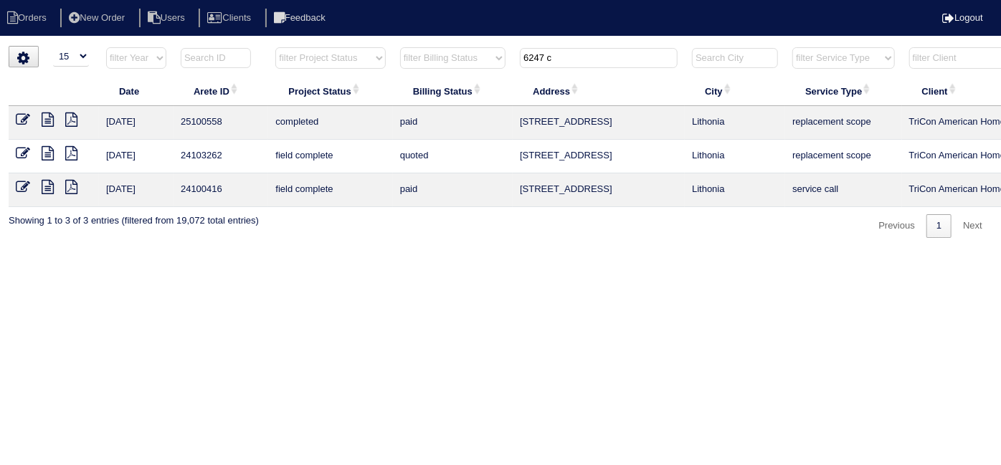
click at [301, 252] on html "Orders New Order Users Clients Feedback Logout Orders New Order Users Clients M…" at bounding box center [500, 126] width 1001 height 252
click at [80, 24] on icon at bounding box center [74, 17] width 11 height 13
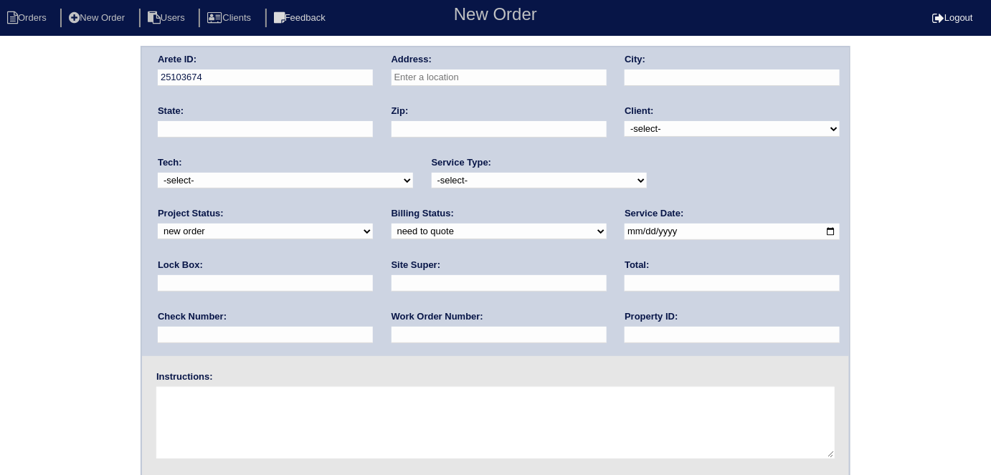
click at [442, 76] on input "text" at bounding box center [498, 78] width 215 height 16
drag, startPoint x: 533, startPoint y: 91, endPoint x: 531, endPoint y: 80, distance: 11.1
type input "6247 Creekford Dr"
type input "Lithonia"
type input "GA"
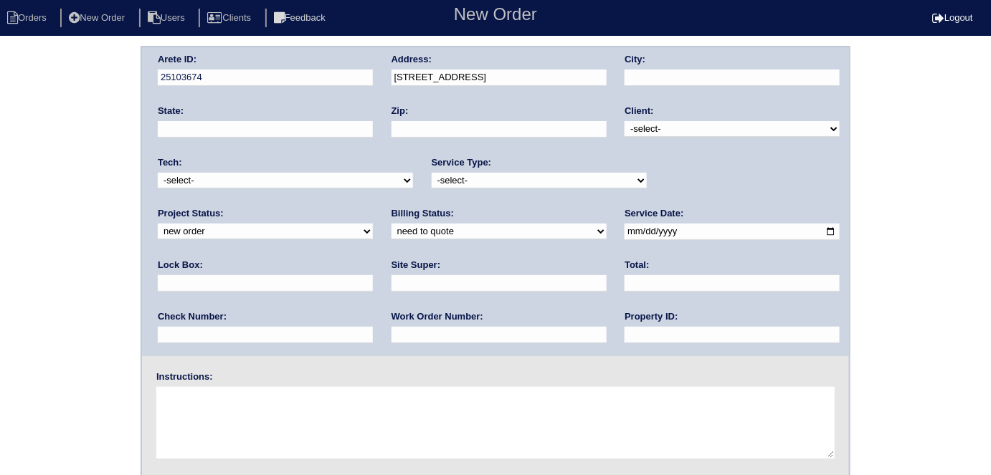
type input "30058"
click at [653, 124] on select "-select- TriCon American Homes American Homes 4 Rent First Key Homes Zillow The…" at bounding box center [731, 129] width 215 height 16
select select "1"
click at [625, 121] on select "-select- TriCon American Homes American Homes 4 Rent First Key Homes Zillow The…" at bounding box center [731, 129] width 215 height 16
click at [441, 181] on select "-select- initial service basic service maintenance call replacement scope servi…" at bounding box center [539, 181] width 215 height 16
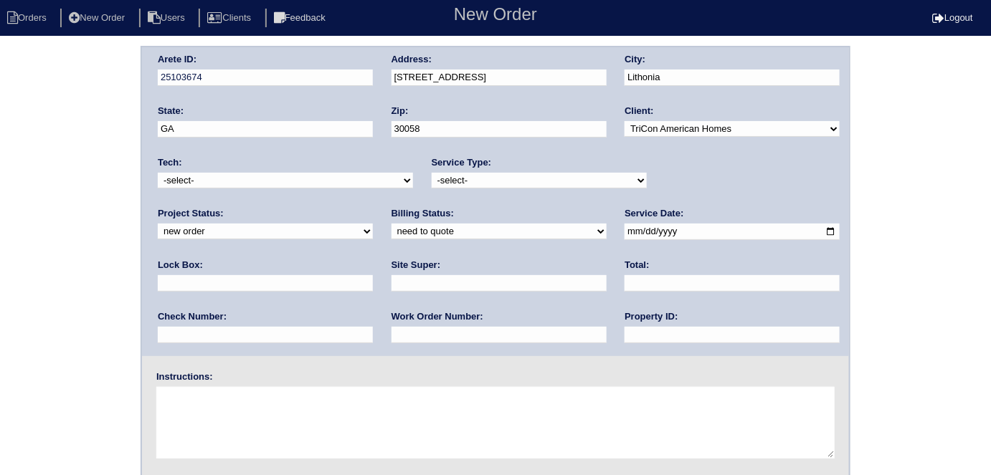
select select "service call"
click at [432, 173] on select "-select- initial service basic service maintenance call replacement scope servi…" at bounding box center [539, 181] width 215 height 16
click at [373, 275] on input "text" at bounding box center [265, 283] width 215 height 16
type input "N/A"
click at [624, 233] on input "date" at bounding box center [731, 232] width 215 height 16
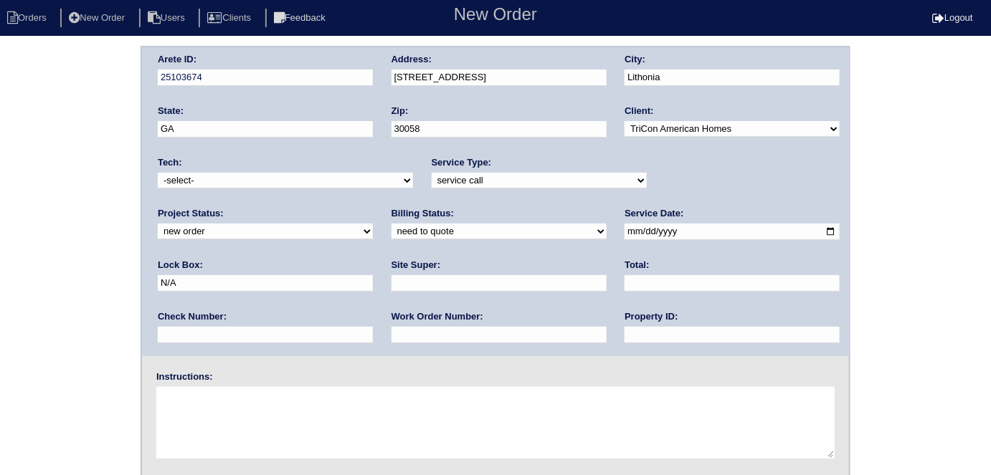
type input "2025-10-06"
drag, startPoint x: 439, startPoint y: 337, endPoint x: 453, endPoint y: 308, distance: 32.4
click at [624, 336] on input "text" at bounding box center [731, 335] width 215 height 16
type input "N/A"
click at [391, 291] on div "Site Super:" at bounding box center [498, 279] width 215 height 40
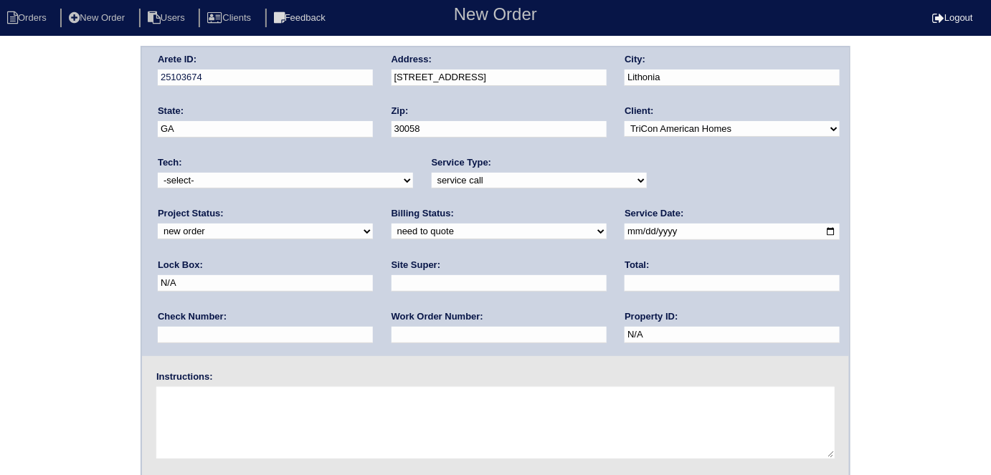
drag, startPoint x: 242, startPoint y: 285, endPoint x: 239, endPoint y: 272, distance: 12.7
click at [391, 276] on input "text" at bounding box center [498, 283] width 215 height 16
type input "Ackeem Cadet"
click at [202, 422] on textarea at bounding box center [495, 423] width 678 height 72
type textarea "n"
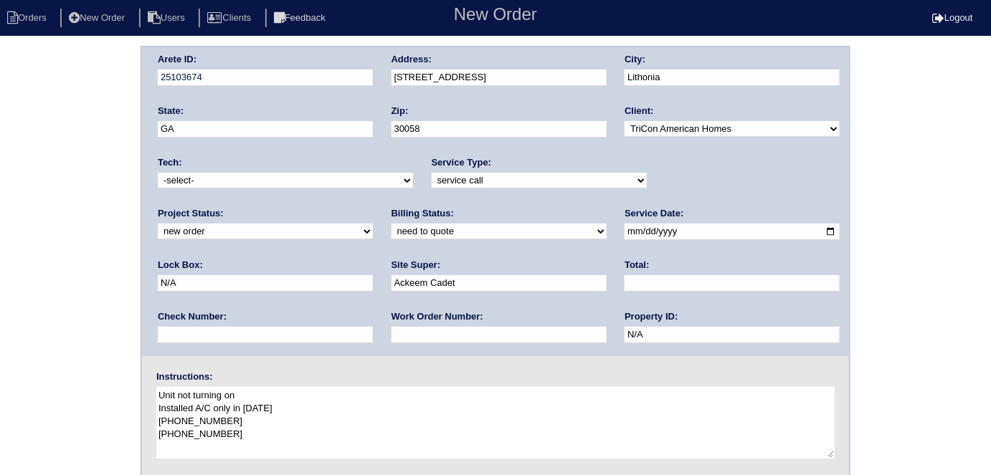
click at [250, 451] on textarea "Unit not turning on Installed A/C only in March 2025 404-536-4993 470-426-6012" at bounding box center [495, 423] width 678 height 72
type textarea "Unit not turning on Installed A/C only in March 2025 404-536-4993 470-426-6012"
drag, startPoint x: 182, startPoint y: 421, endPoint x: 151, endPoint y: 420, distance: 31.6
click at [151, 420] on div "Instructions: Unit not turning on Installed A/C only in March 2025 404-536-4993…" at bounding box center [495, 417] width 707 height 92
drag, startPoint x: 231, startPoint y: 434, endPoint x: 125, endPoint y: 432, distance: 106.1
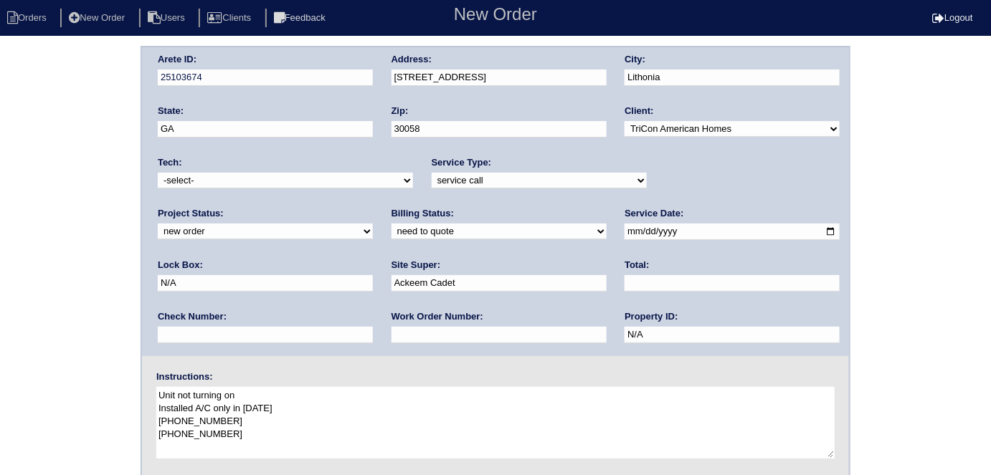
click at [125, 432] on div "Arete ID: 25103674 Address: 6247 Creekford Dr City: Lithonia State: GA Zip: 300…" at bounding box center [495, 336] width 991 height 580
click at [8, 307] on div "Arete ID: 25103674 Address: 6247 Creekford Dr City: Lithonia State: GA Zip: 300…" at bounding box center [495, 336] width 991 height 580
click at [284, 392] on textarea "Unit not turning on Installed A/C only in March 2025 404-536-4993 470-426-6012" at bounding box center [495, 423] width 678 height 72
click at [0, 217] on div "Arete ID: 25103674 Address: 6247 Creekford Dr City: Lithonia State: GA Zip: 300…" at bounding box center [495, 336] width 991 height 580
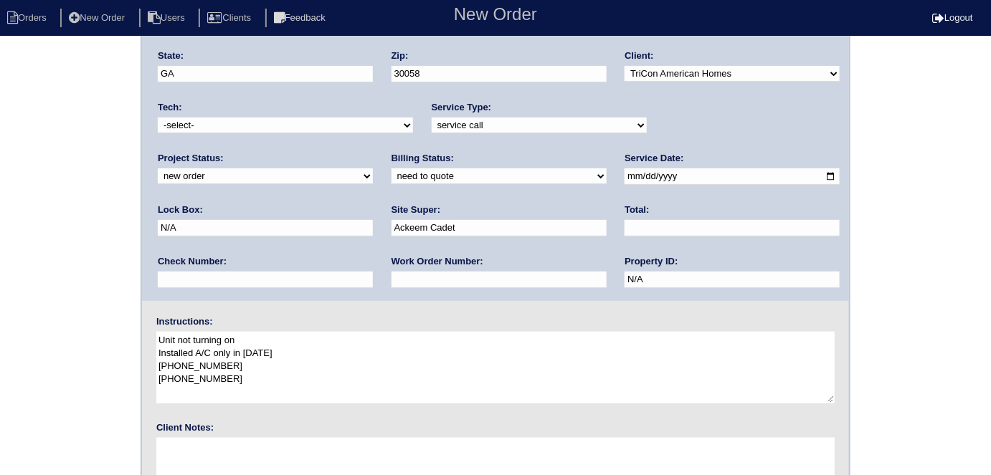
scroll to position [147, 0]
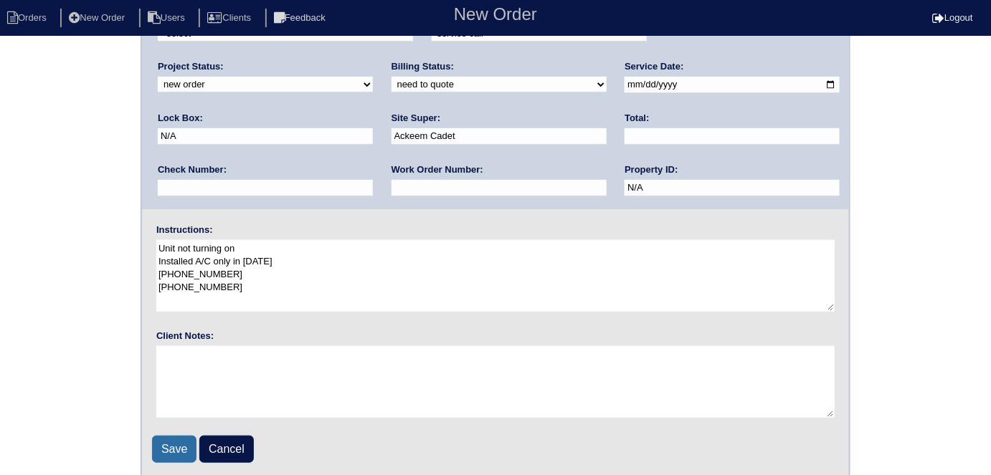
click at [173, 437] on input "Save" at bounding box center [174, 449] width 44 height 27
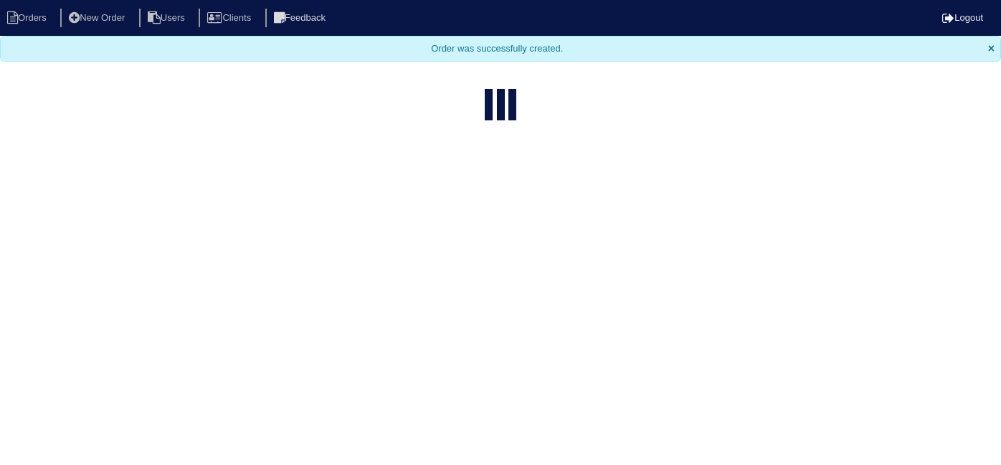
select select "15"
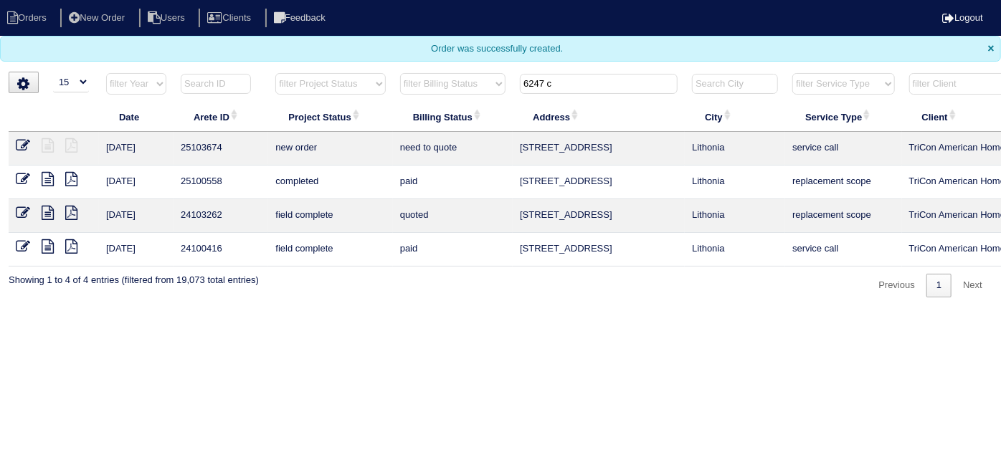
click at [46, 182] on icon at bounding box center [48, 179] width 12 height 14
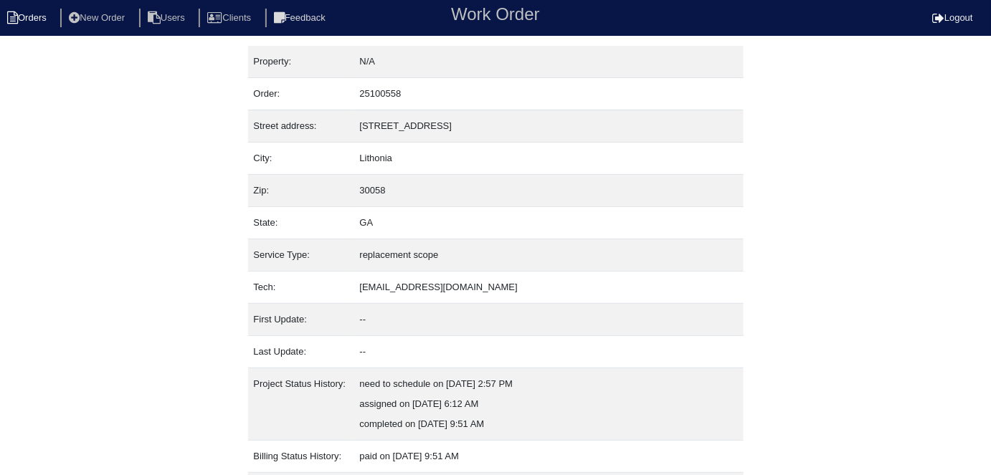
click at [39, 25] on li "Orders" at bounding box center [29, 18] width 58 height 19
select select "15"
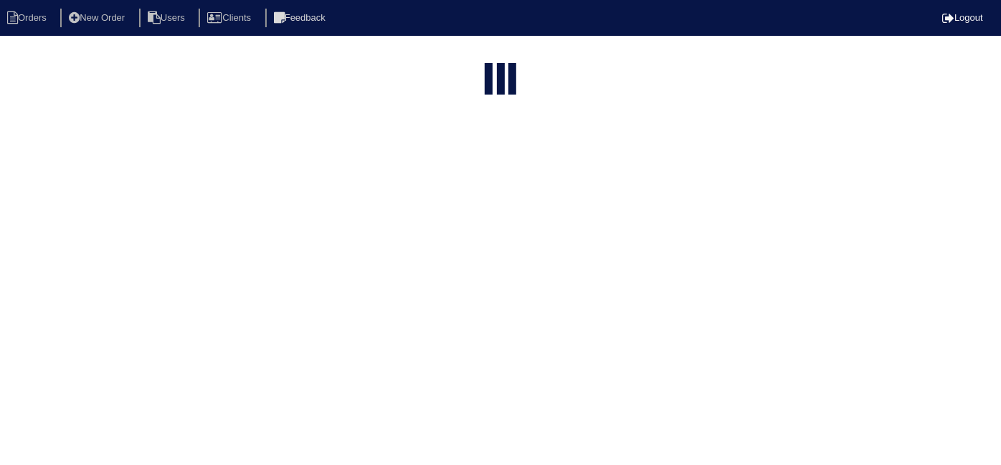
type input "6247 c"
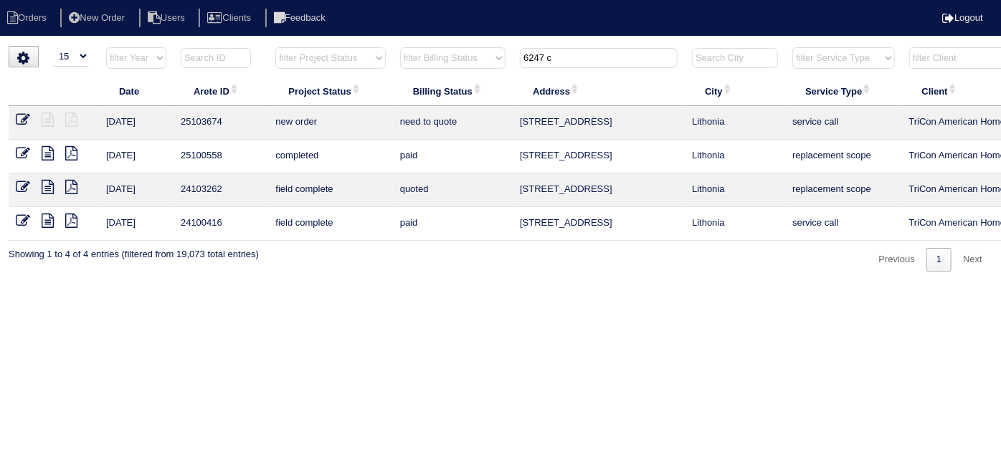
drag, startPoint x: 566, startPoint y: 51, endPoint x: 266, endPoint y: 3, distance: 304.2
click at [266, 46] on body "Orders New Order Users Clients Feedback Logout Orders New Order Users Clients M…" at bounding box center [500, 159] width 1001 height 226
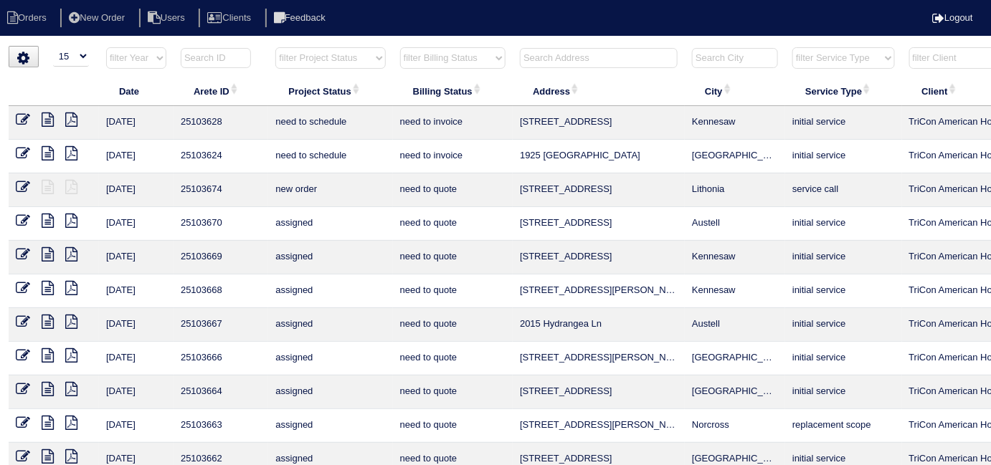
click at [321, 59] on select "filter Project Status -- Any Project Status -- new order assigned in progress f…" at bounding box center [330, 58] width 110 height 22
click at [275, 47] on select "filter Project Status -- Any Project Status -- new order assigned in progress f…" at bounding box center [330, 58] width 110 height 22
select select "field complete"
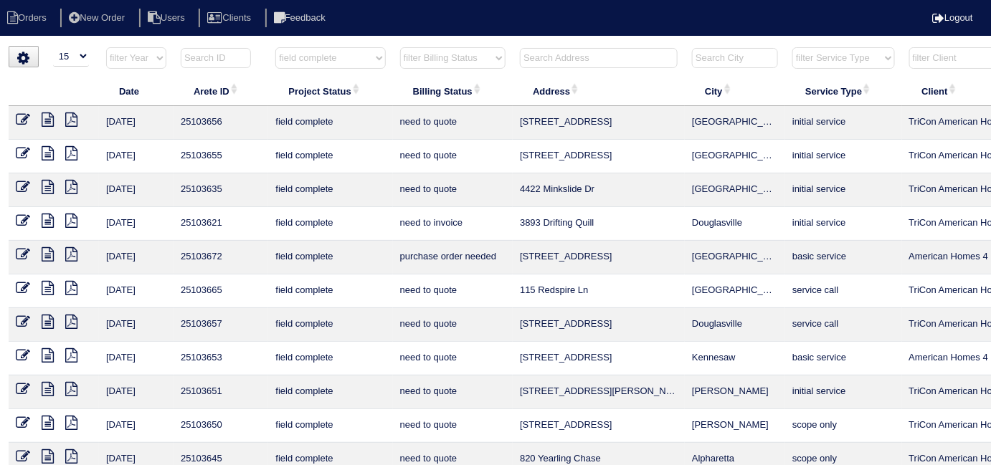
click at [411, 65] on select "filter Billing Status -- Any Billing Status -- need to quote quoted need to inv…" at bounding box center [452, 58] width 105 height 22
select select "need to quote"
click at [400, 47] on select "filter Billing Status -- Any Billing Status -- need to quote quoted need to inv…" at bounding box center [452, 58] width 105 height 22
select select "field complete"
select select "need to quote"
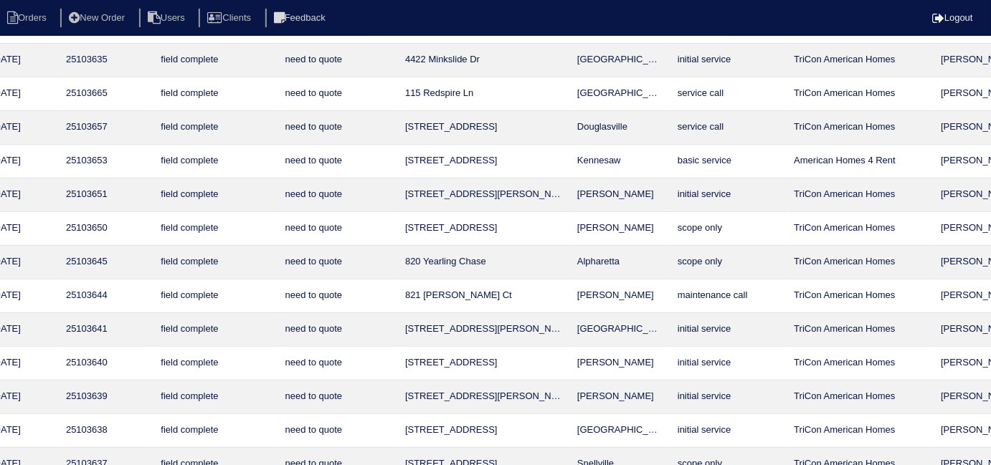
scroll to position [130, 0]
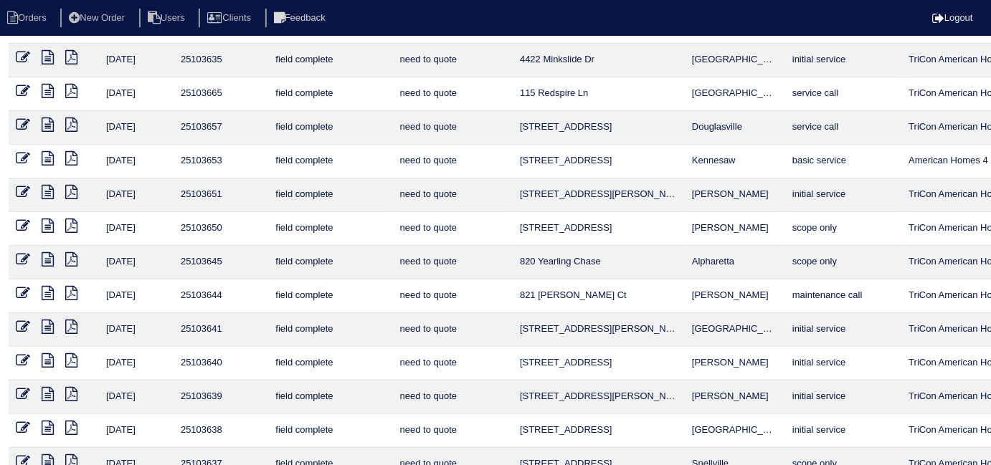
click at [47, 227] on icon at bounding box center [48, 226] width 12 height 14
select select
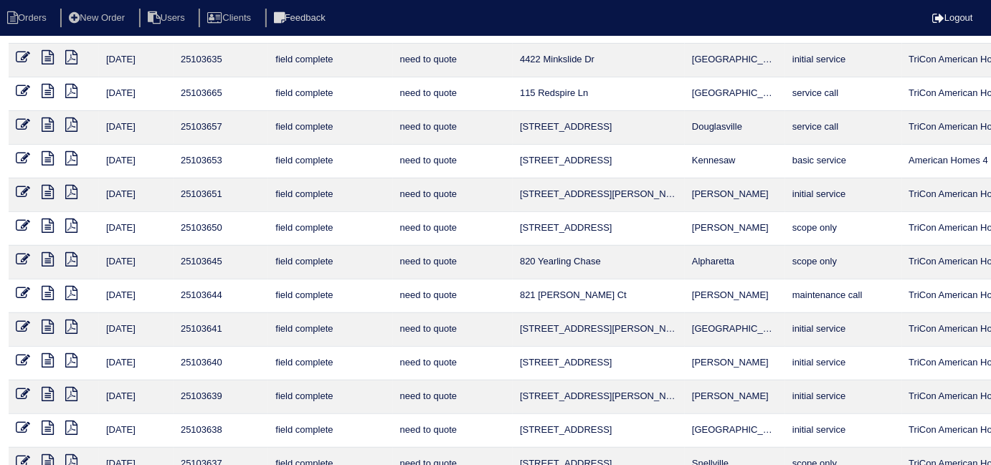
select select "need to quote"
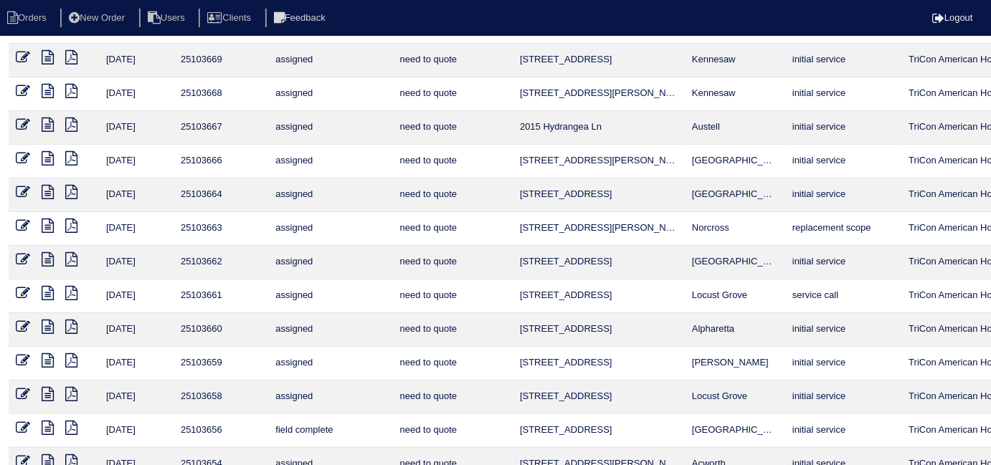
select select
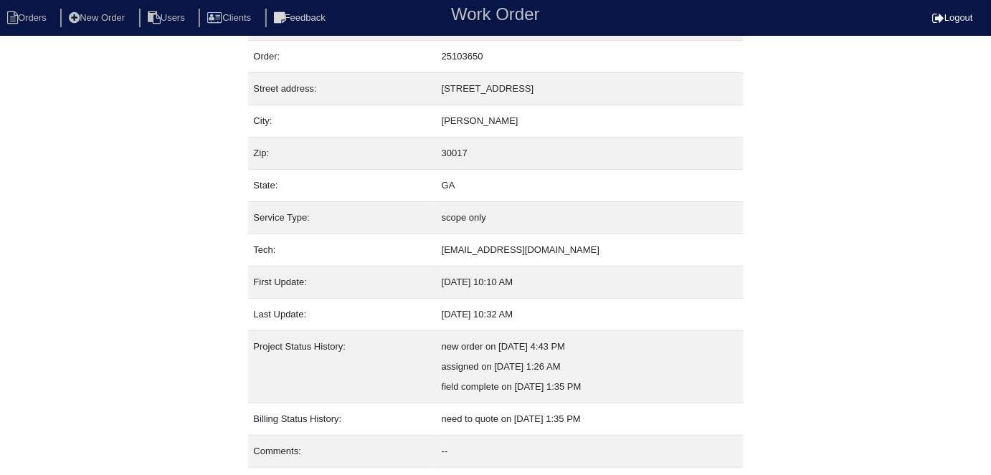
scroll to position [75, 0]
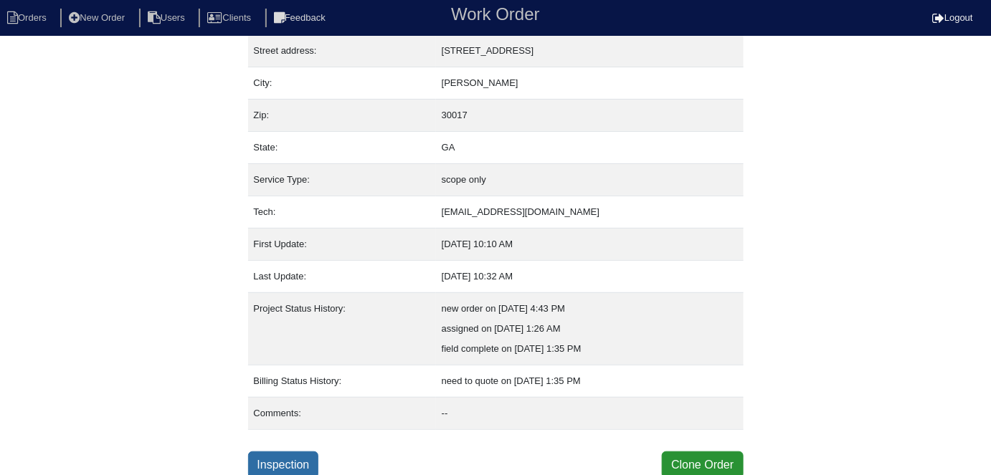
click at [275, 462] on link "Inspection" at bounding box center [283, 465] width 71 height 27
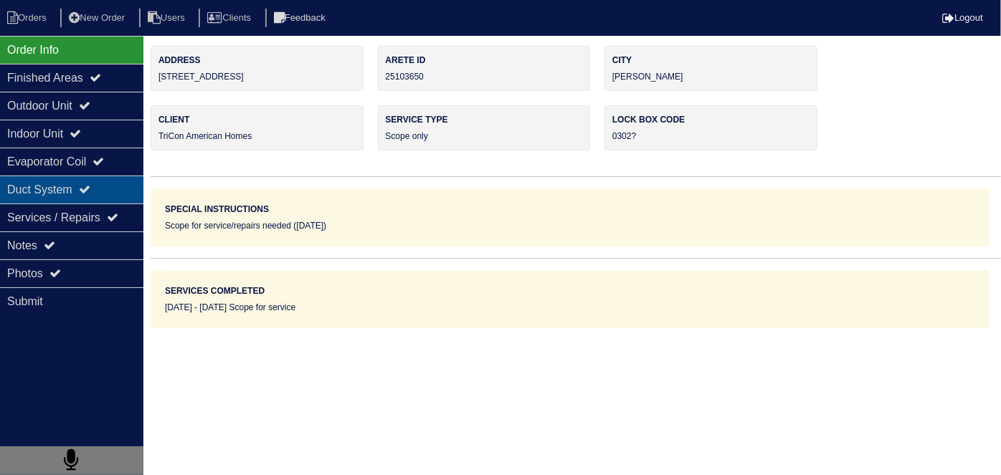
click at [44, 184] on div "Duct System" at bounding box center [71, 190] width 143 height 28
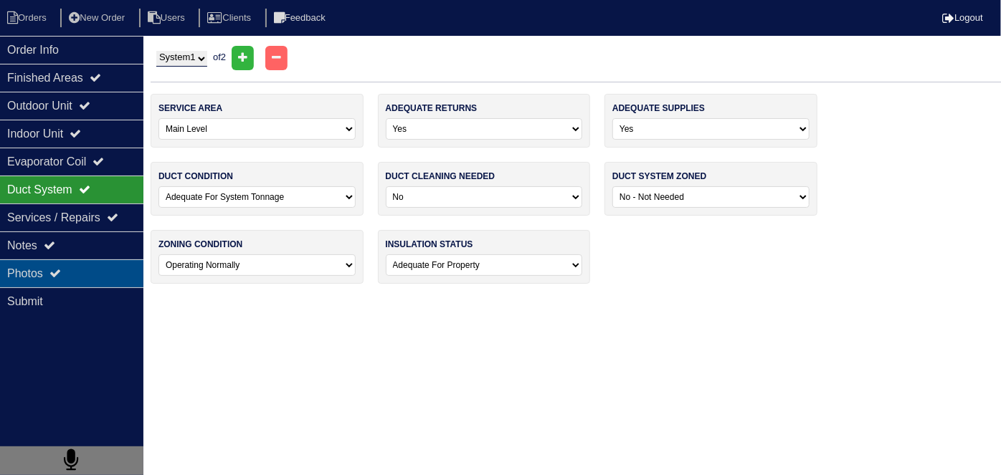
click at [55, 262] on div "Photos" at bounding box center [71, 274] width 143 height 28
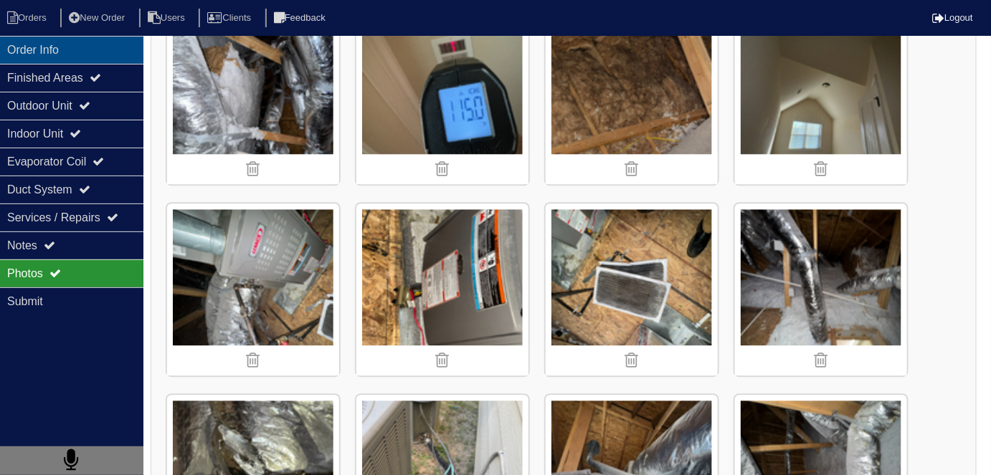
scroll to position [2932, 0]
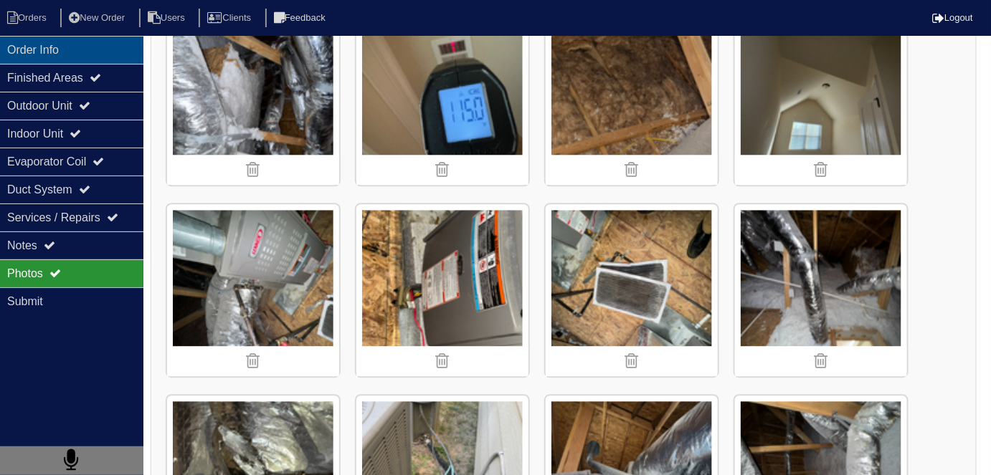
click at [83, 59] on div "Order Info" at bounding box center [71, 50] width 143 height 28
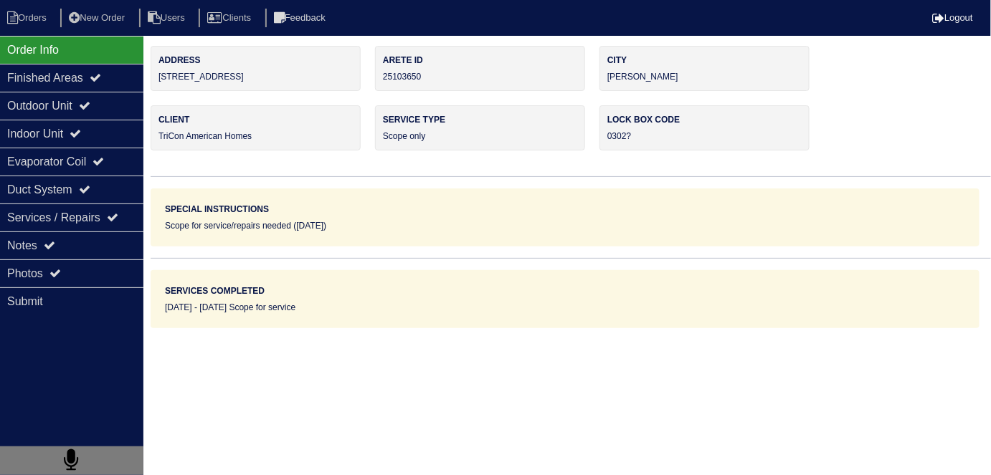
scroll to position [0, 0]
